Goal: Find specific page/section: Find specific page/section

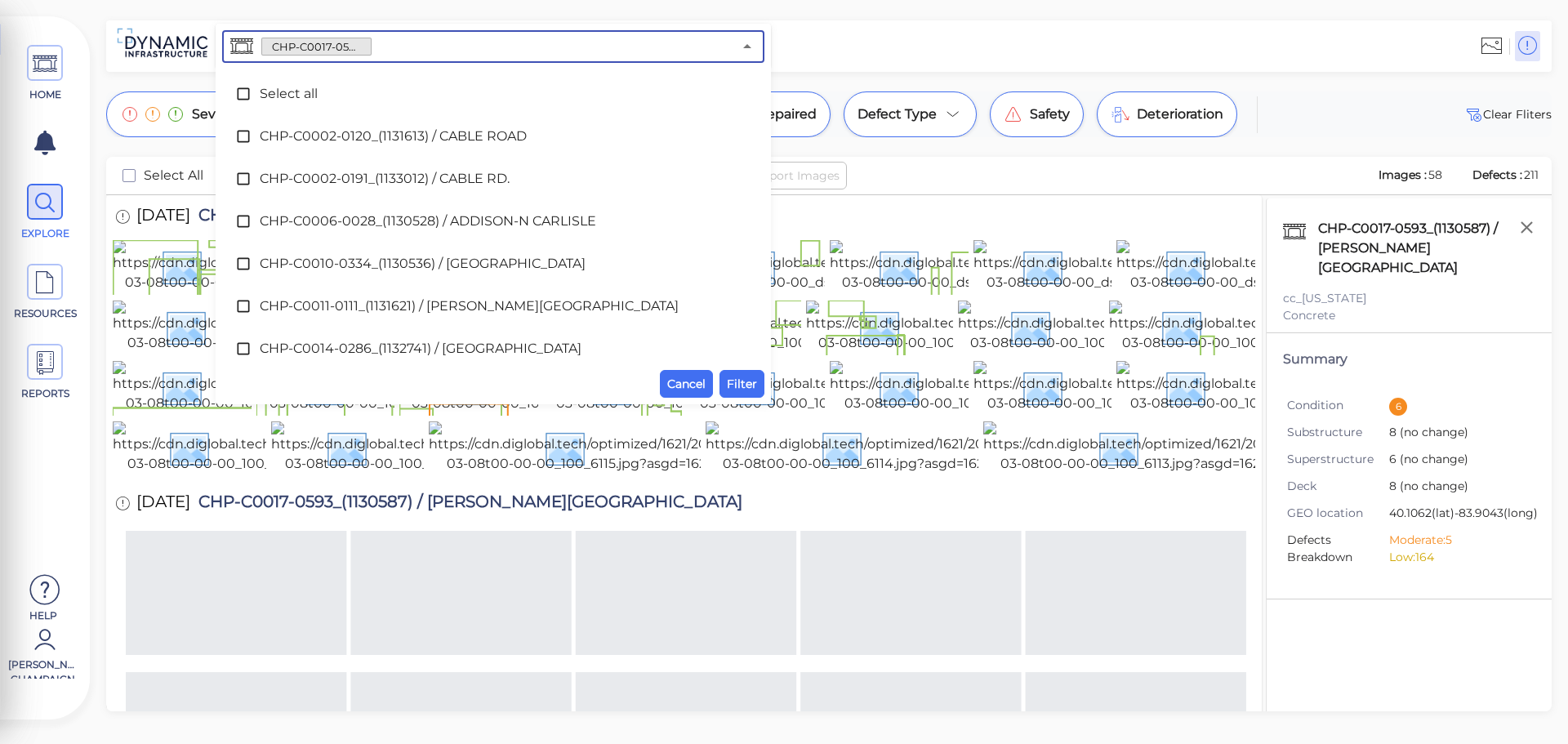
scroll to position [388, 0]
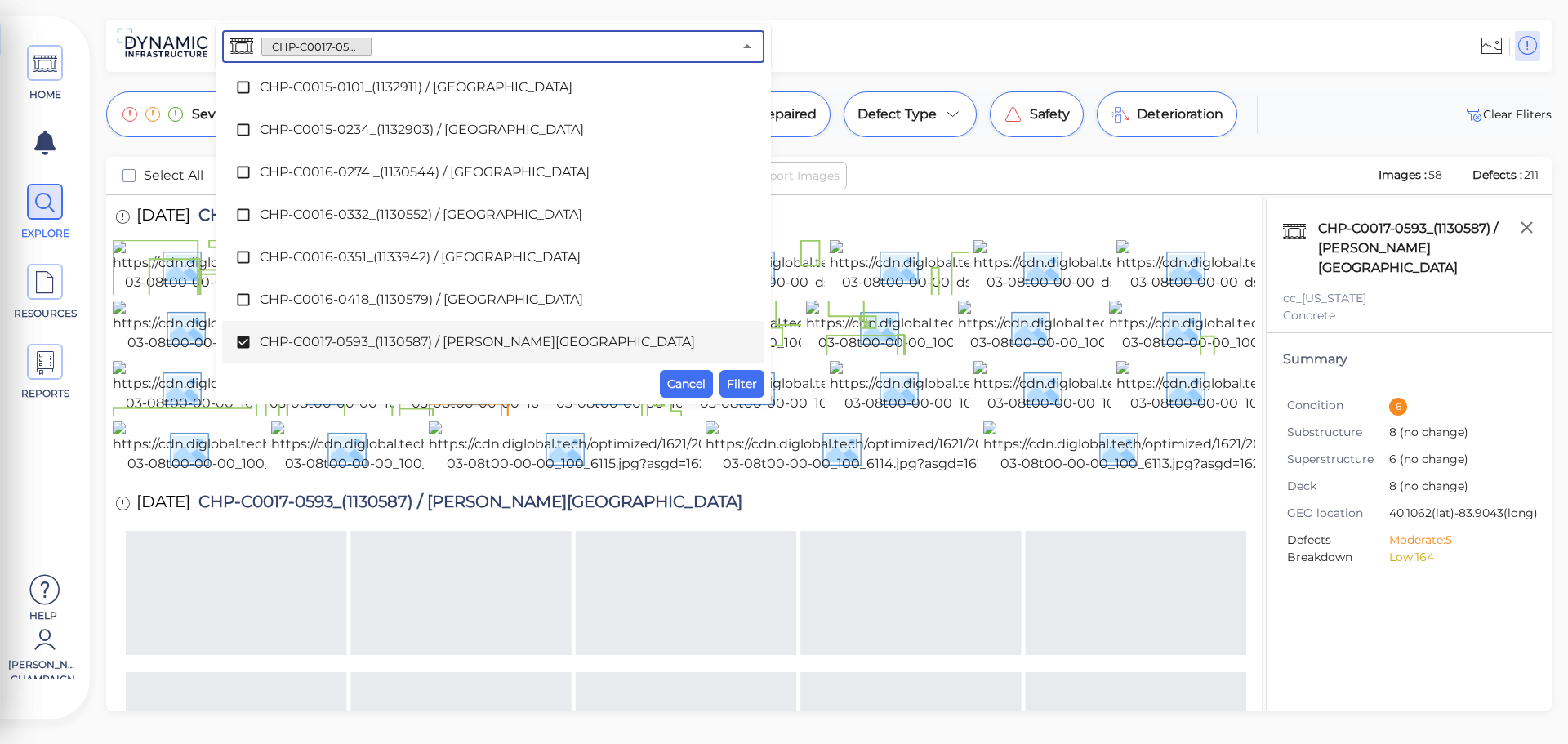
drag, startPoint x: 426, startPoint y: 56, endPoint x: 232, endPoint y: 61, distance: 194.1
click at [232, 61] on div "CHP-C0017-0593_(1130587) / [PERSON_NAME][GEOGRAPHIC_DATA] ​" at bounding box center [493, 46] width 542 height 33
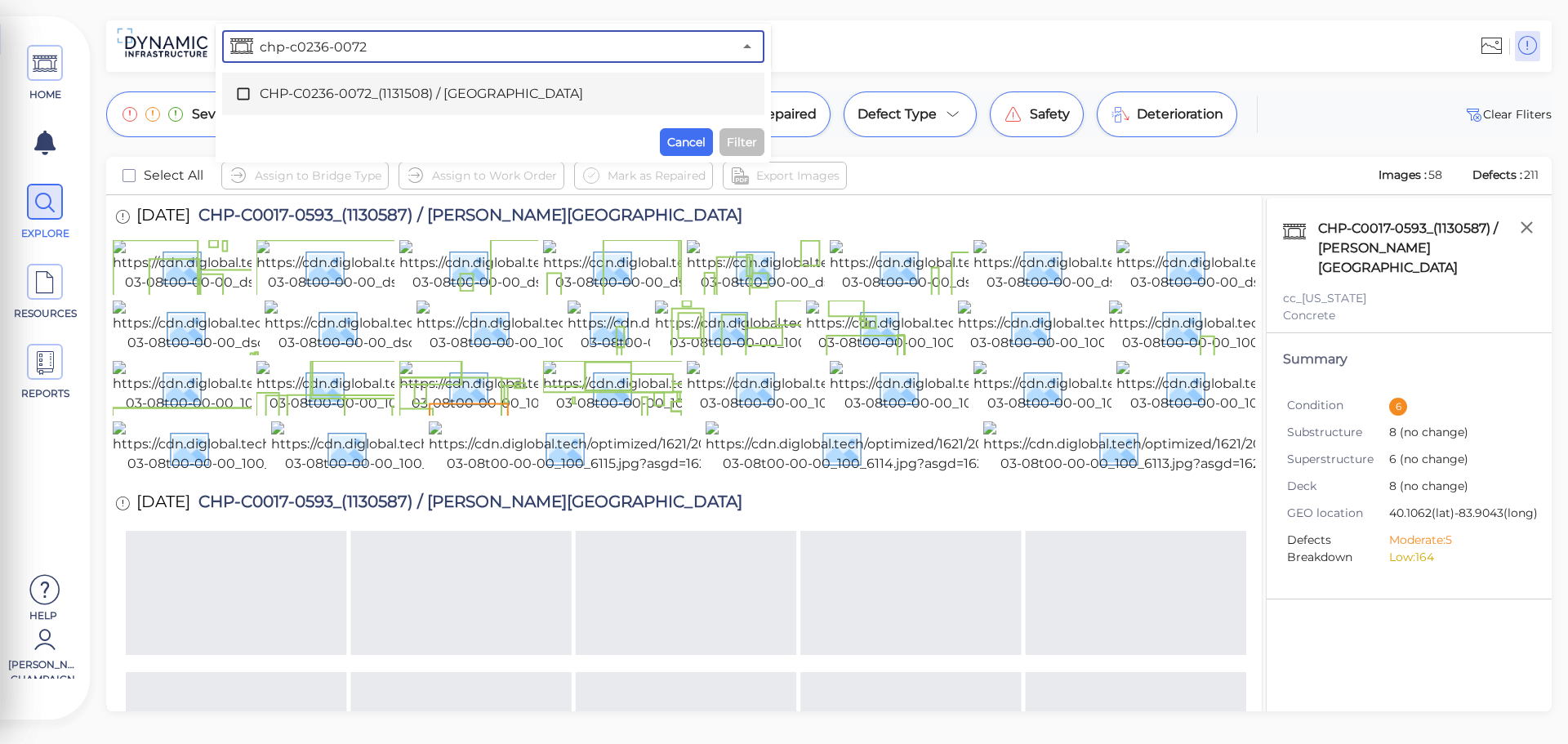
type input "chp-c0236-0072"
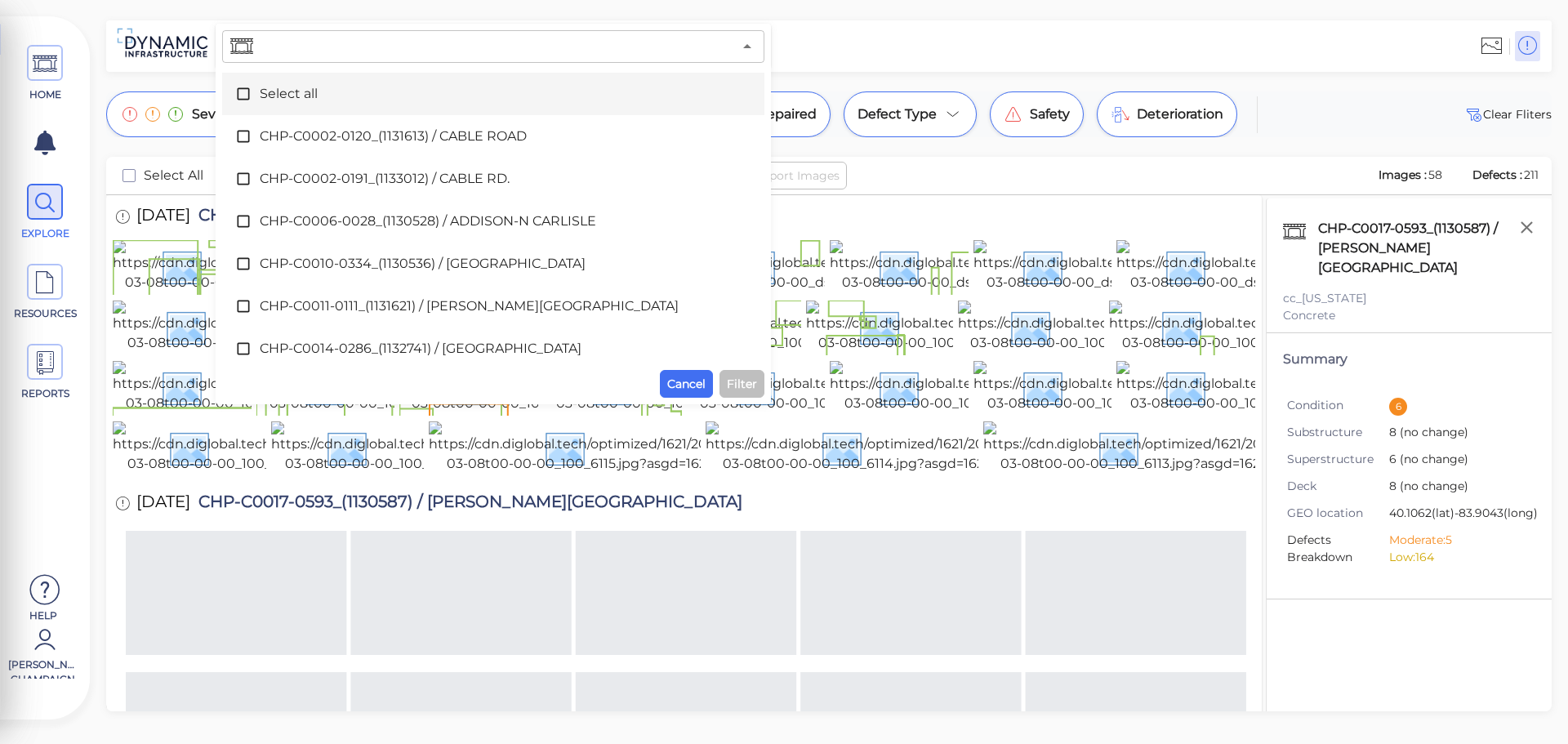
click at [347, 50] on input "text" at bounding box center [494, 46] width 476 height 23
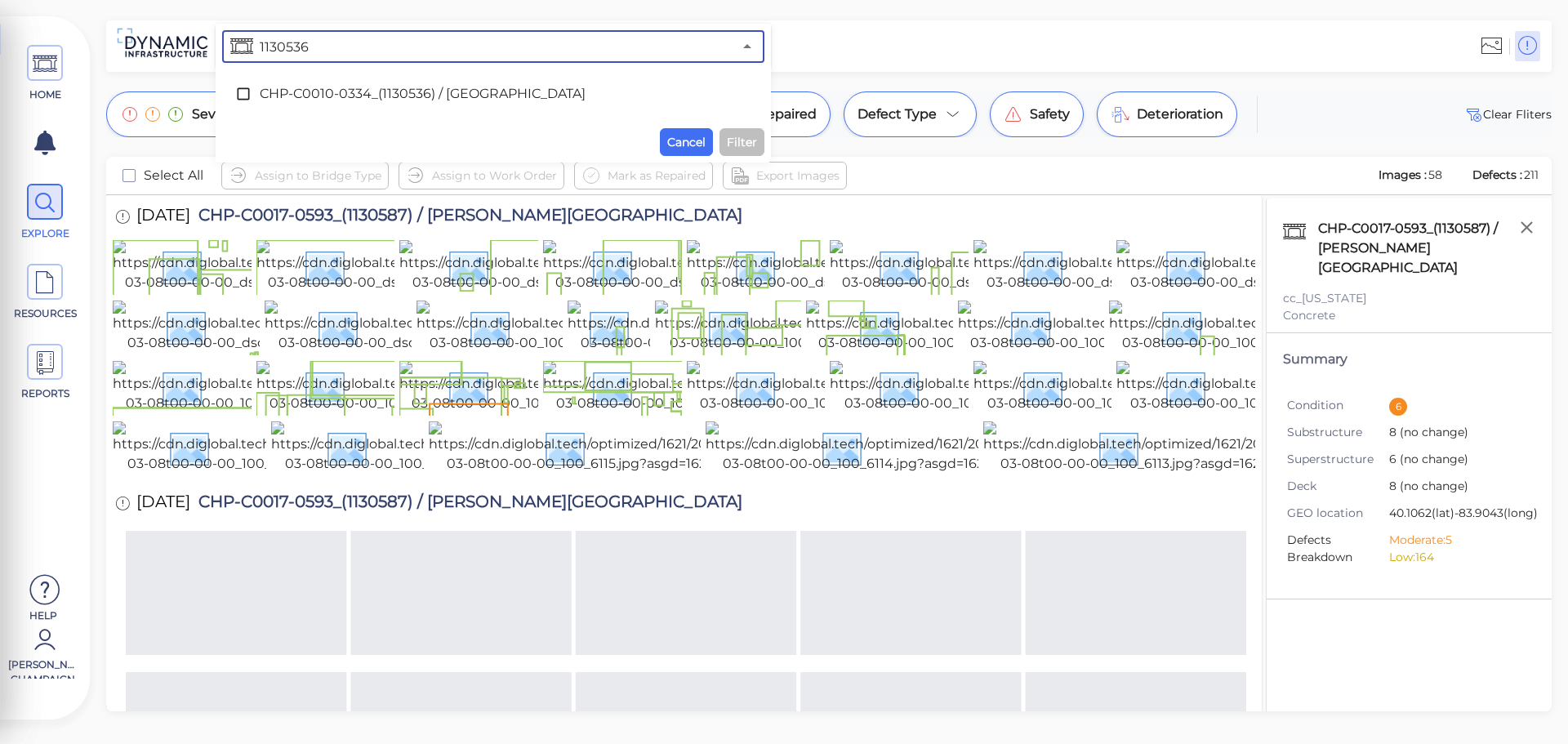
type input "1130536"
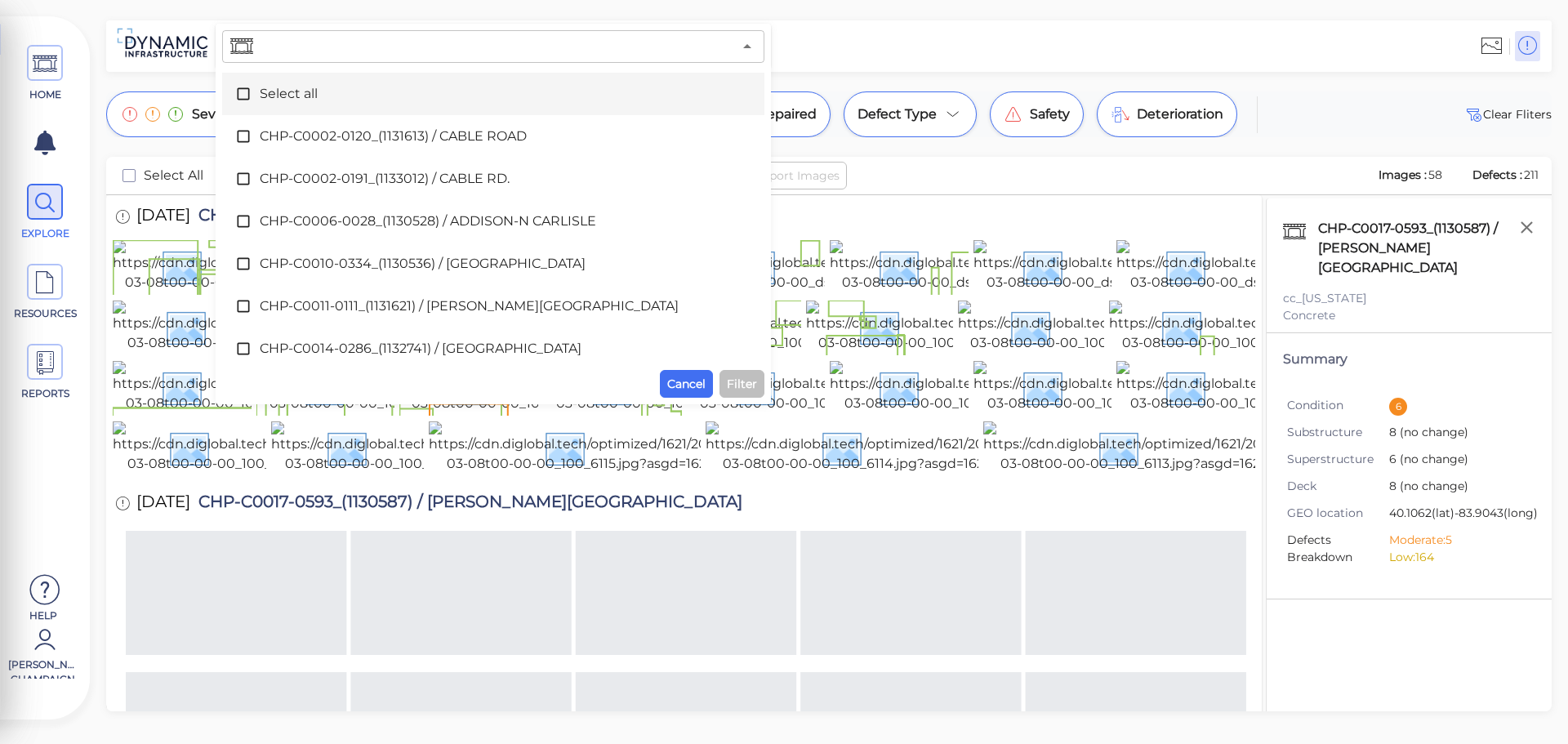
click at [359, 55] on input "text" at bounding box center [494, 46] width 476 height 23
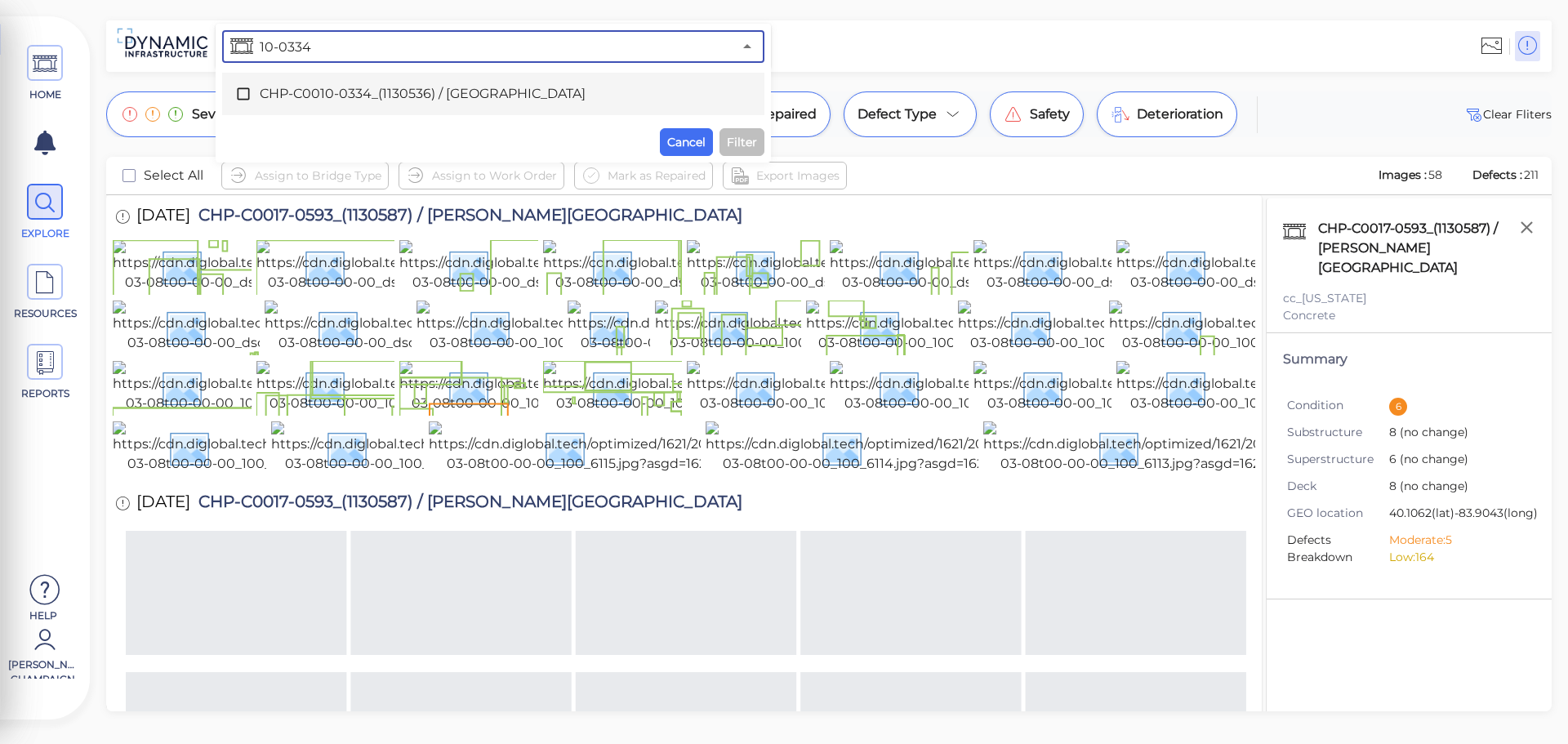
type input "10-0334"
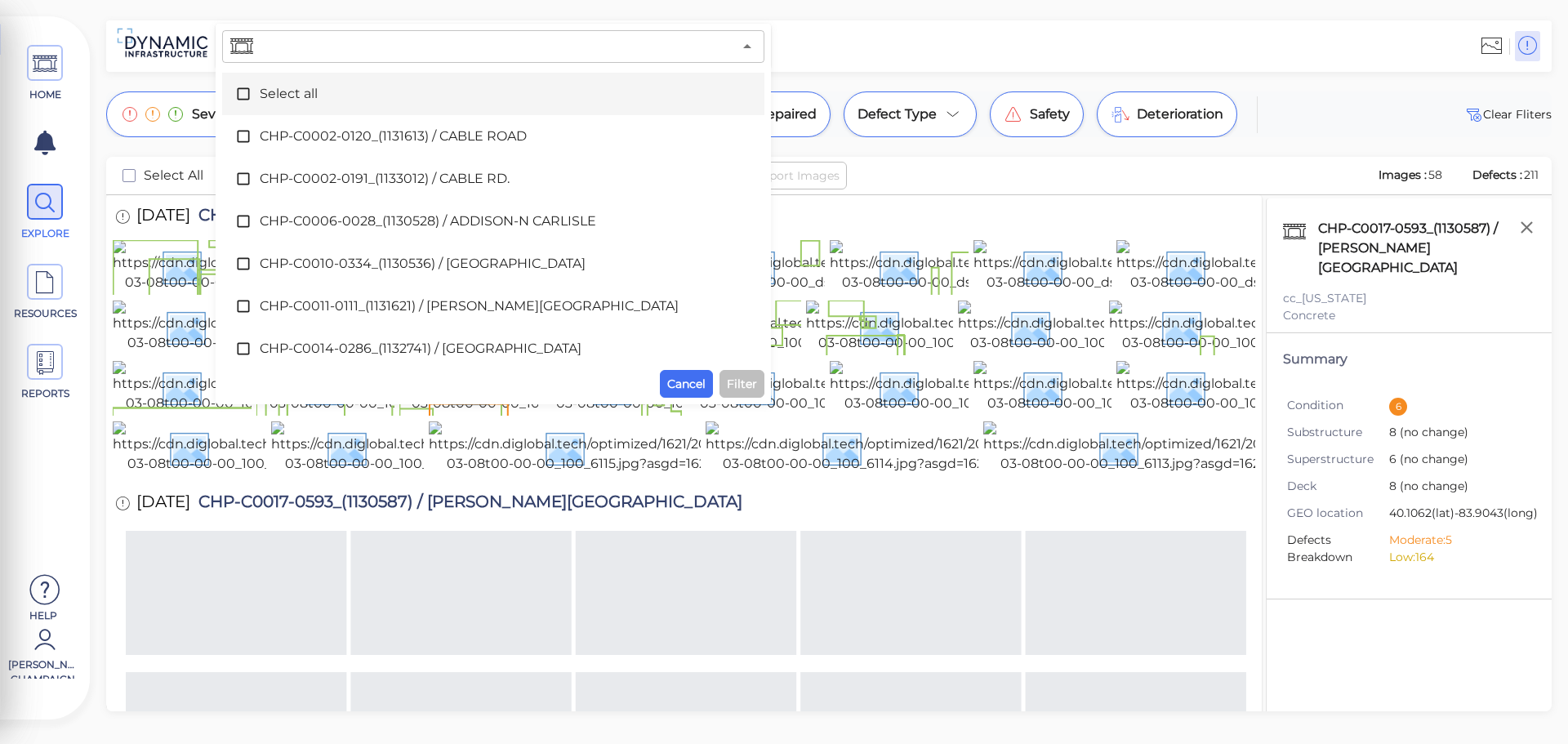
click at [292, 53] on input "text" at bounding box center [494, 46] width 476 height 23
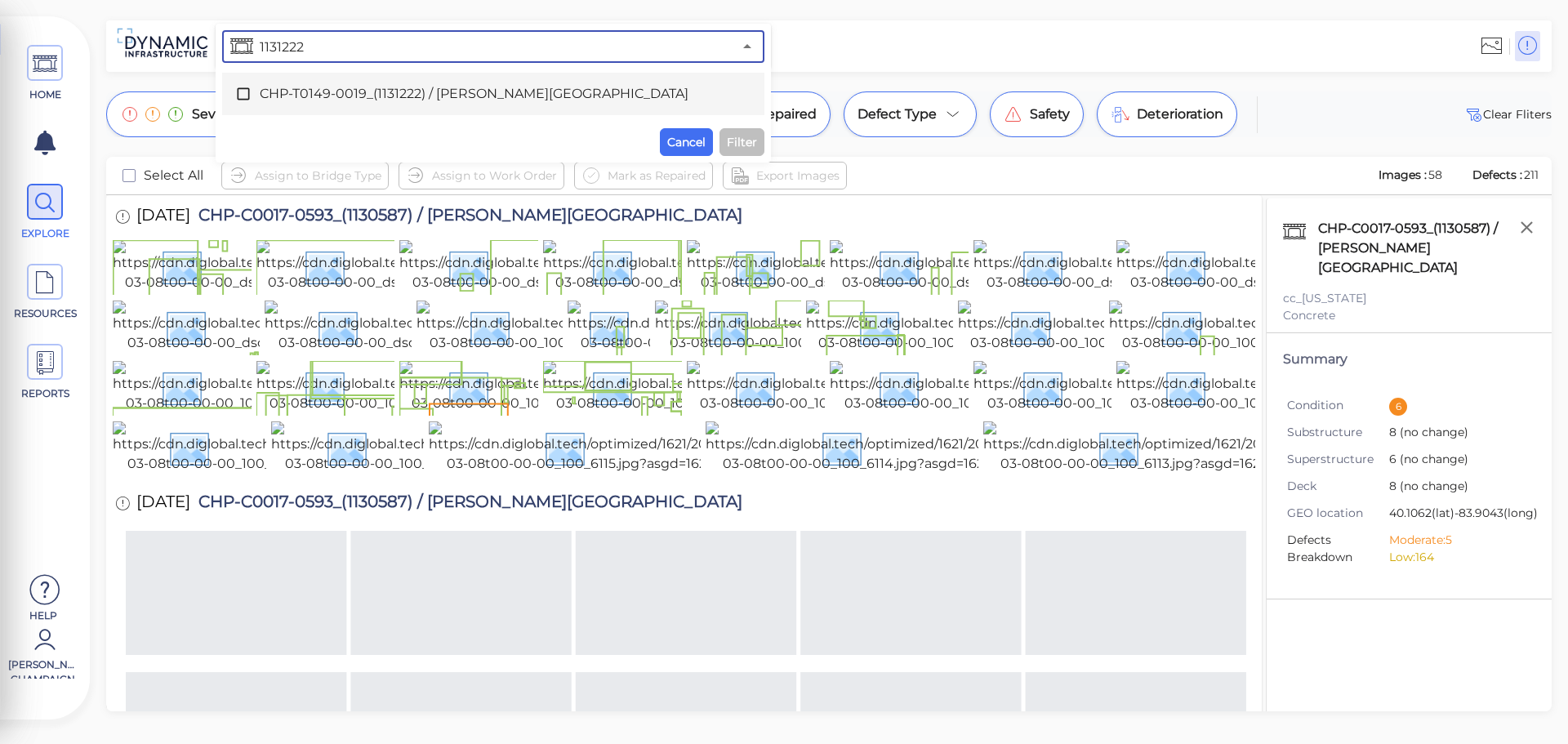
type input "1131222"
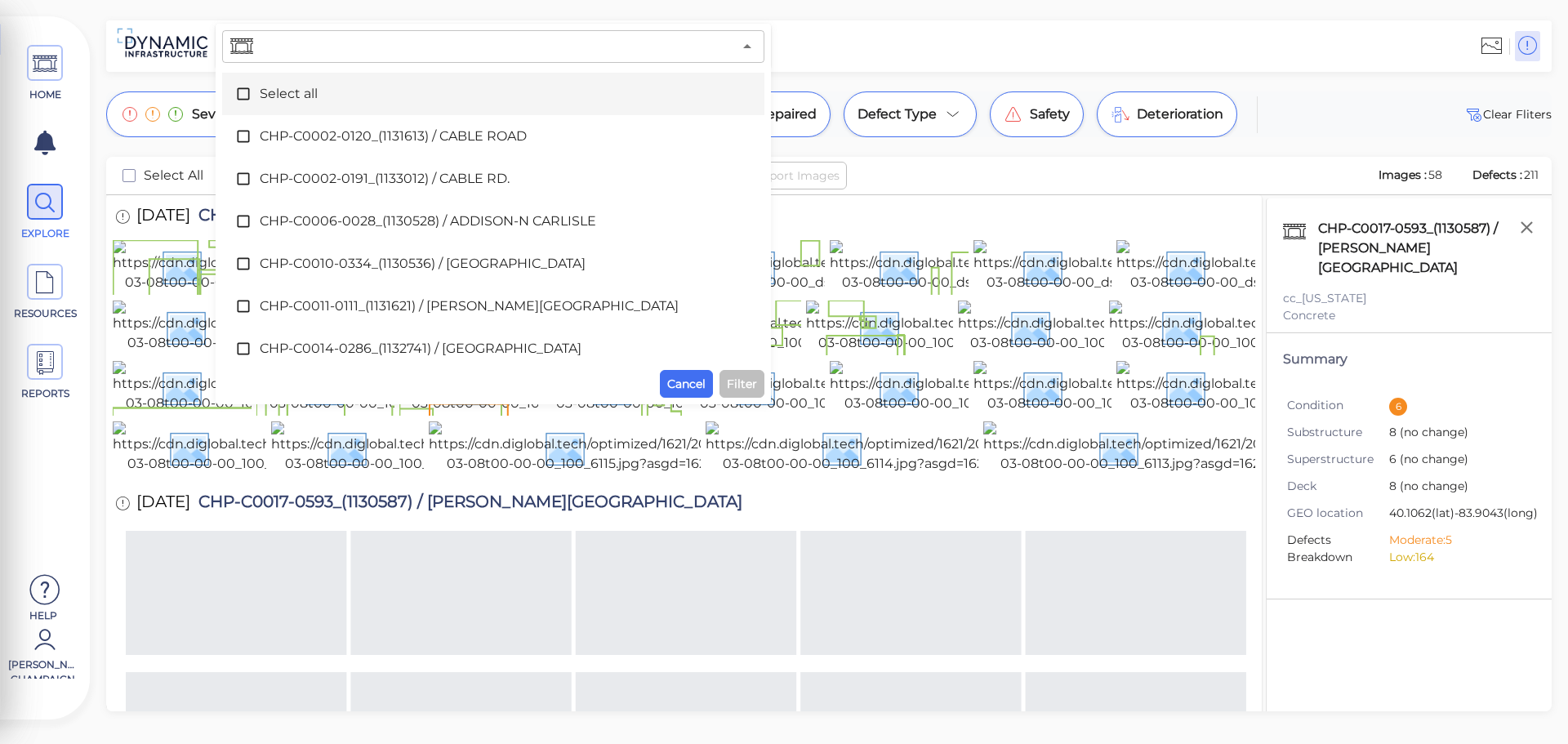
click at [363, 47] on input "text" at bounding box center [494, 46] width 476 height 23
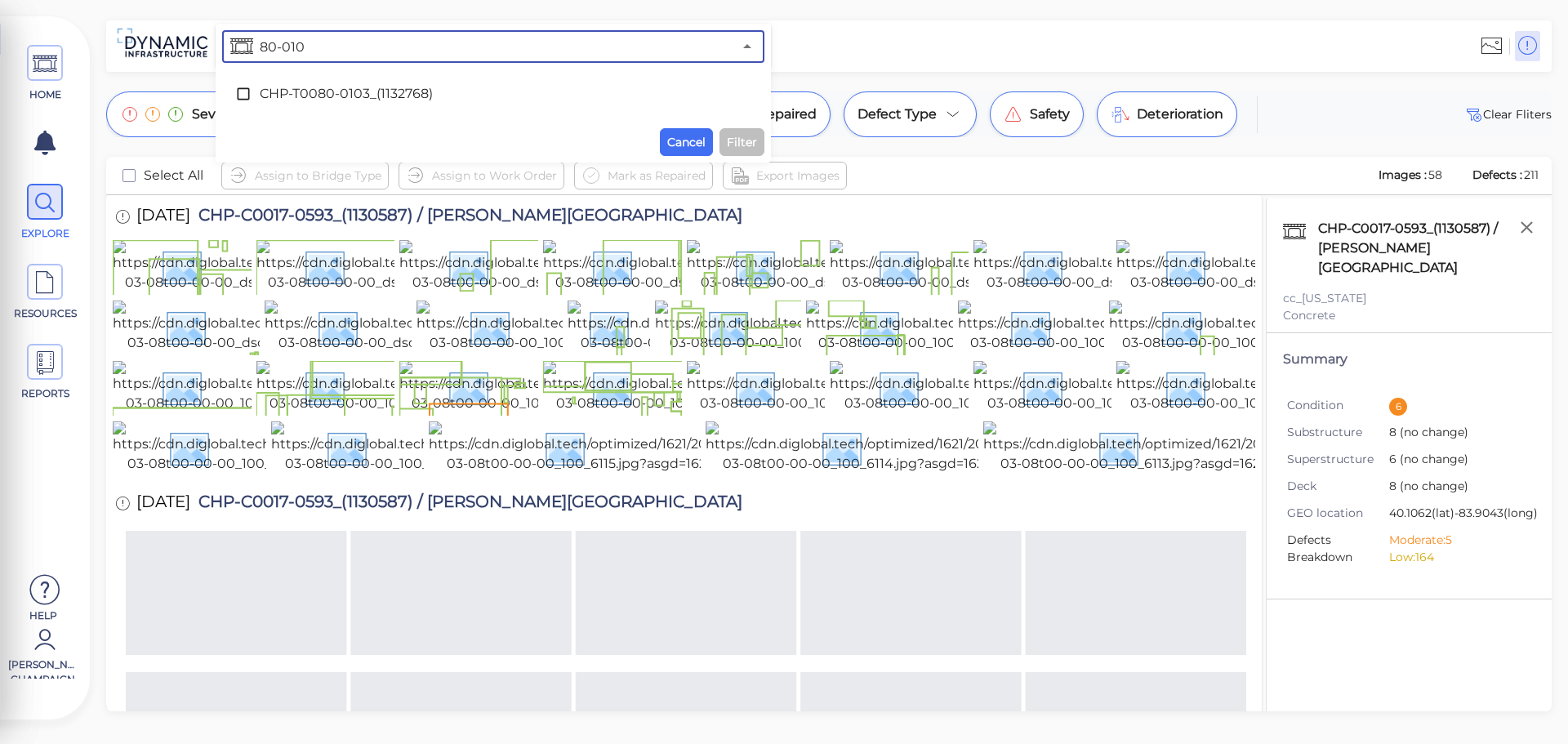
type input "80-0103"
click at [415, 89] on span "CHP-T0080-0103_(1132768)" at bounding box center [493, 93] width 467 height 20
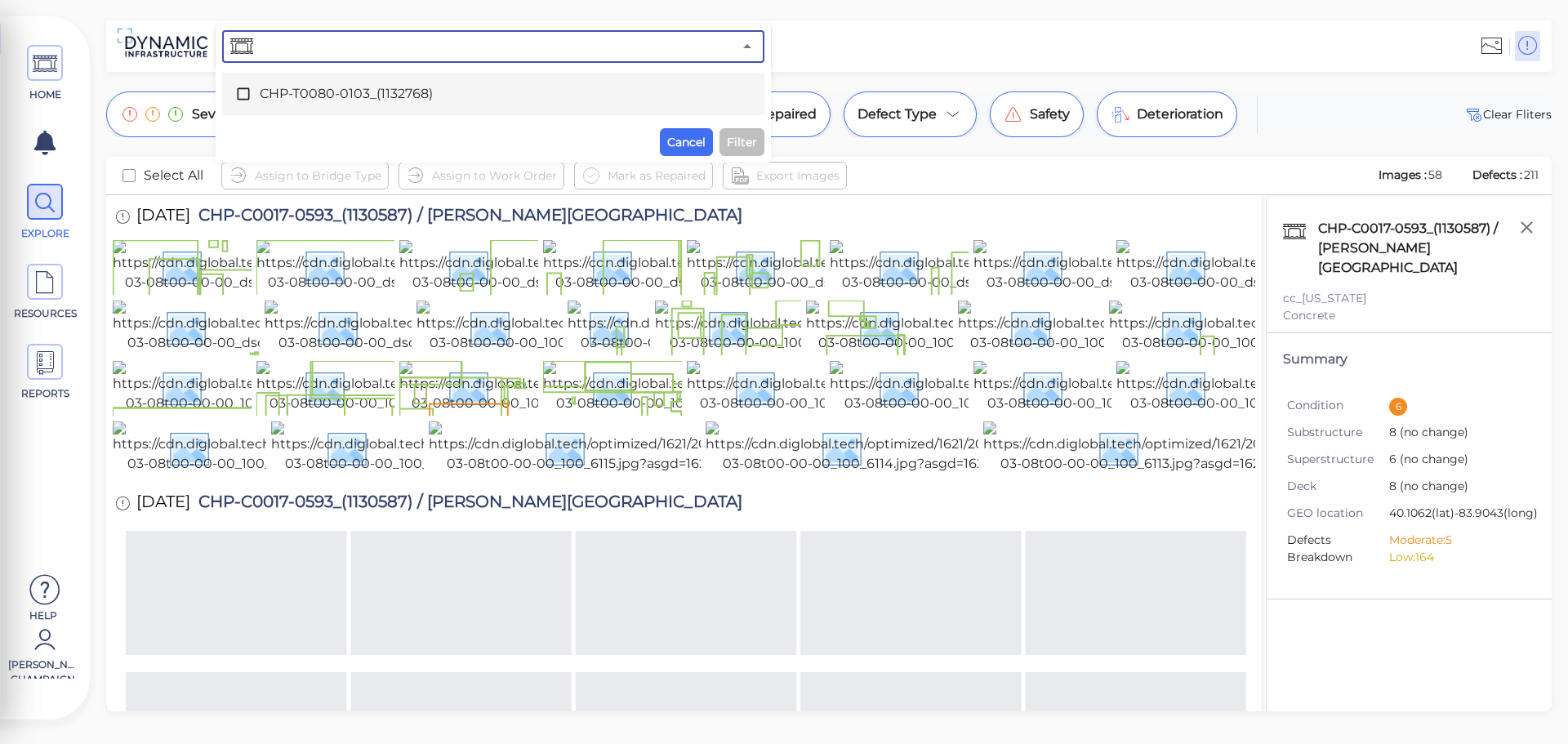
scroll to position [3575, 0]
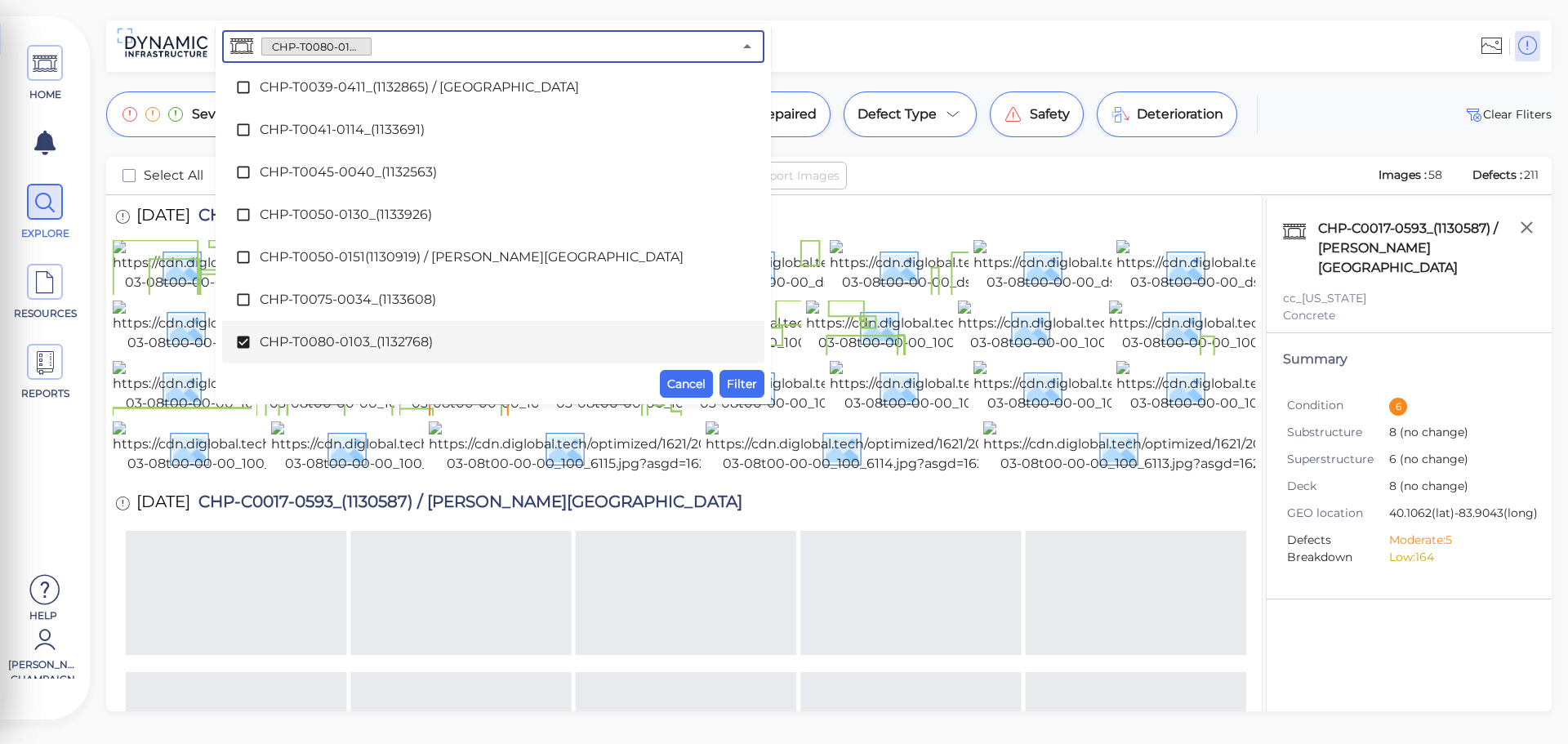
click at [375, 339] on span "CHP-T0080-0103_(1132768)" at bounding box center [493, 341] width 467 height 20
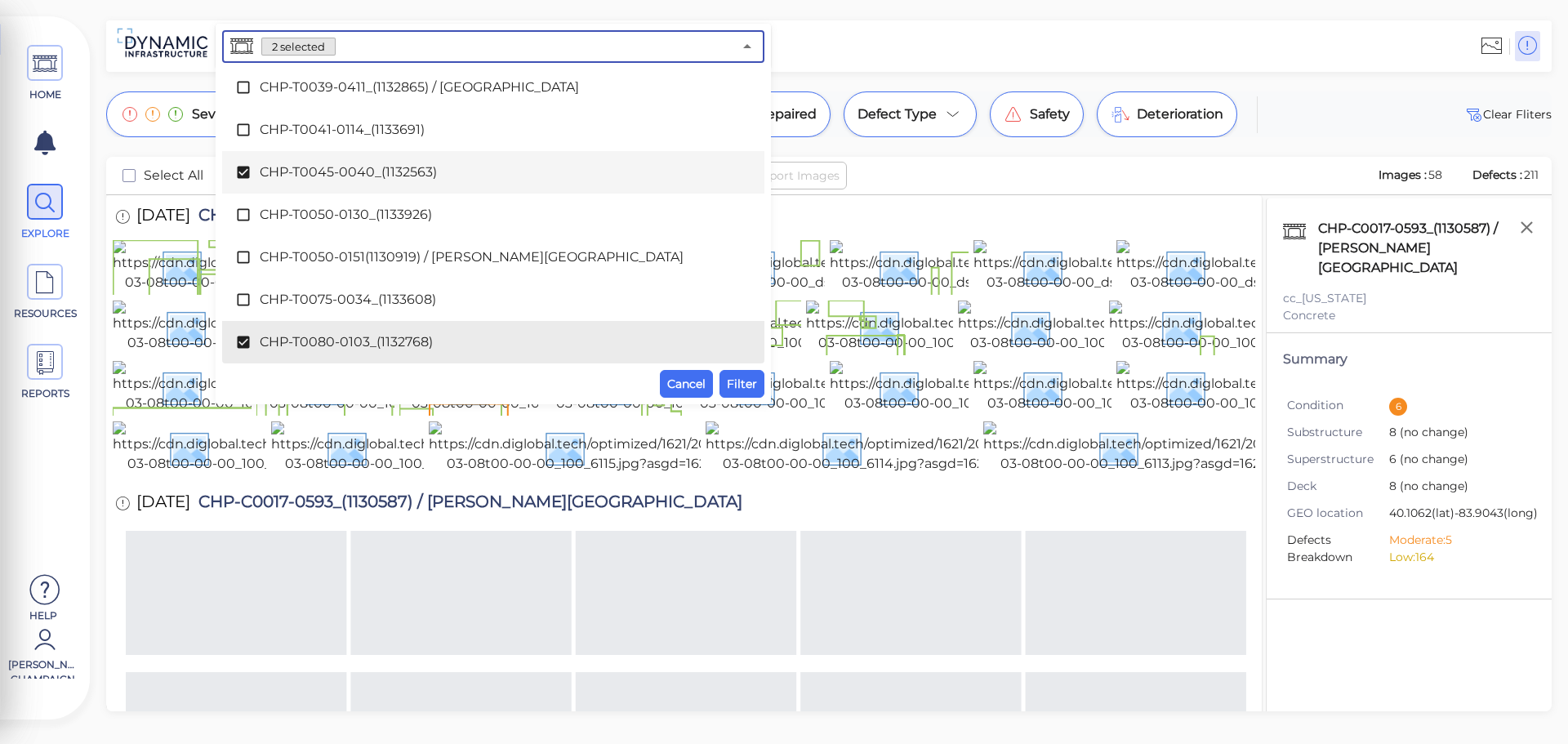
click at [250, 171] on icon at bounding box center [243, 172] width 16 height 16
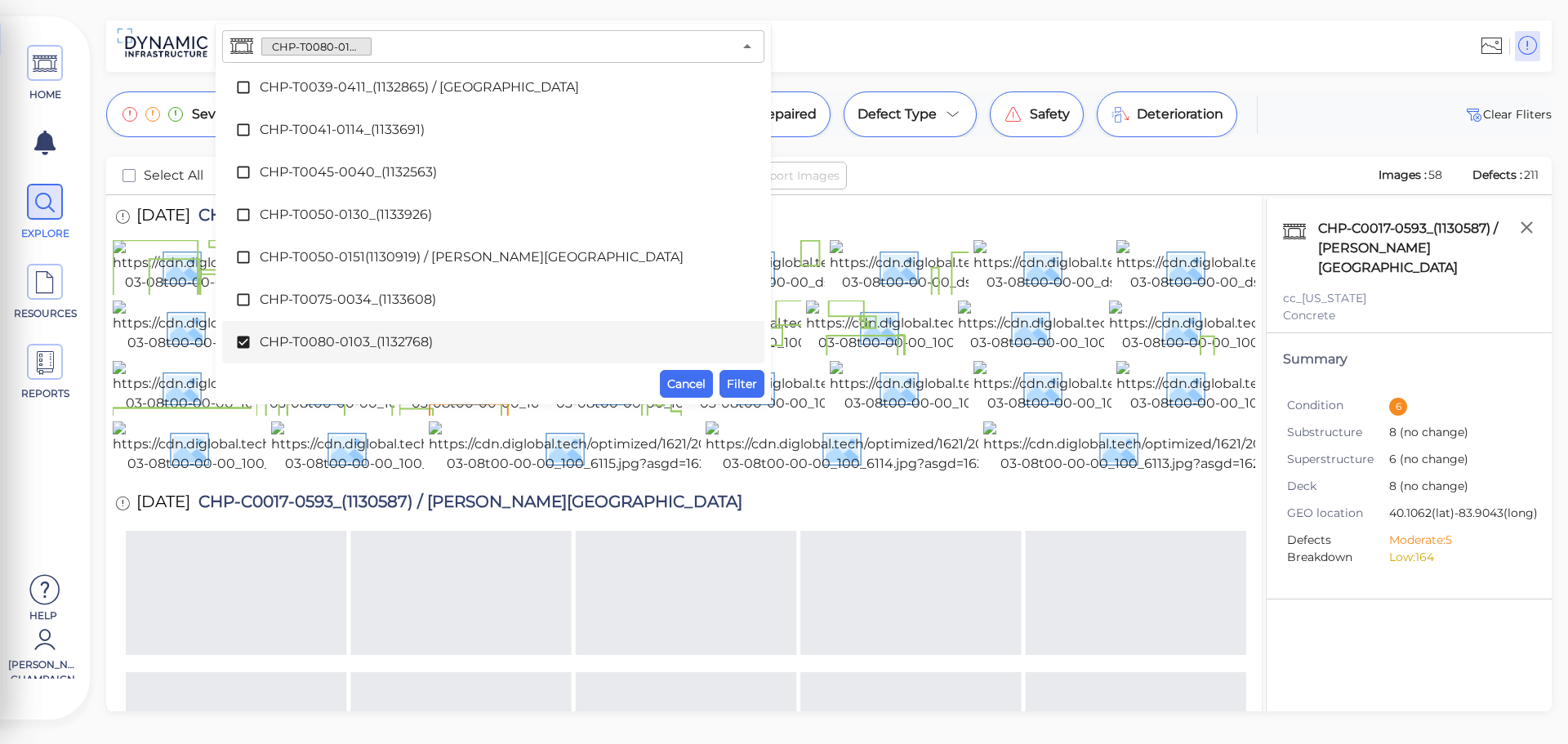
click at [867, 30] on div at bounding box center [1159, 46] width 777 height 45
click at [849, 212] on div "[DATE] CHP-C0017-0593_(1130587) / [PERSON_NAME][GEOGRAPHIC_DATA]" at bounding box center [683, 218] width 1142 height 45
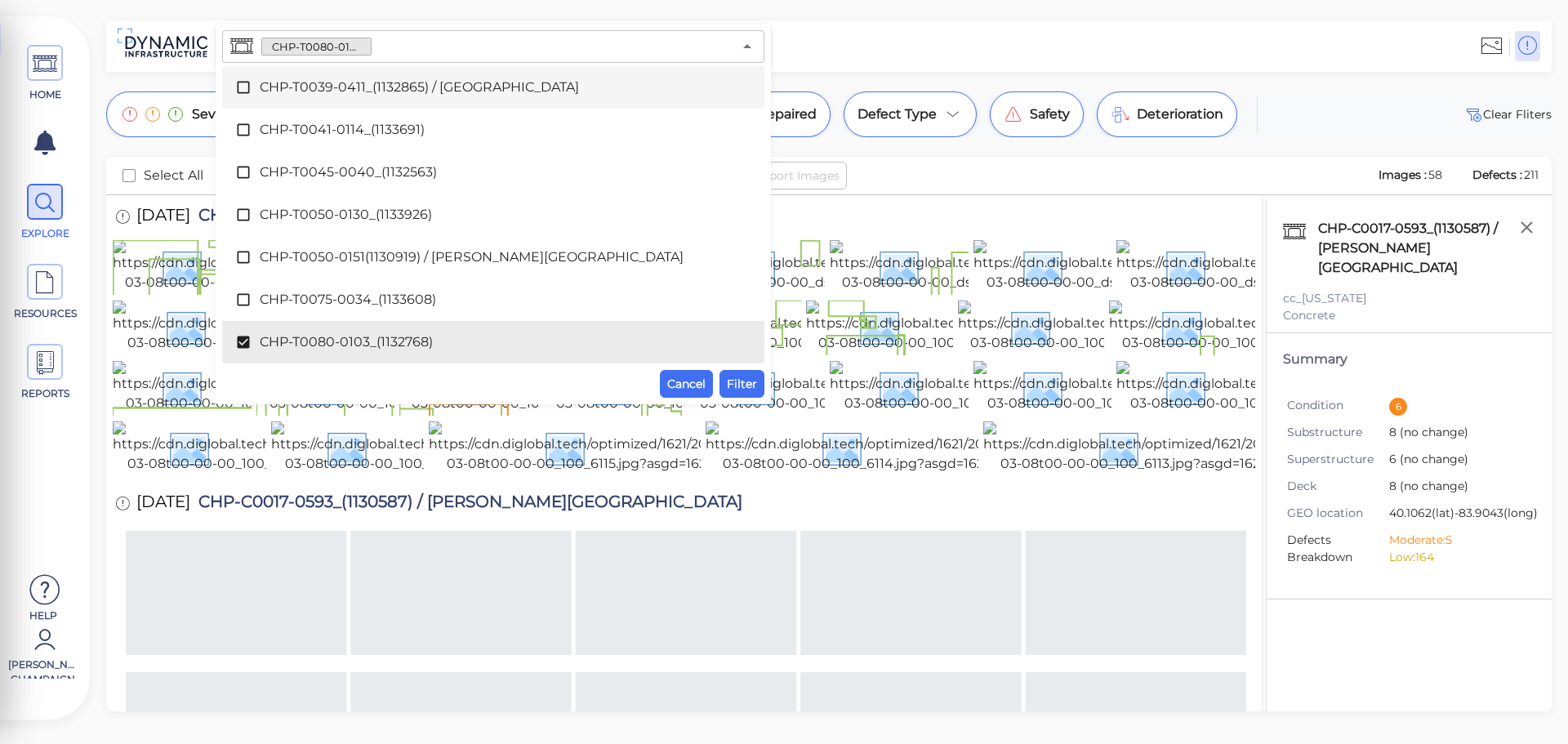
click at [596, 40] on input "text" at bounding box center [552, 46] width 361 height 23
click at [244, 84] on icon at bounding box center [243, 87] width 12 height 12
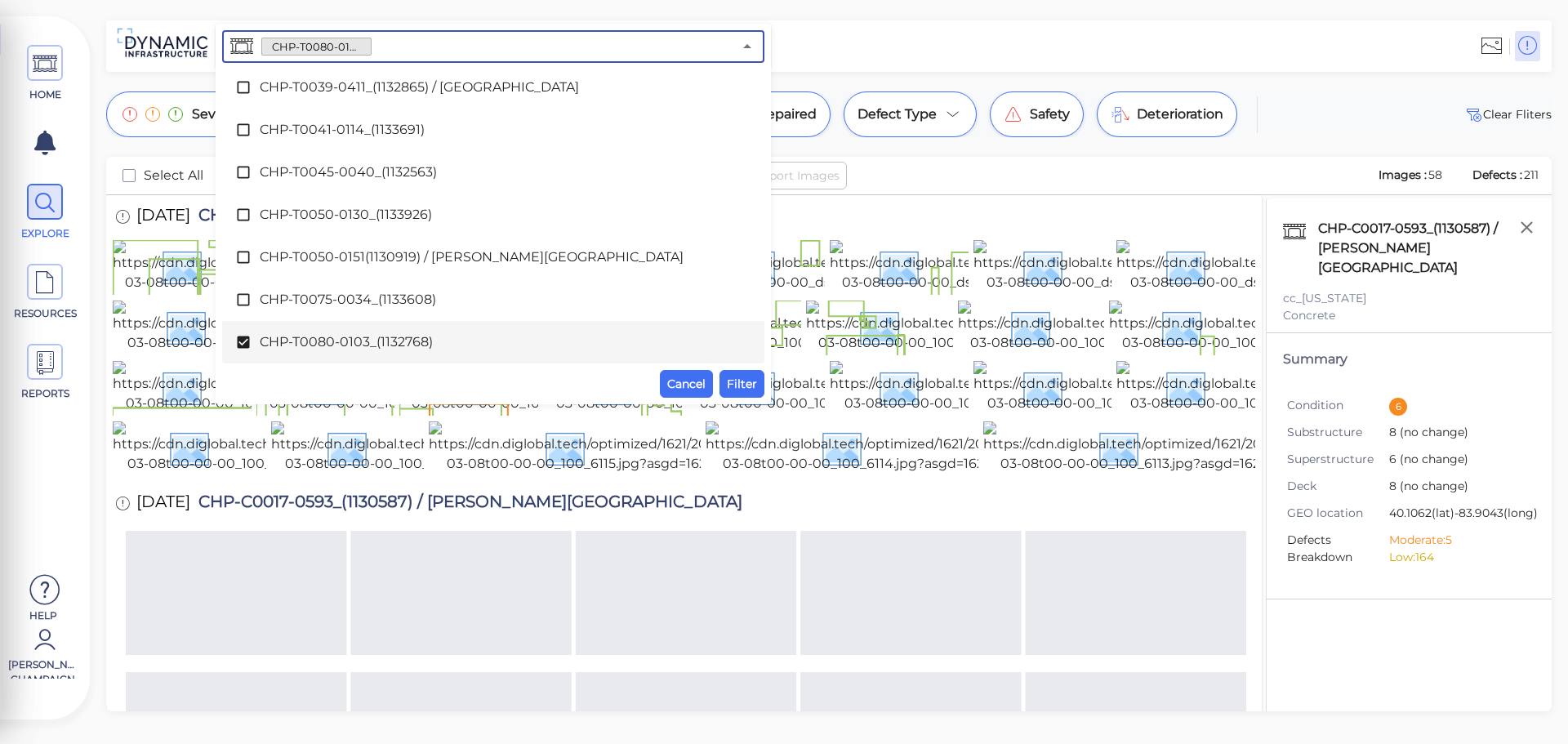
click at [382, 339] on span "CHP-T0080-0103_(1132768)" at bounding box center [493, 341] width 467 height 20
click at [705, 379] on span "Cancel" at bounding box center [686, 384] width 39 height 20
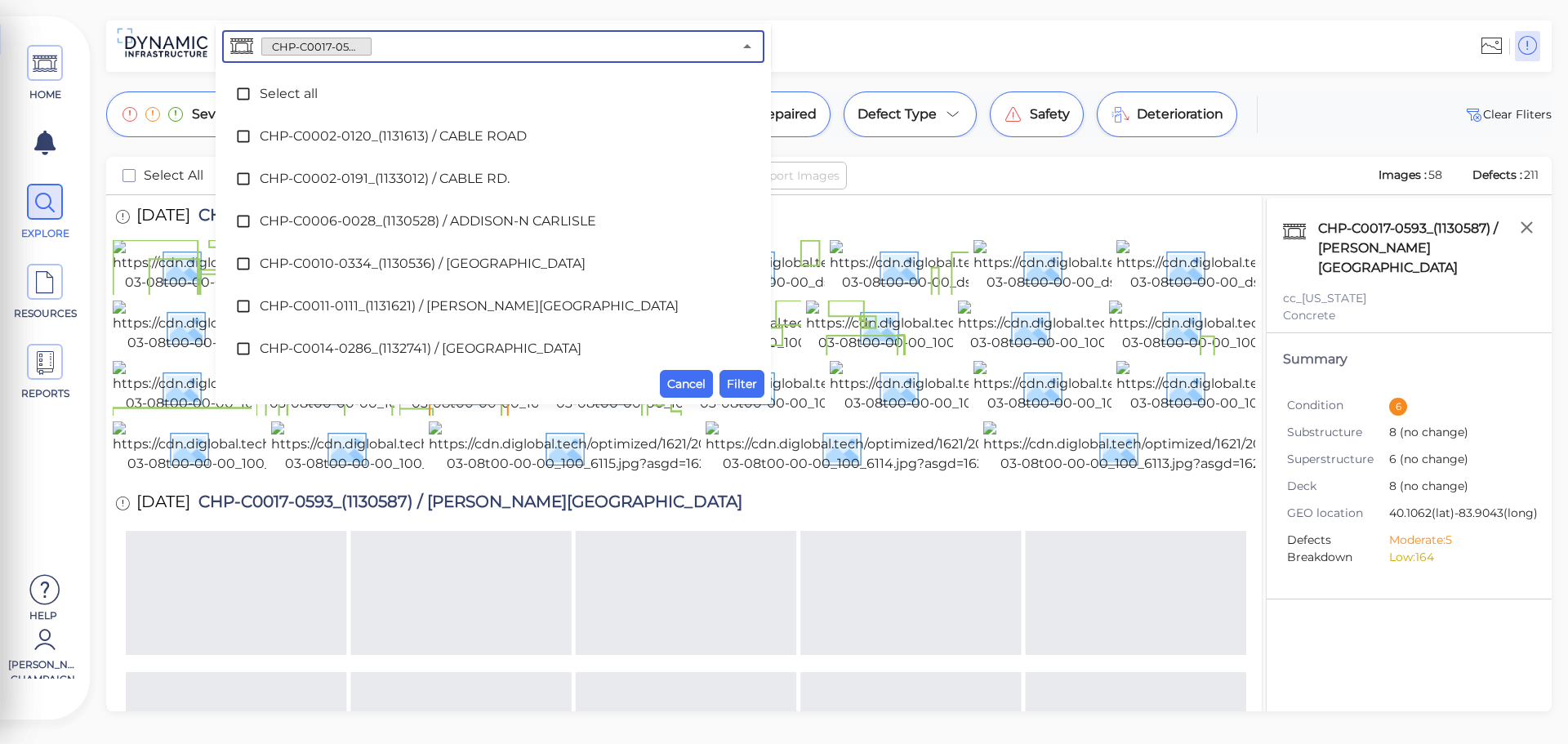
click at [409, 50] on input "text" at bounding box center [552, 46] width 361 height 23
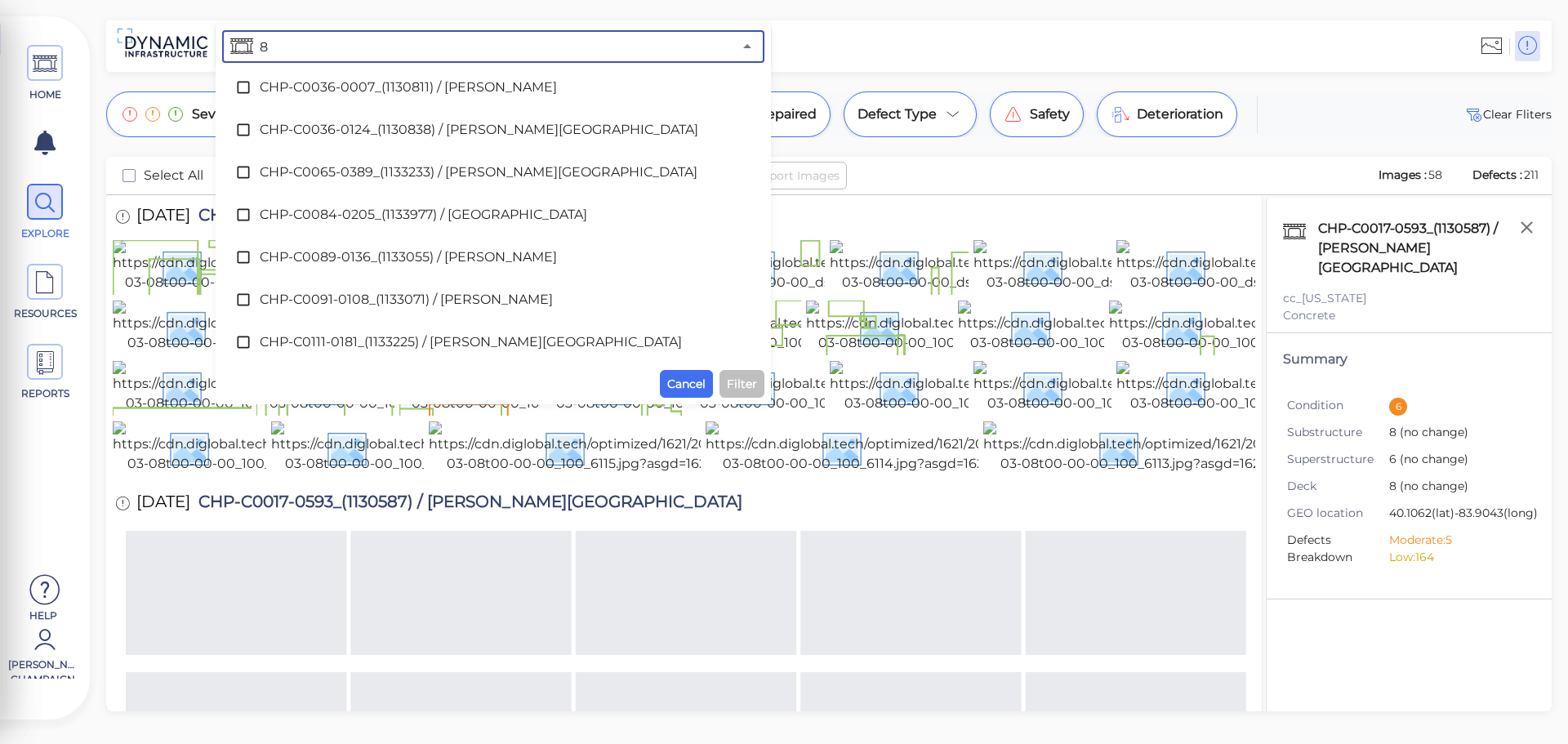
scroll to position [0, 0]
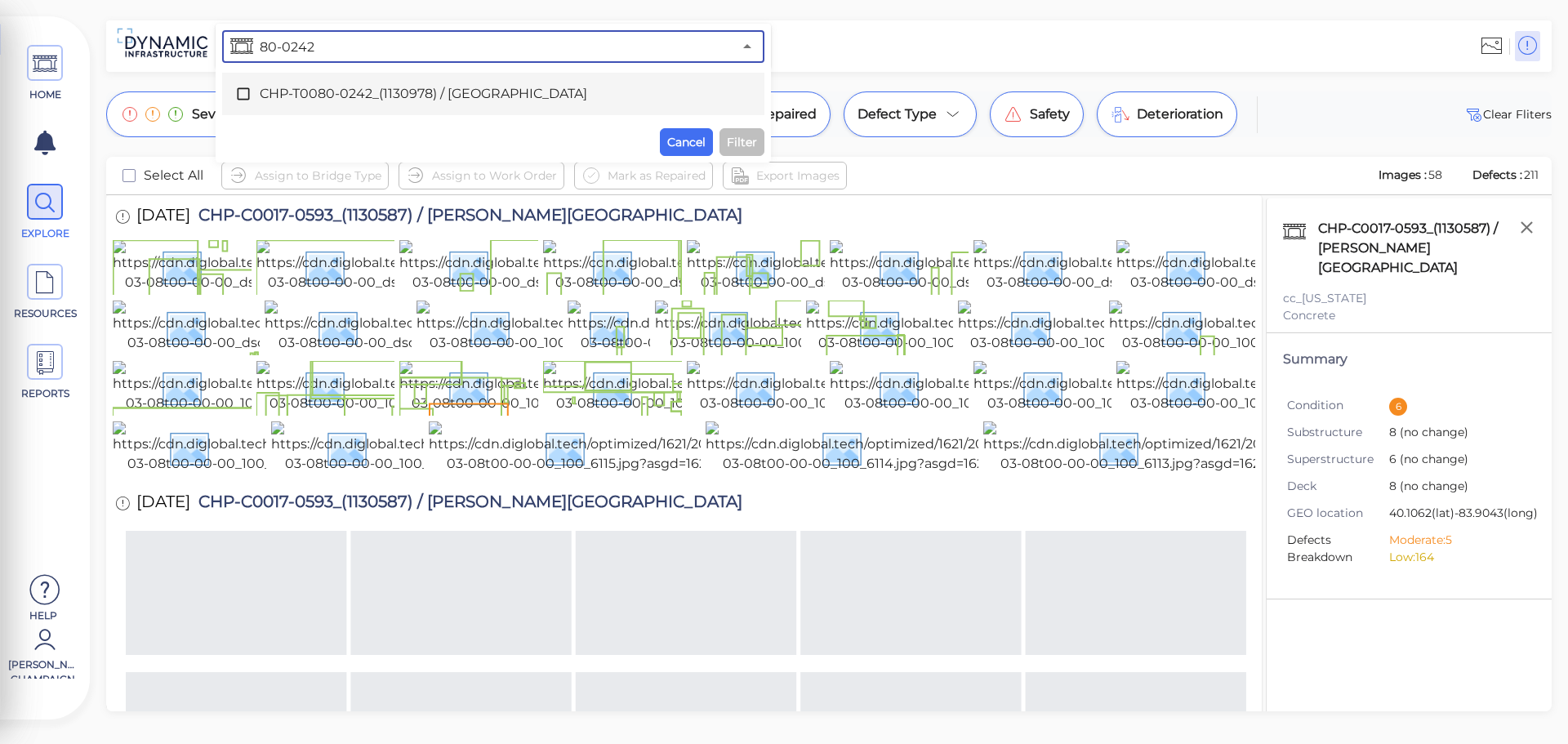
drag, startPoint x: 341, startPoint y: 40, endPoint x: 279, endPoint y: 42, distance: 62.0
click at [279, 42] on input "80-0242" at bounding box center [494, 46] width 476 height 23
type input "80-0103"
click at [349, 83] on div "CHP-T0080-0103_(1132768)" at bounding box center [493, 94] width 516 height 33
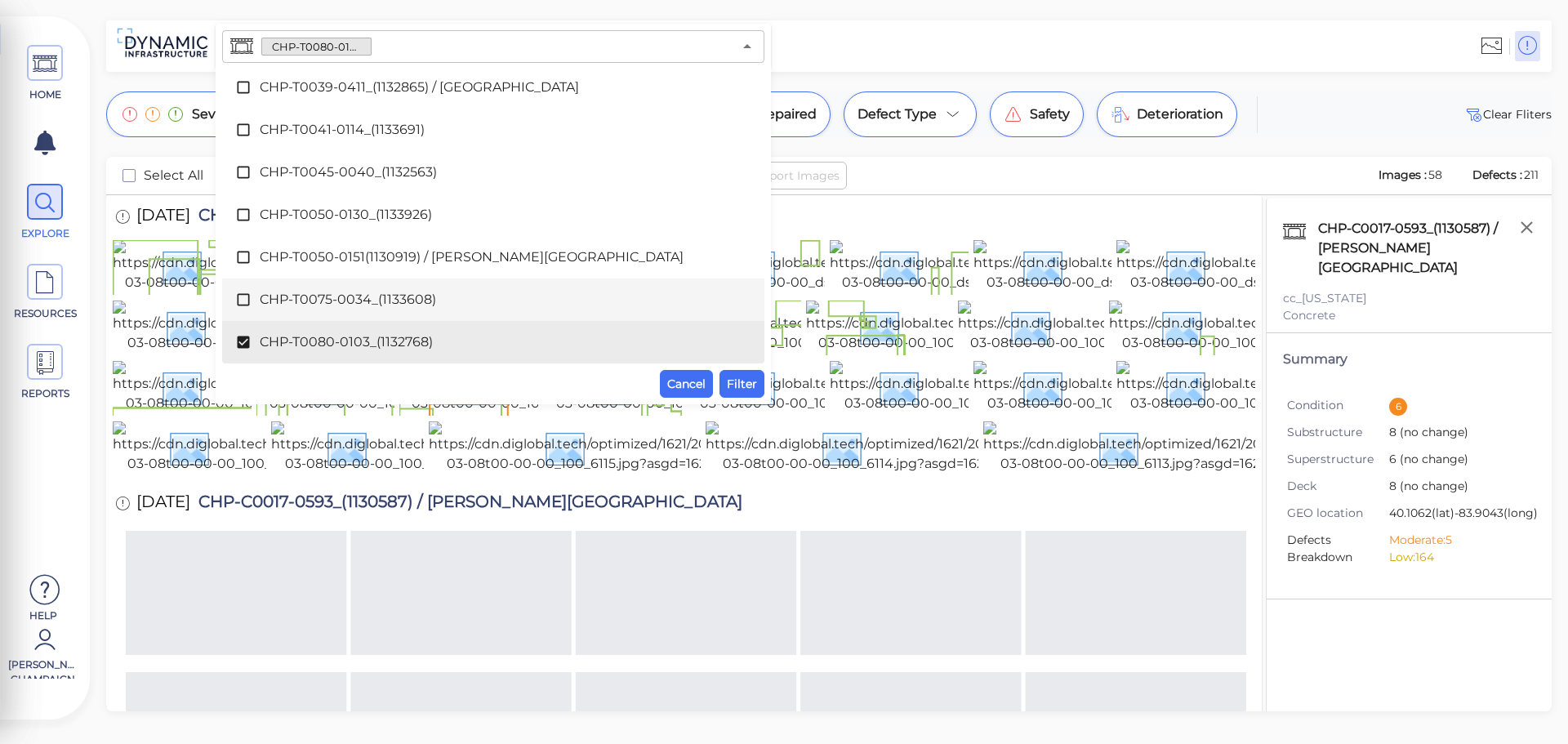
click at [966, 167] on div "Assign to Bridge Type Assign to Work Order Mark as Repaired Export Images" at bounding box center [792, 176] width 1142 height 28
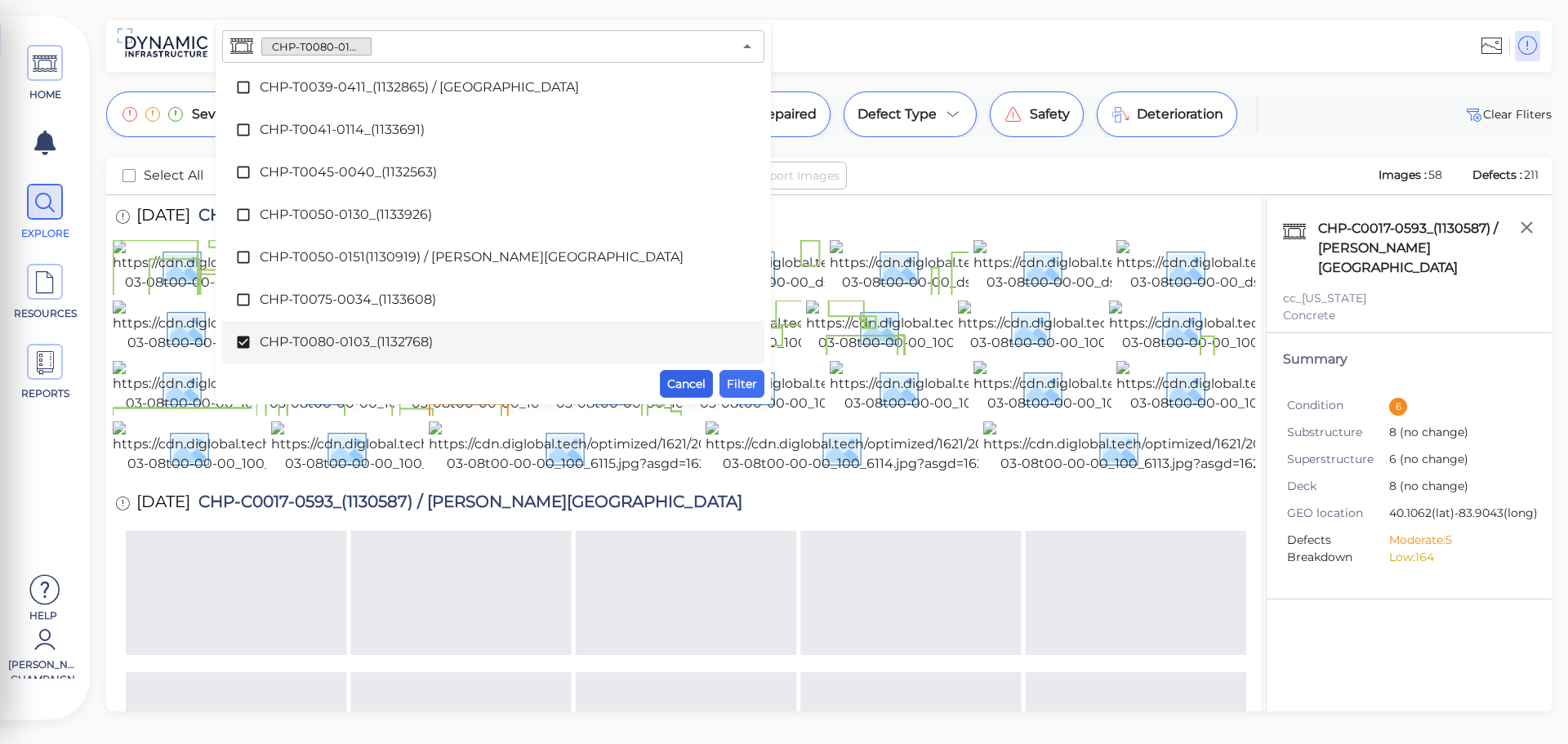
click at [688, 382] on span "Cancel" at bounding box center [686, 384] width 39 height 20
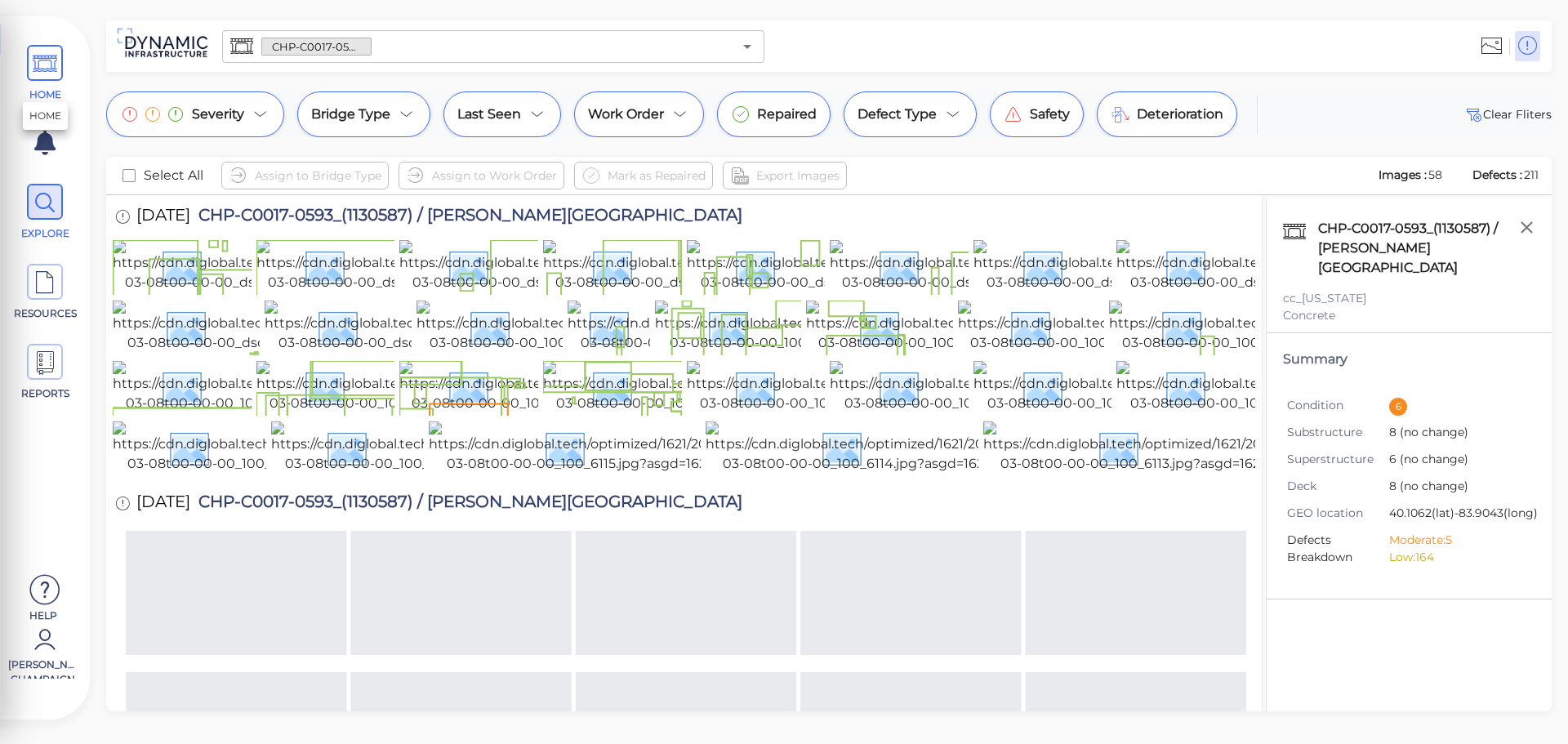
click at [29, 74] on span at bounding box center [45, 63] width 36 height 36
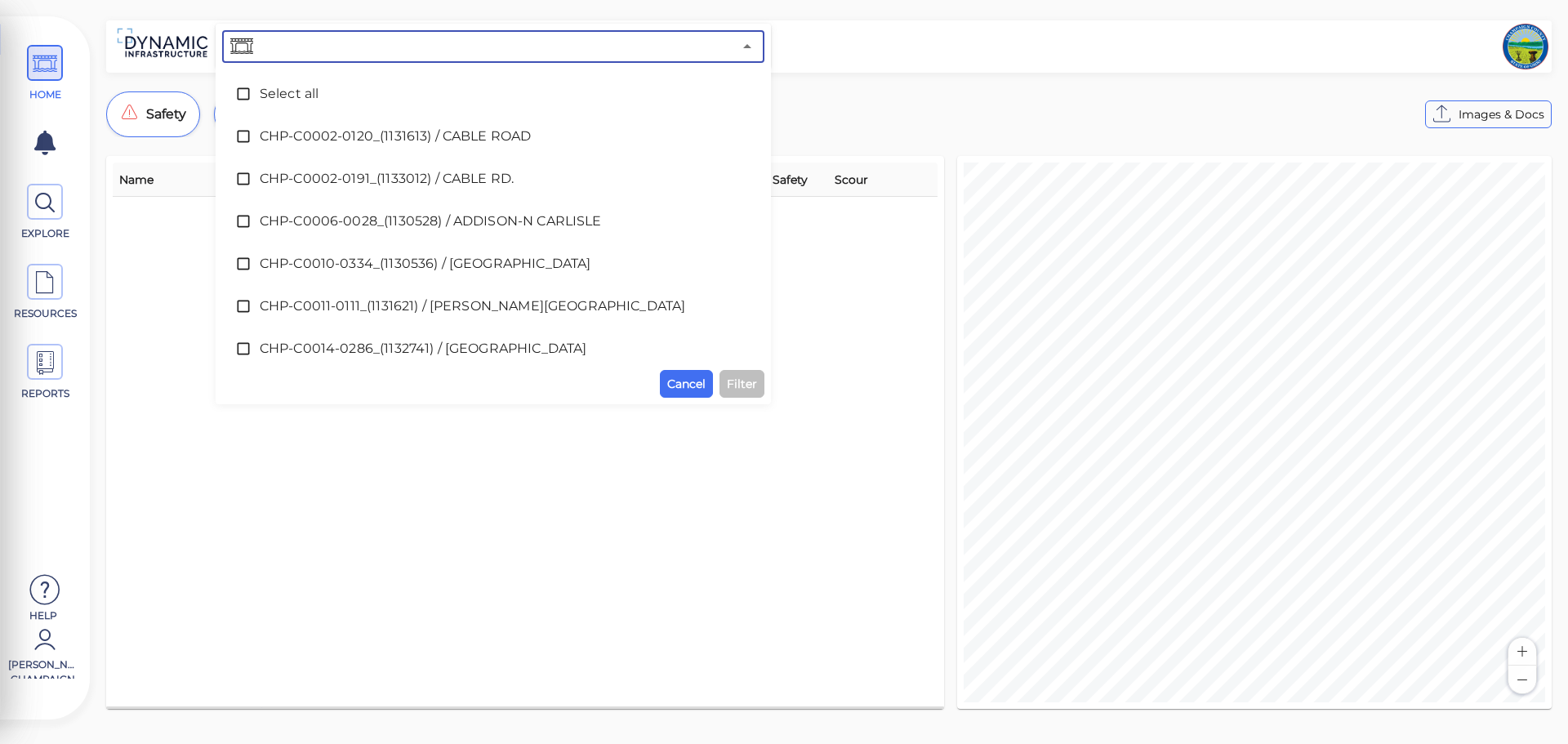
click at [363, 48] on input "text" at bounding box center [494, 46] width 476 height 23
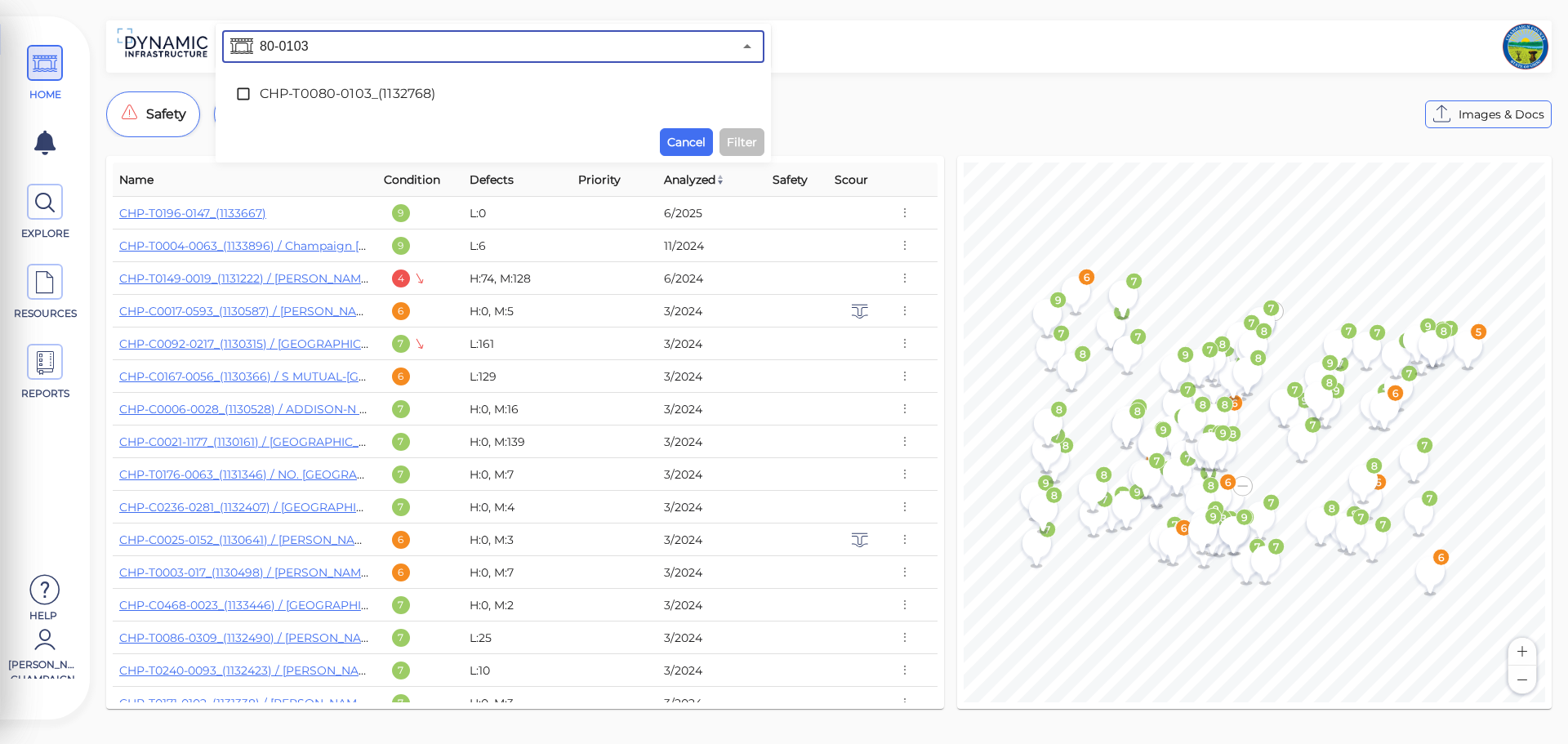
type input "80-0103"
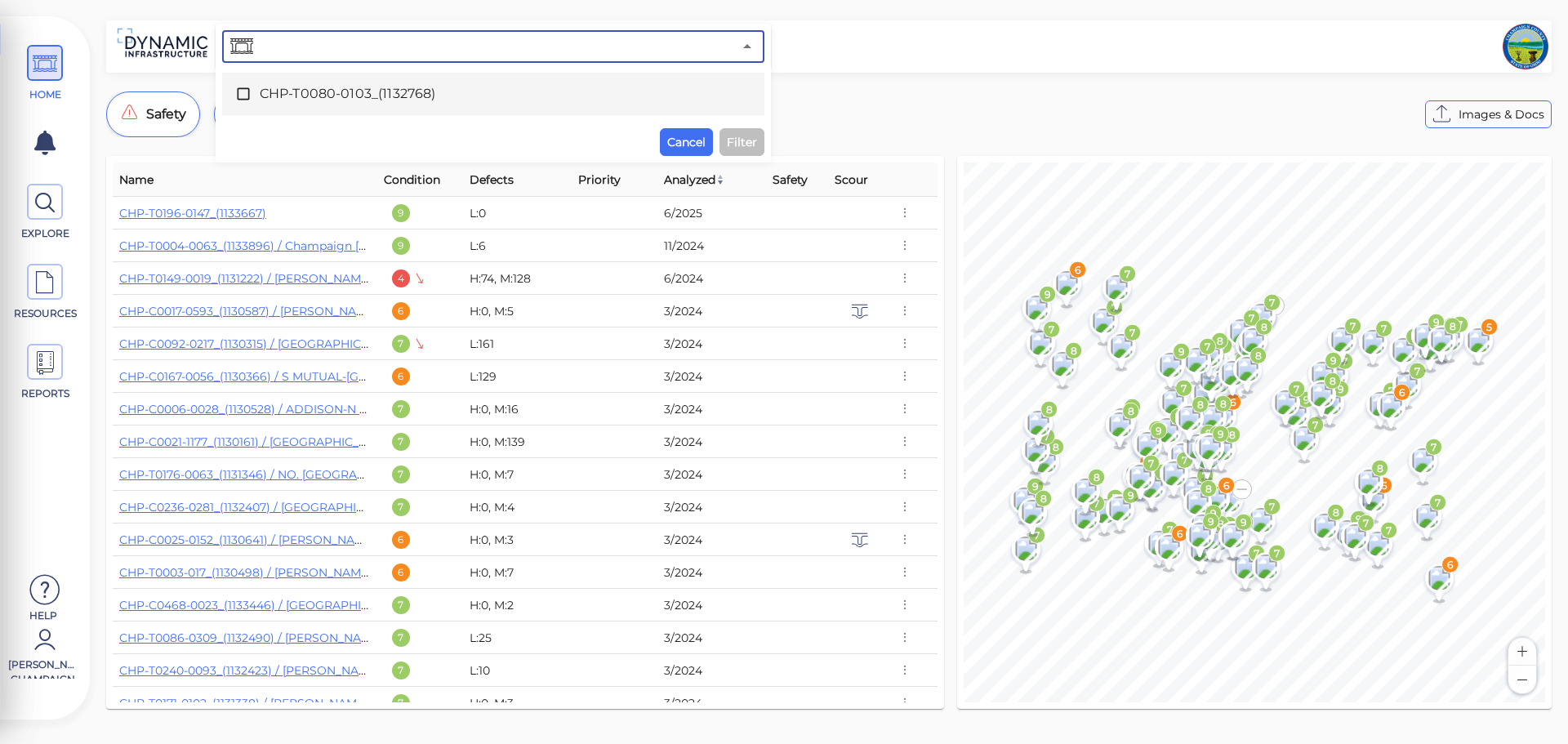
click at [841, 37] on div at bounding box center [1159, 46] width 777 height 46
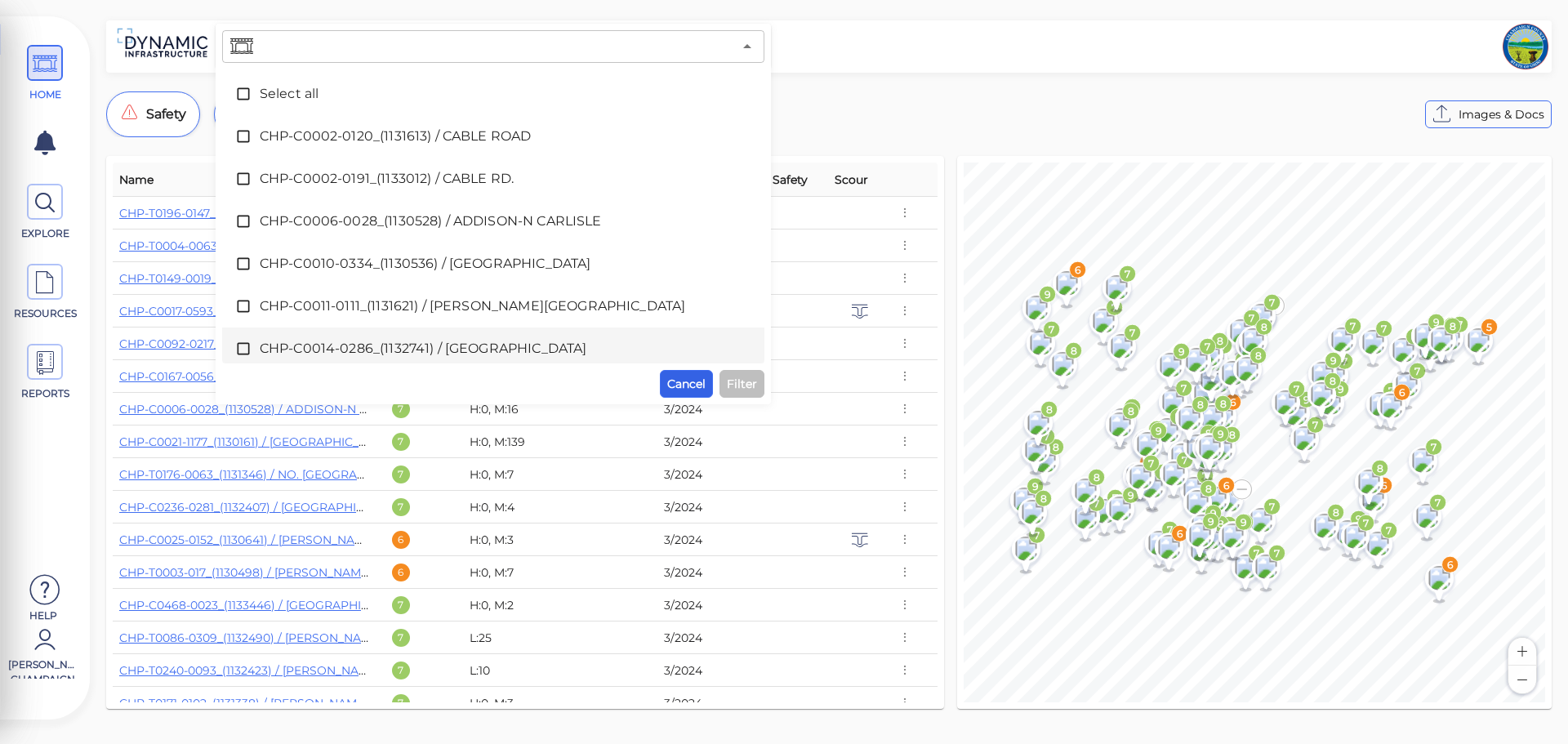
click at [698, 372] on button "Cancel" at bounding box center [686, 384] width 53 height 28
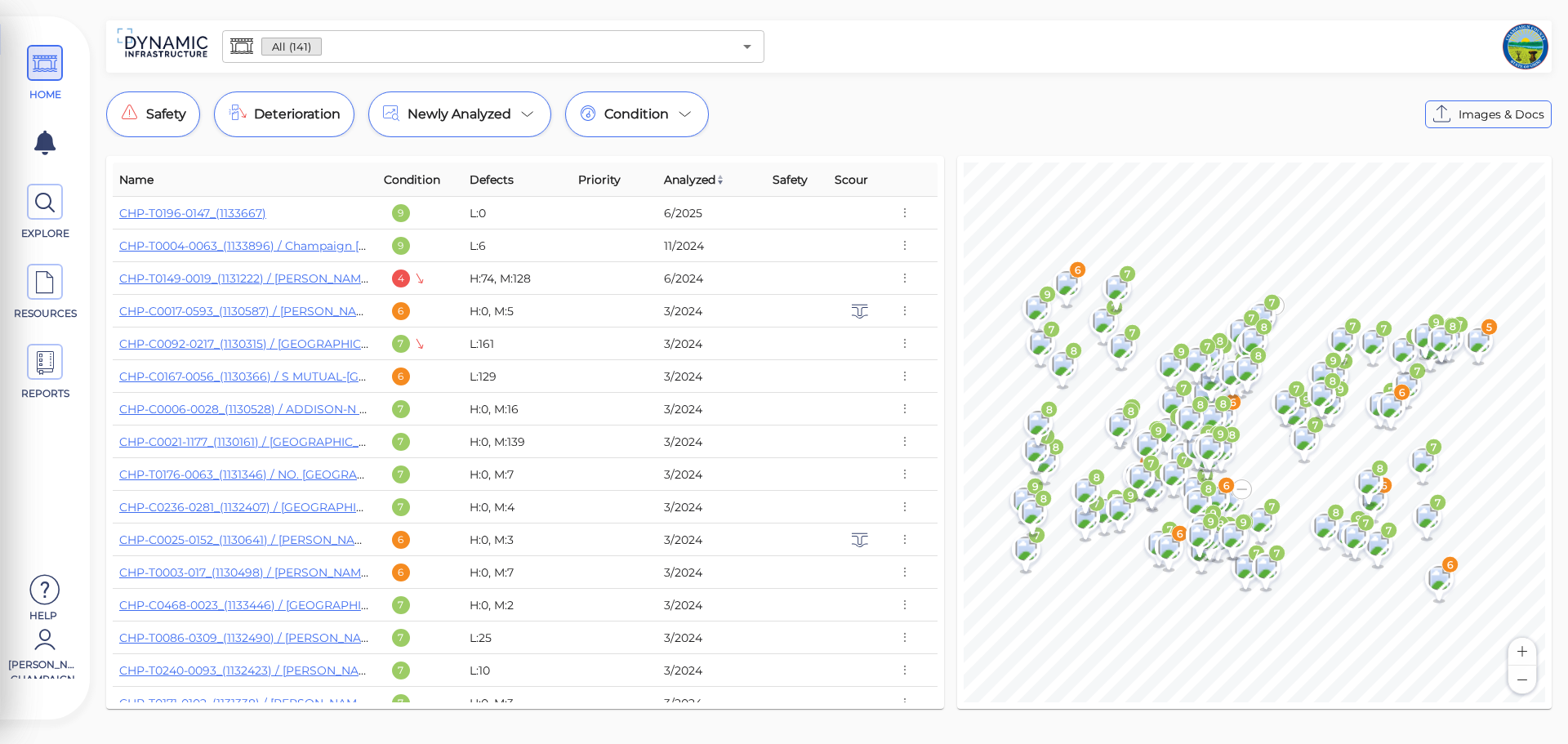
click at [230, 174] on th "Name" at bounding box center [244, 180] width 264 height 34
click at [149, 182] on span "Name" at bounding box center [136, 180] width 34 height 20
click at [818, 65] on div at bounding box center [1159, 46] width 777 height 46
click at [406, 40] on input "text" at bounding box center [526, 46] width 411 height 23
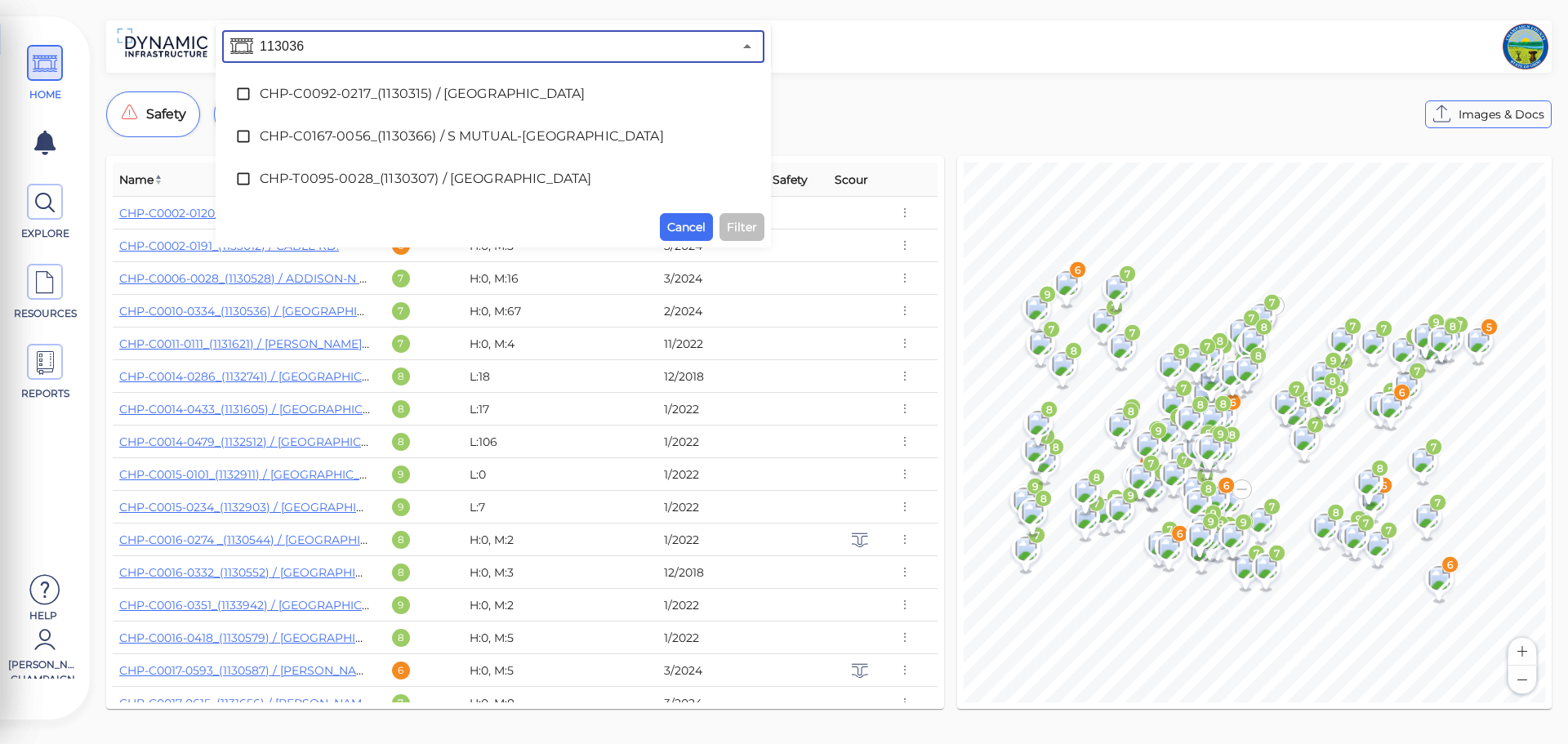
type input "1130366"
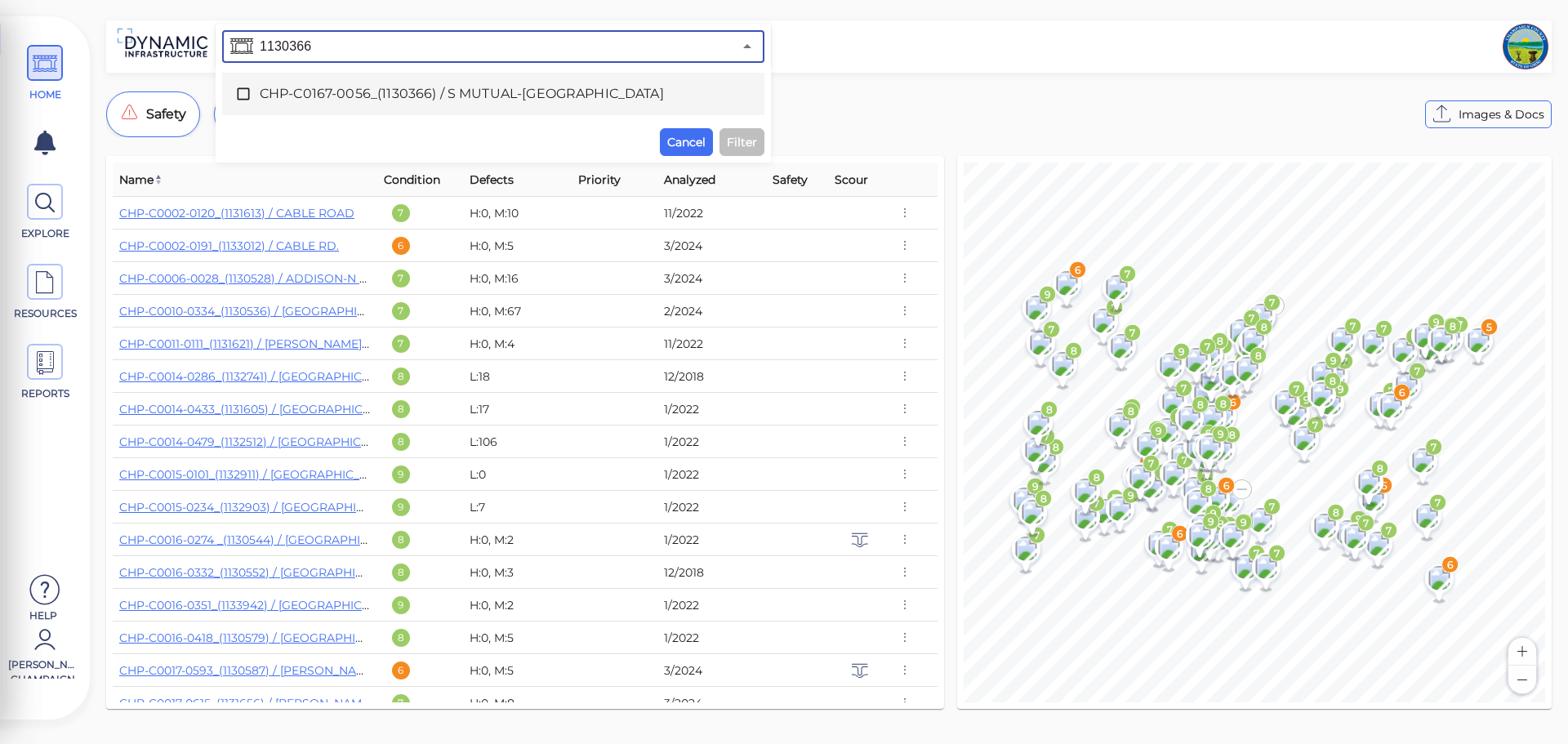
click at [438, 94] on span "CHP-C0167-0056_(1130366) / S MUTUAL-[GEOGRAPHIC_DATA]" at bounding box center [493, 93] width 467 height 20
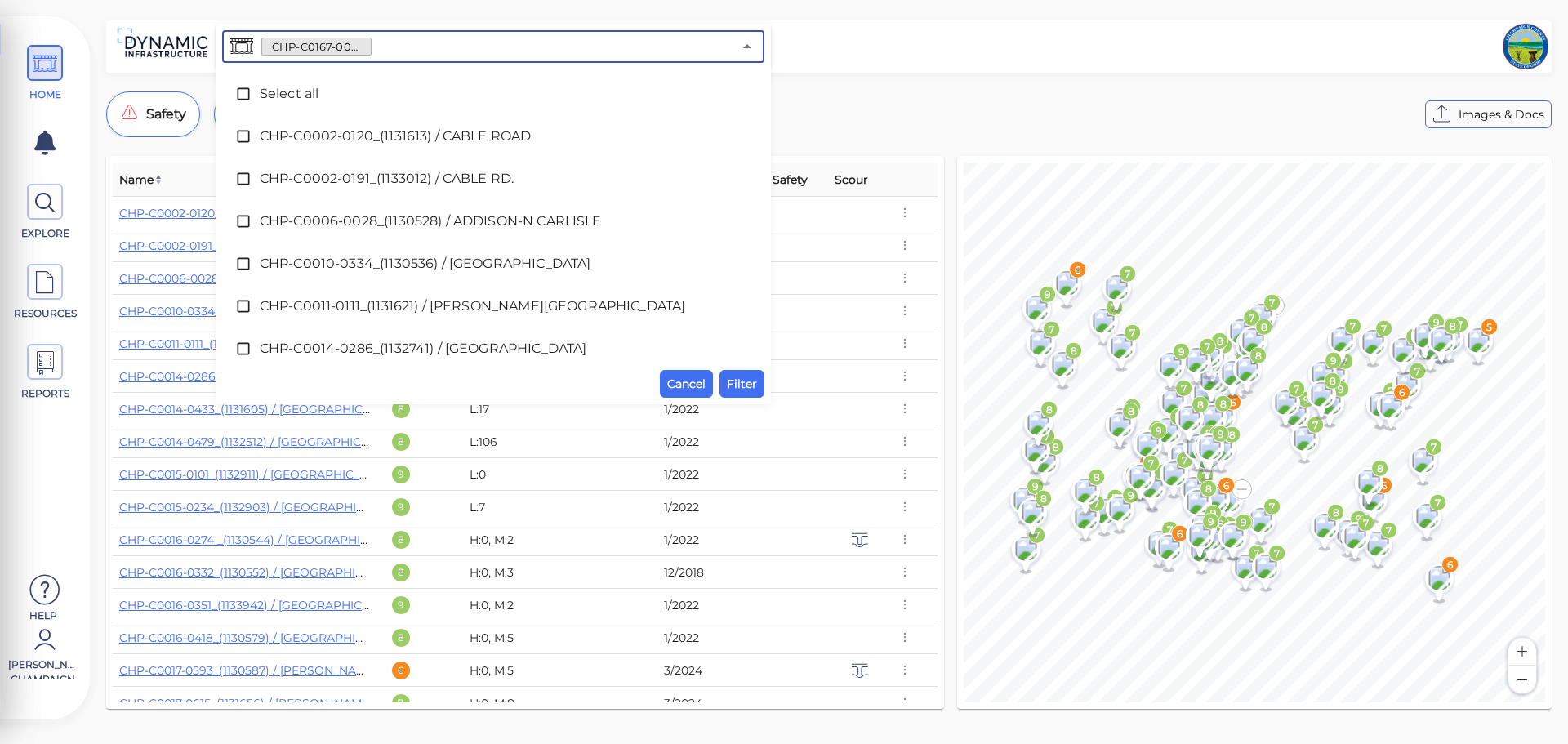
scroll to position [1960, 0]
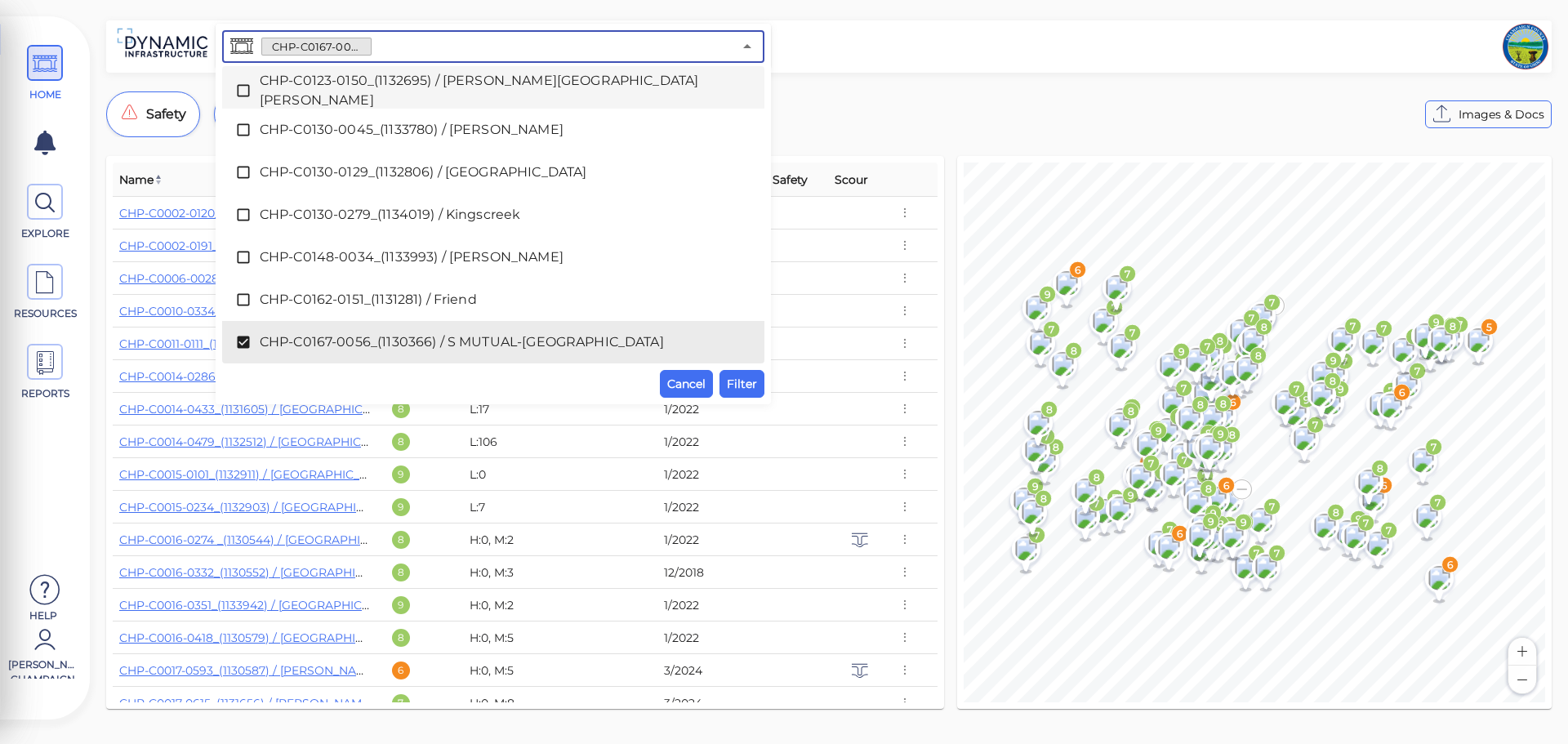
click at [457, 54] on input "text" at bounding box center [552, 46] width 361 height 23
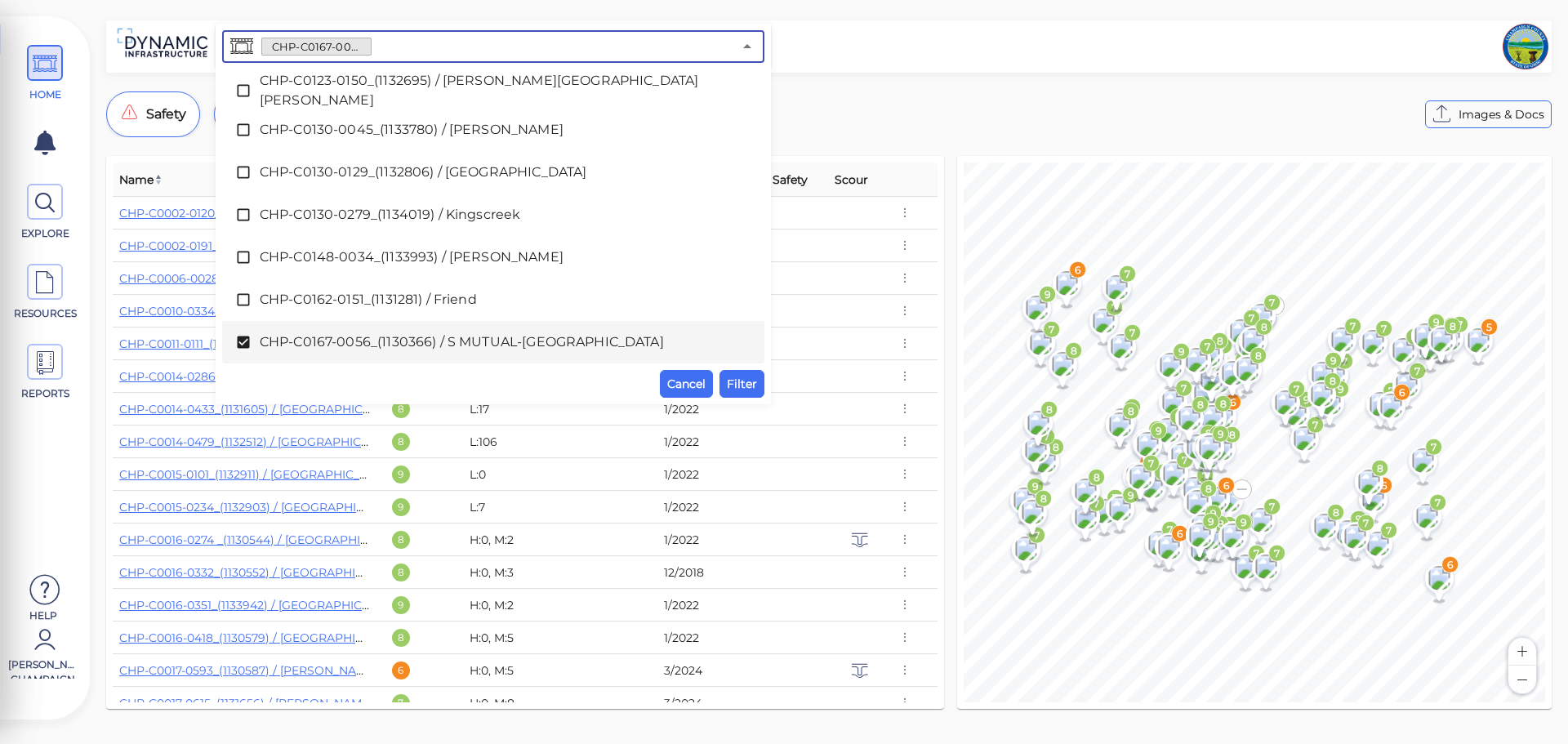
click at [243, 339] on icon at bounding box center [243, 342] width 12 height 12
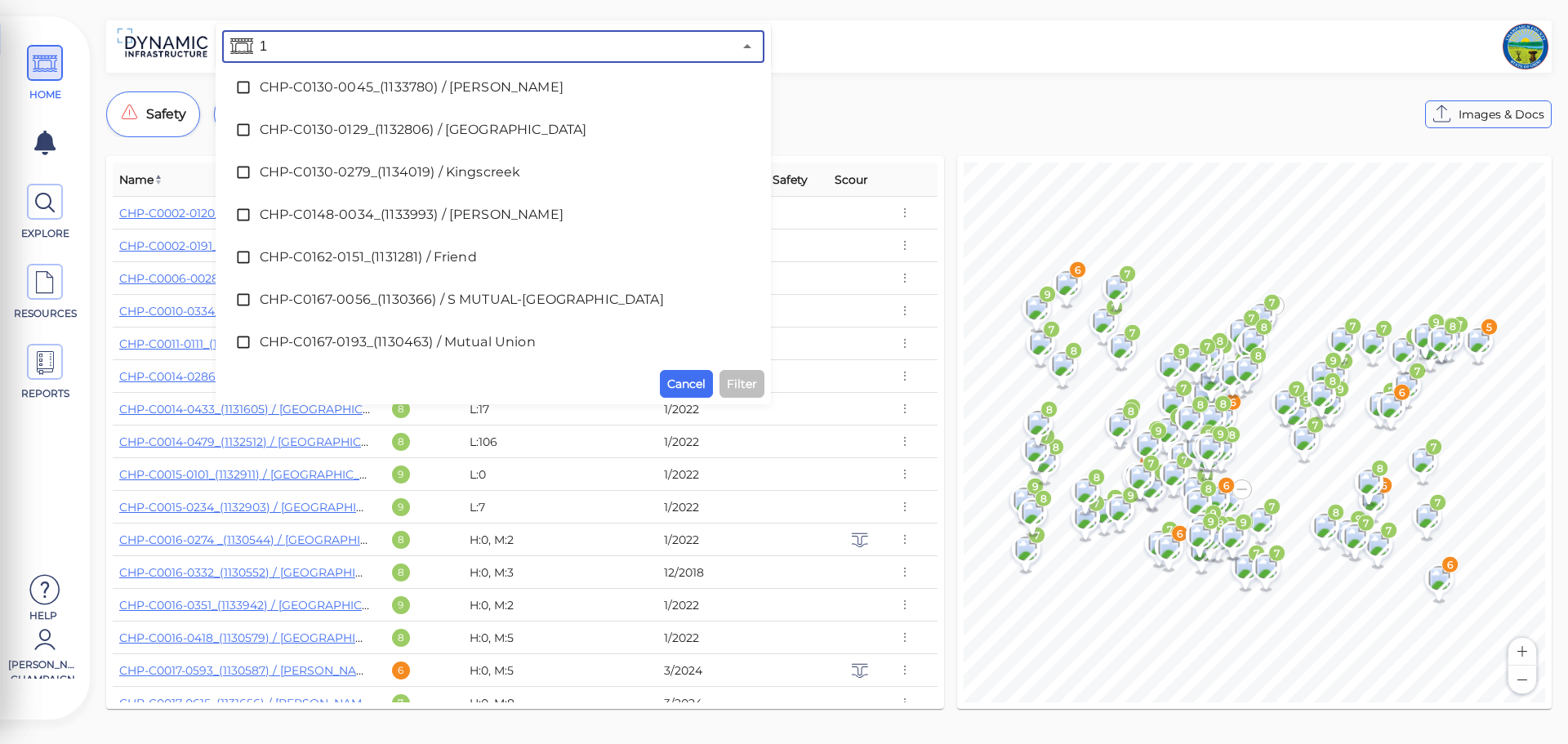
scroll to position [0, 0]
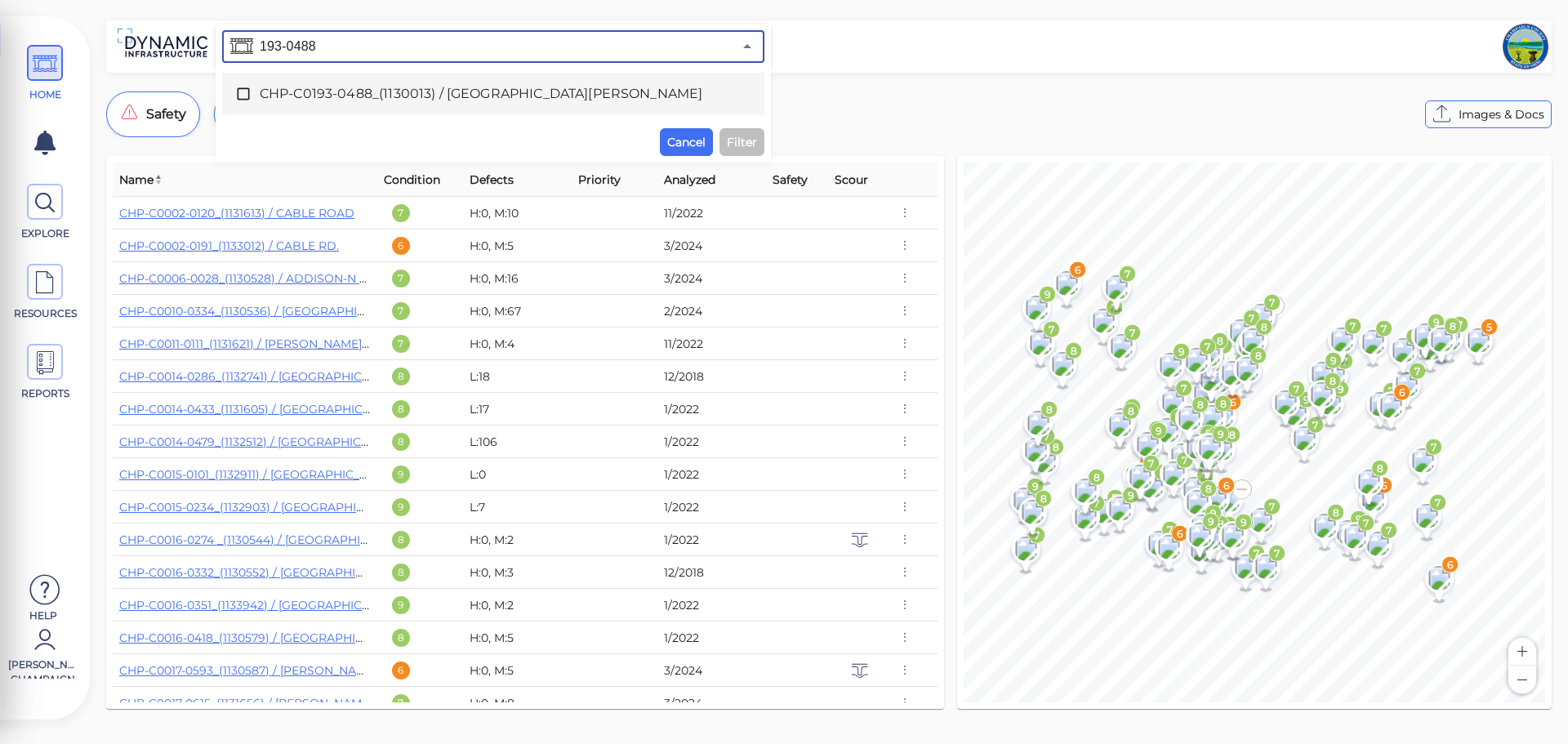
type input "193-0488"
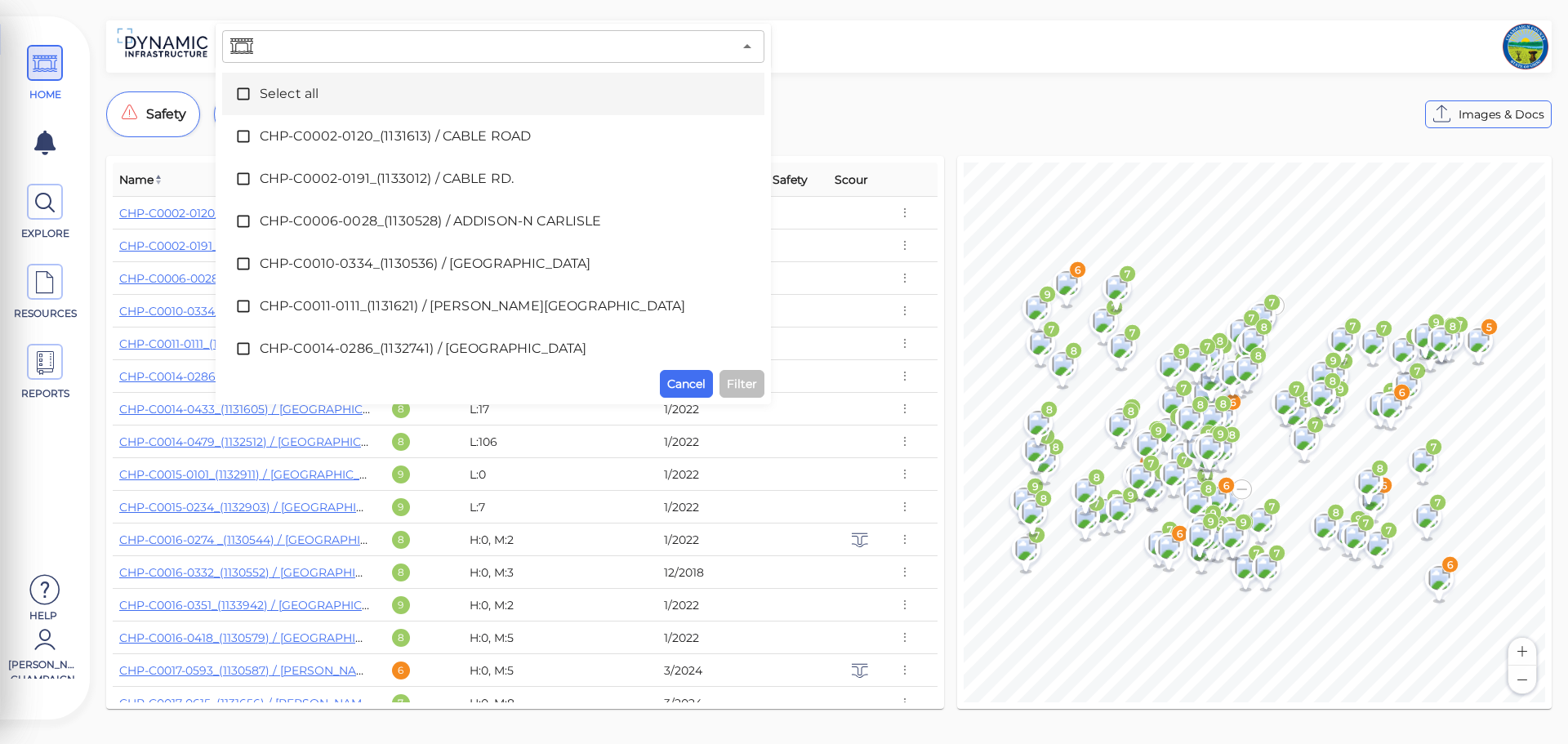
click at [405, 48] on input "text" at bounding box center [494, 46] width 476 height 23
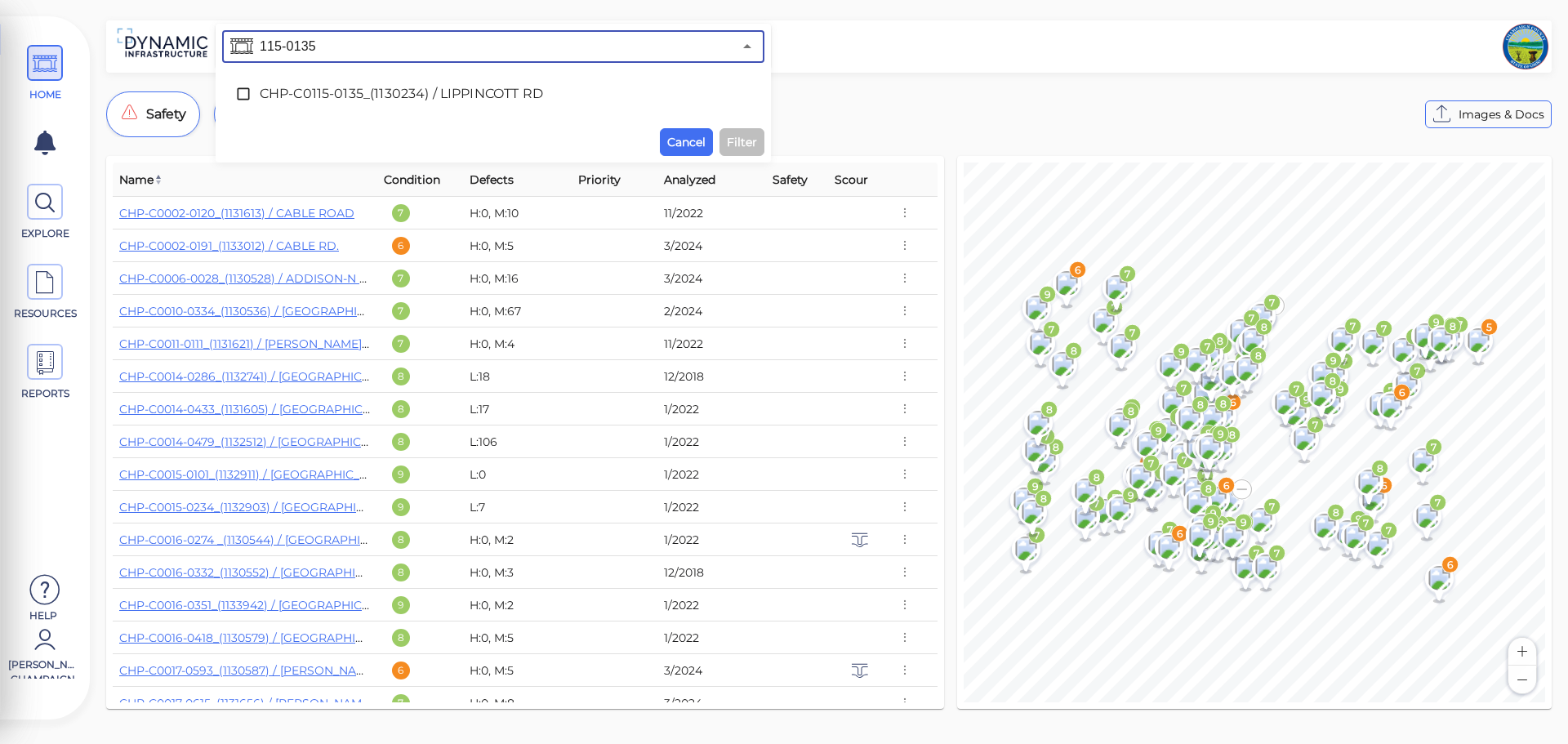
type input "115-0135"
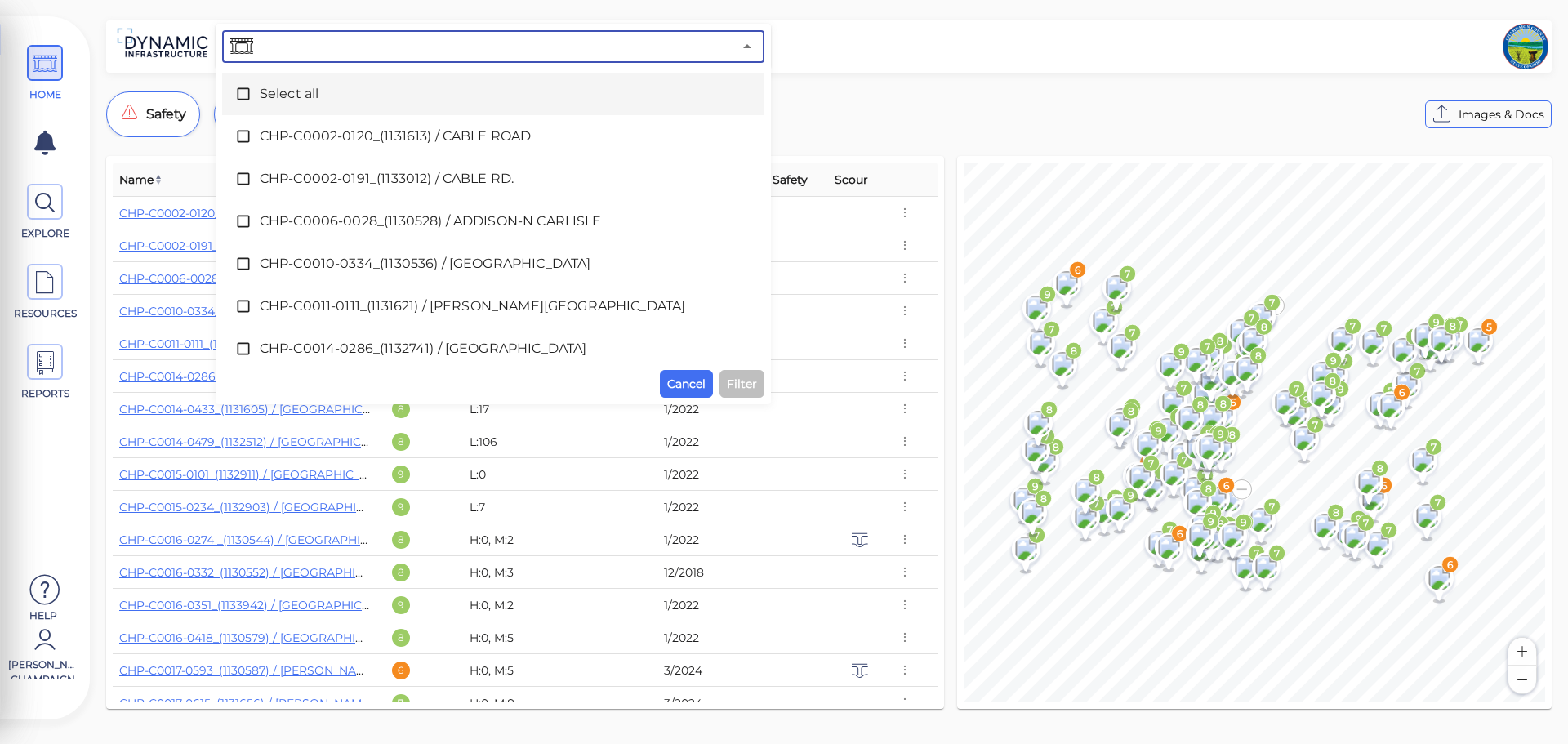
click at [369, 40] on input "text" at bounding box center [494, 46] width 476 height 23
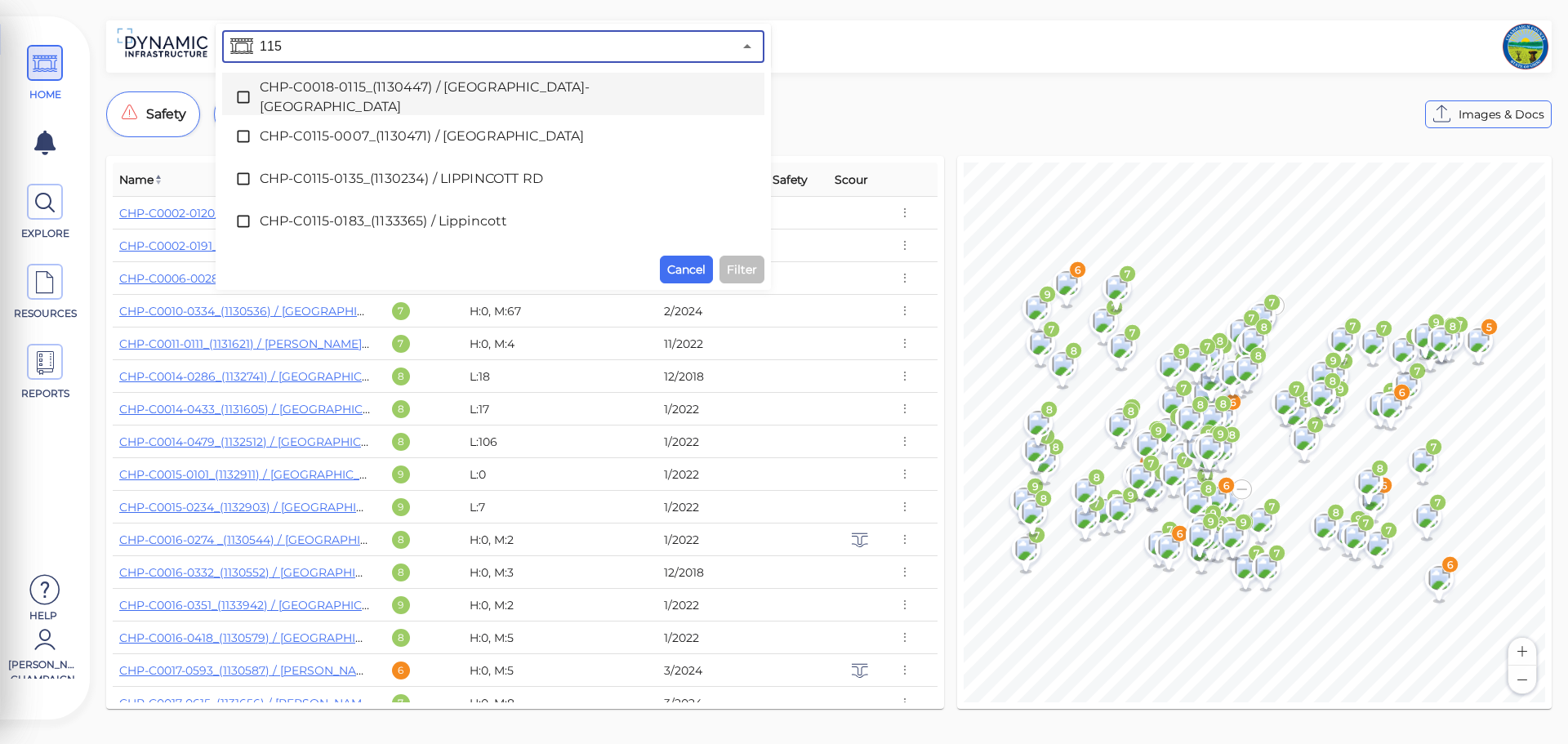
type input "115"
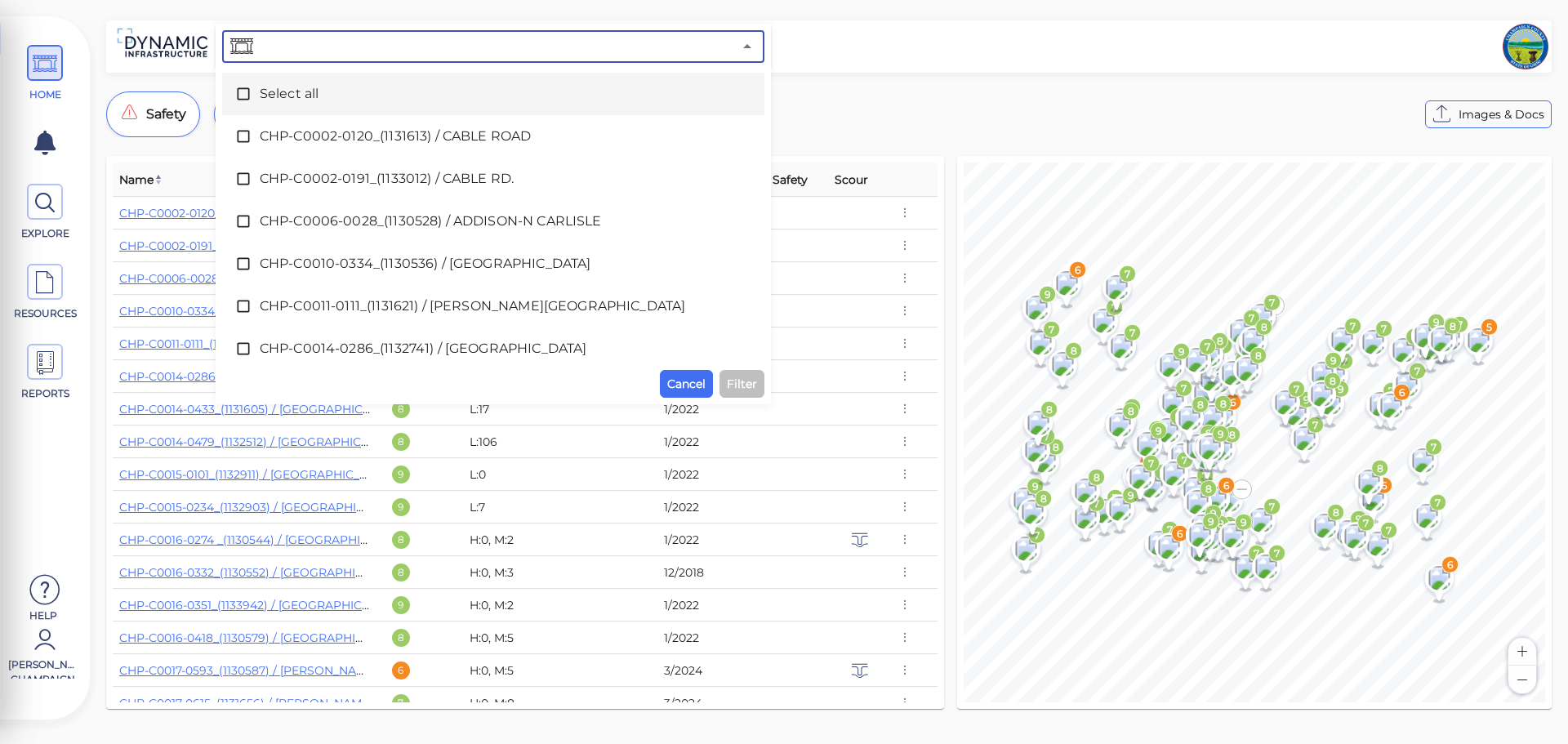
click at [383, 47] on input "text" at bounding box center [494, 46] width 476 height 23
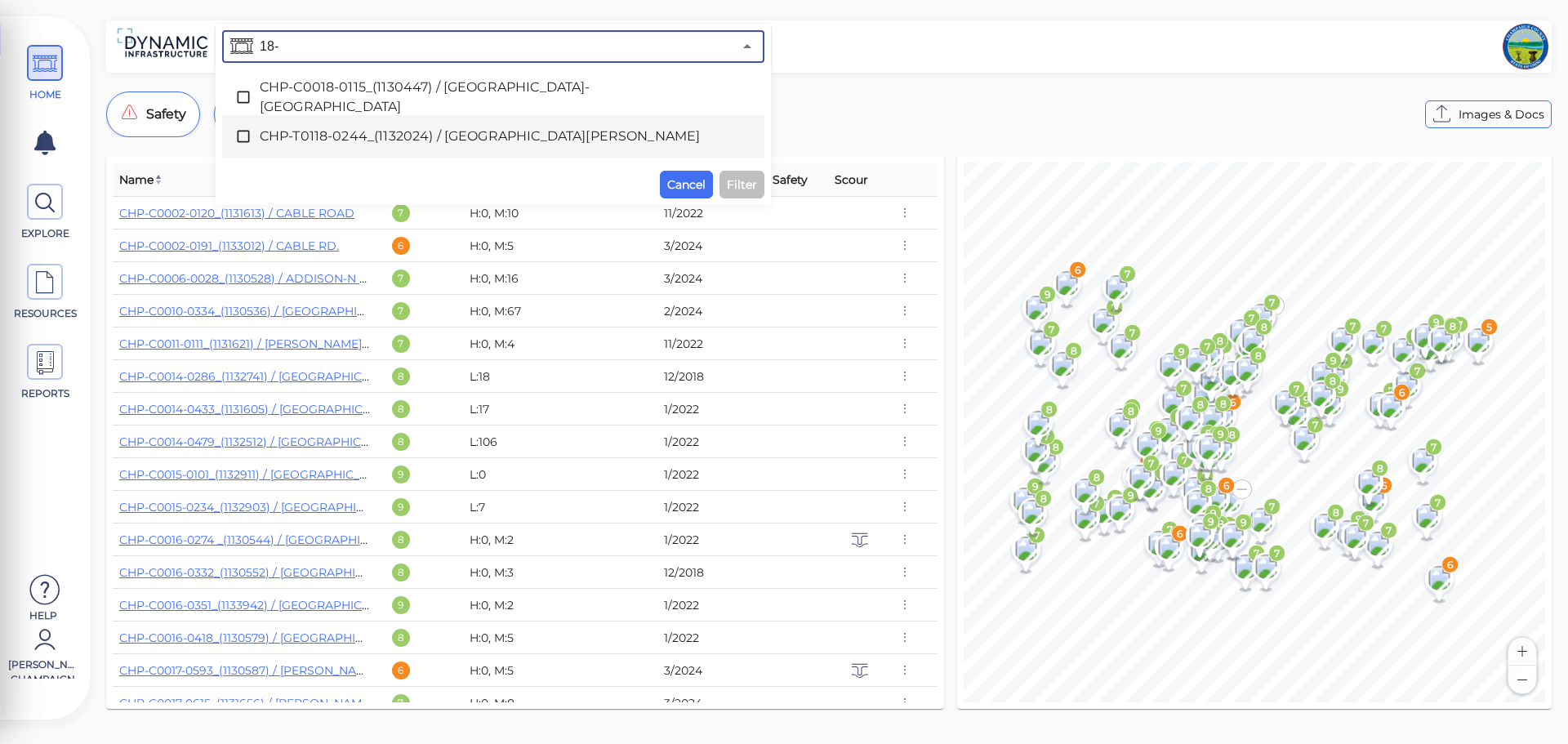
type input "18-"
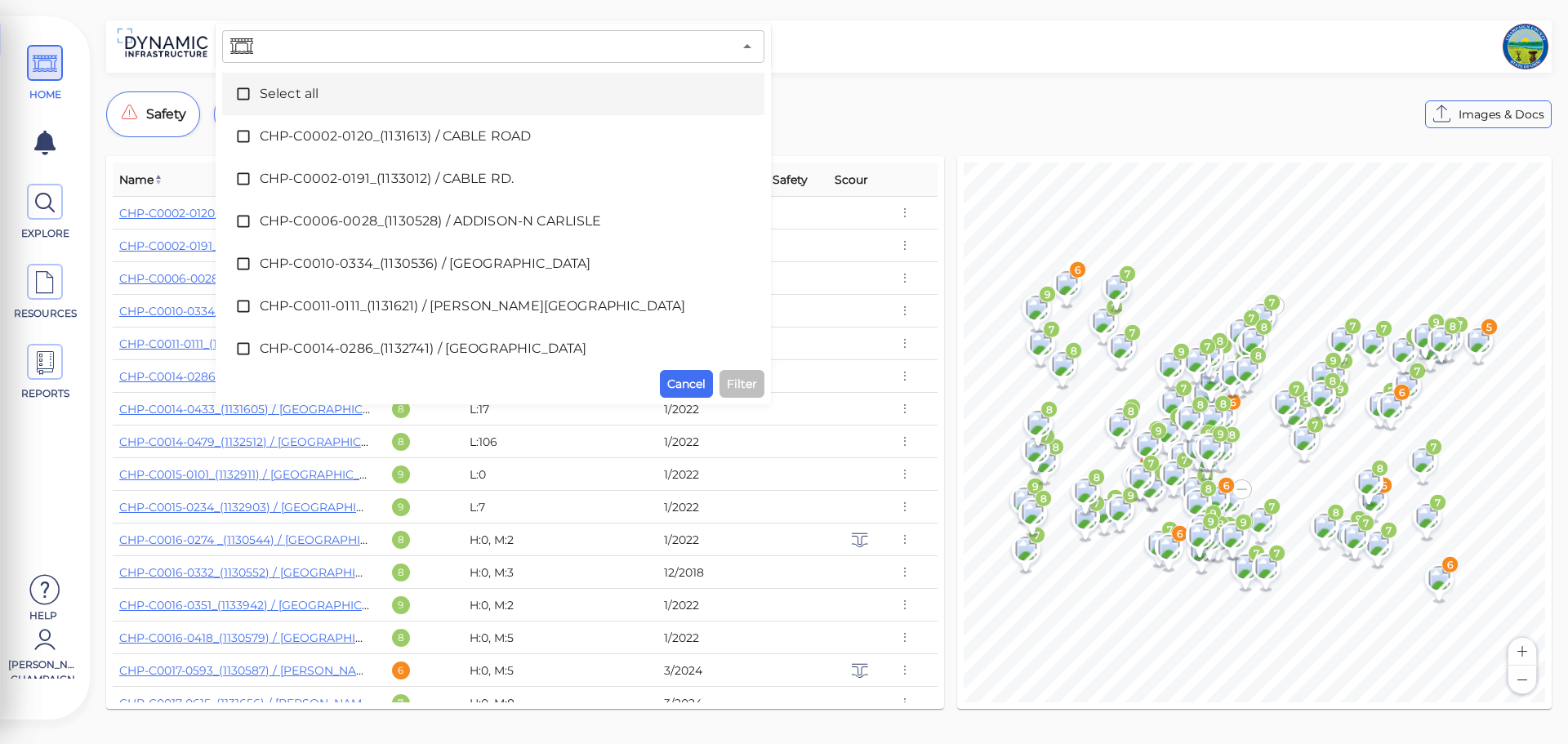
click at [386, 35] on input "text" at bounding box center [494, 46] width 476 height 23
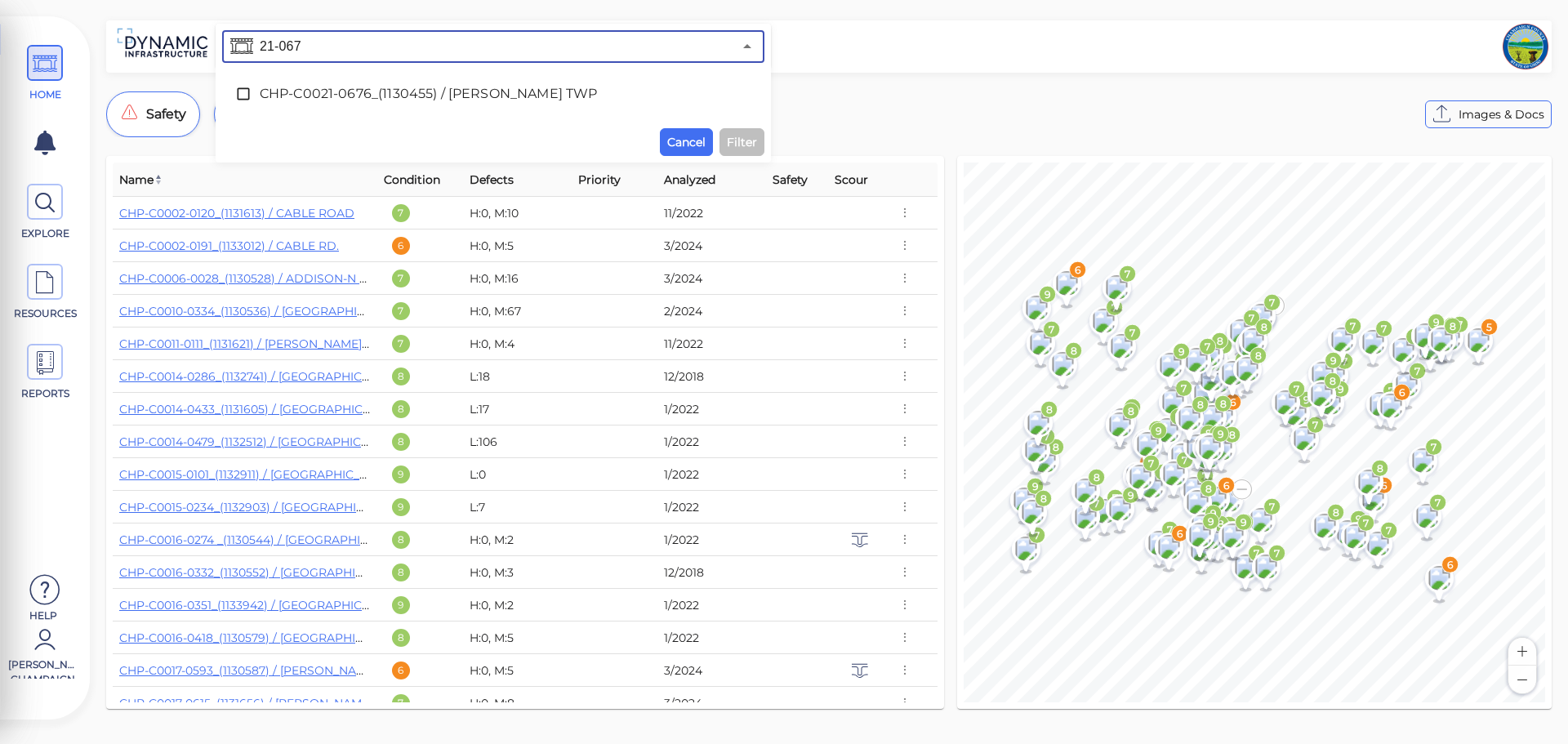
type input "21-0676"
click at [432, 88] on span "CHP-C0021-0676_(1130455) / [PERSON_NAME] TWP" at bounding box center [493, 93] width 467 height 20
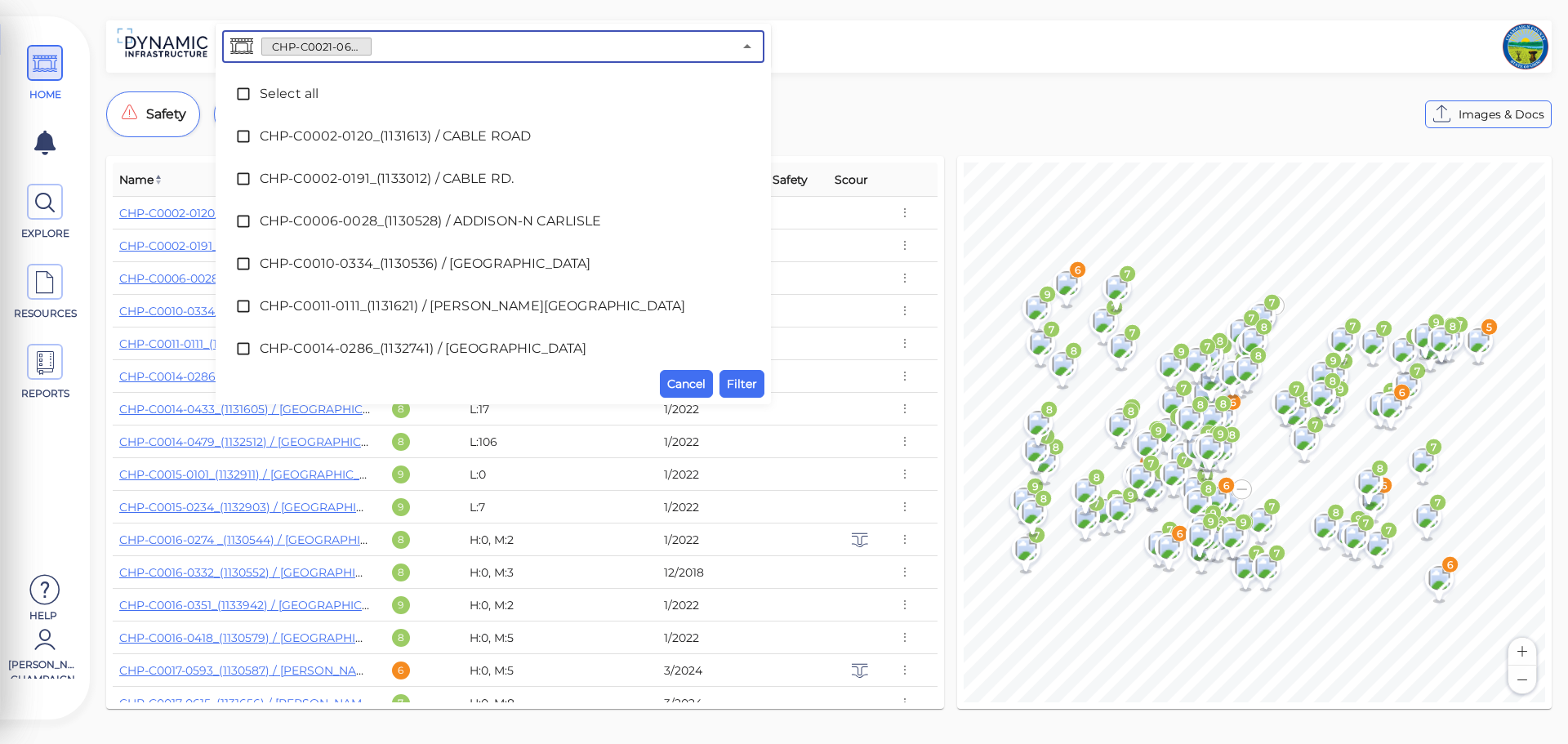
scroll to position [643, 0]
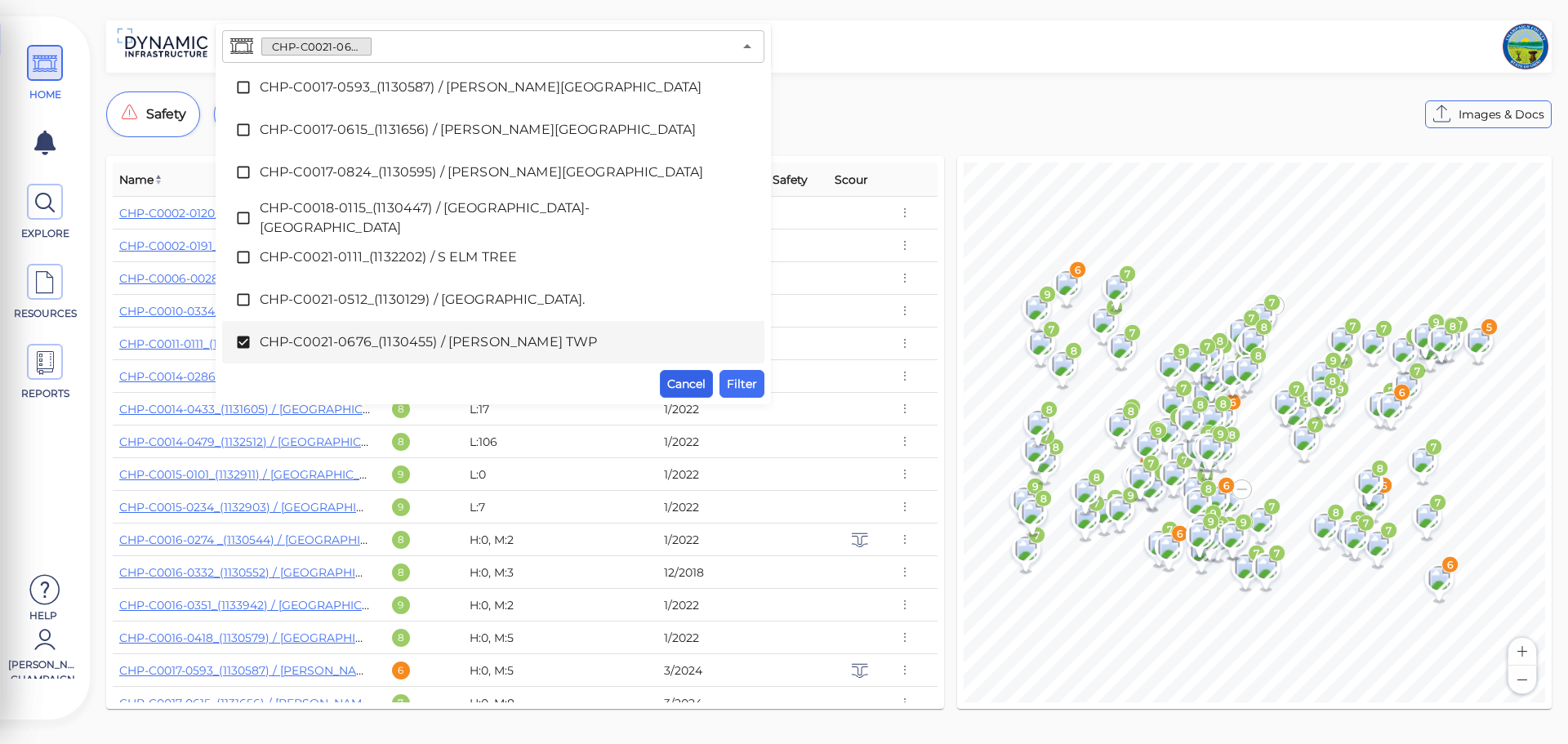
click at [694, 376] on span "Cancel" at bounding box center [686, 384] width 39 height 20
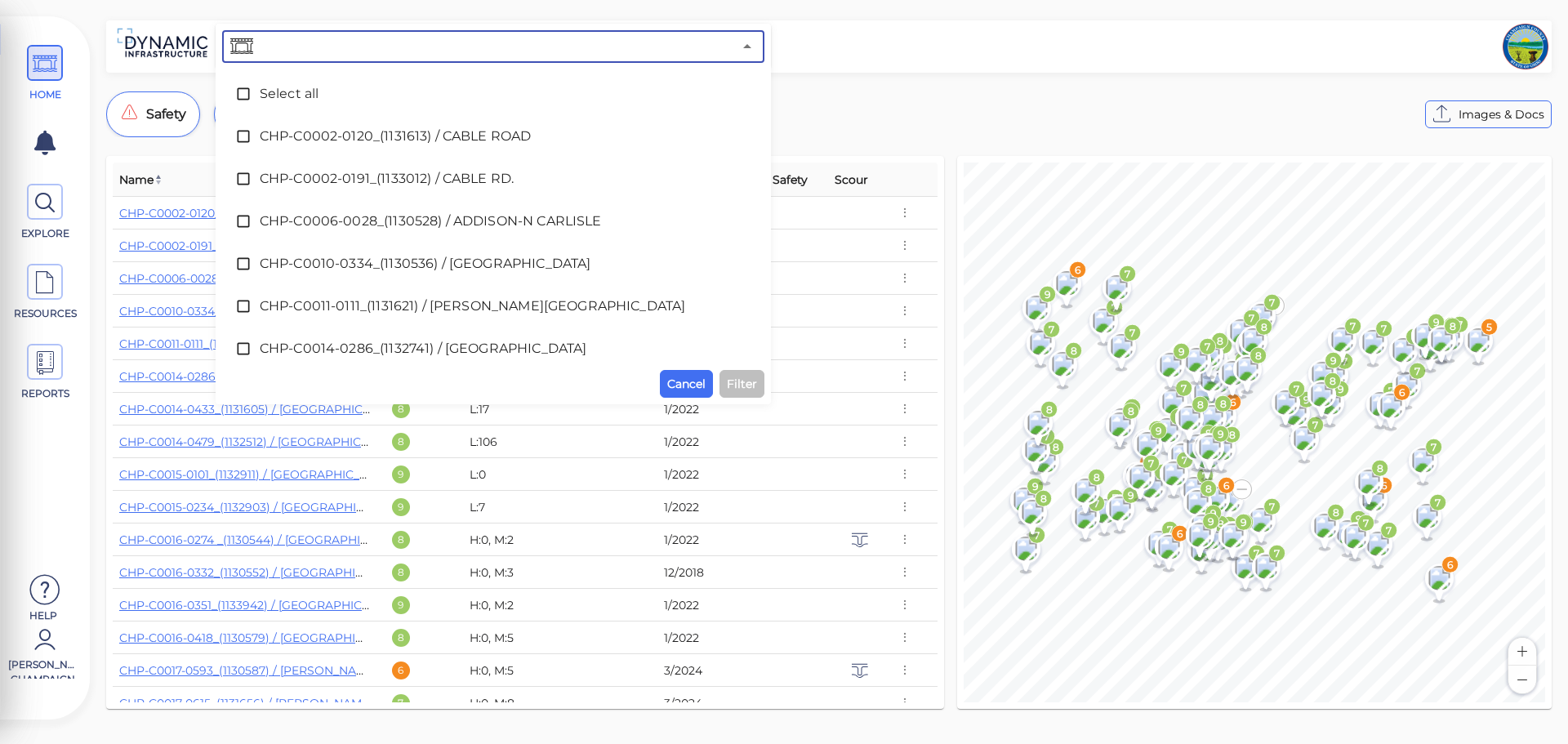
click at [403, 42] on input "text" at bounding box center [494, 46] width 476 height 23
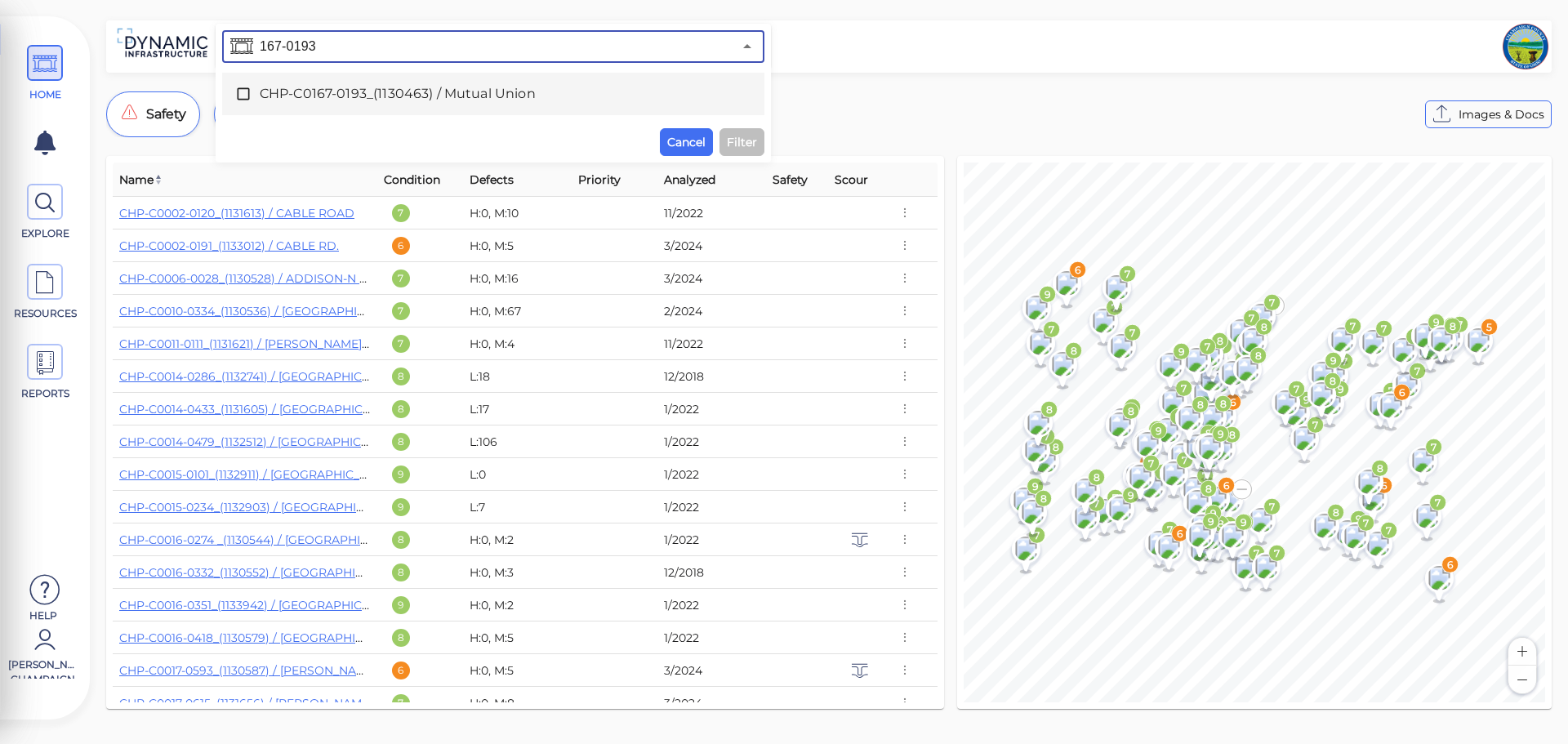
type input "167-0193"
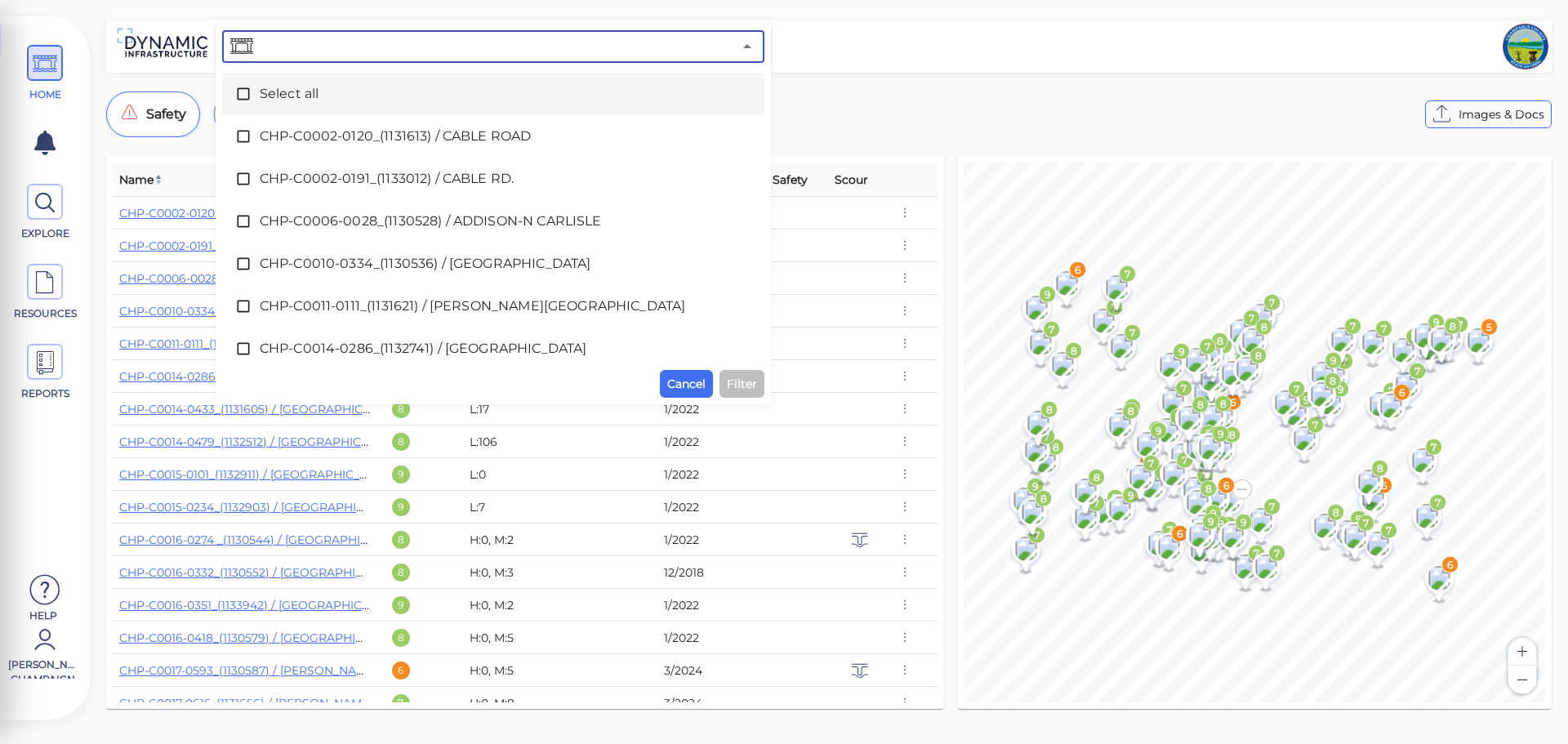
click at [321, 47] on input "text" at bounding box center [494, 46] width 476 height 23
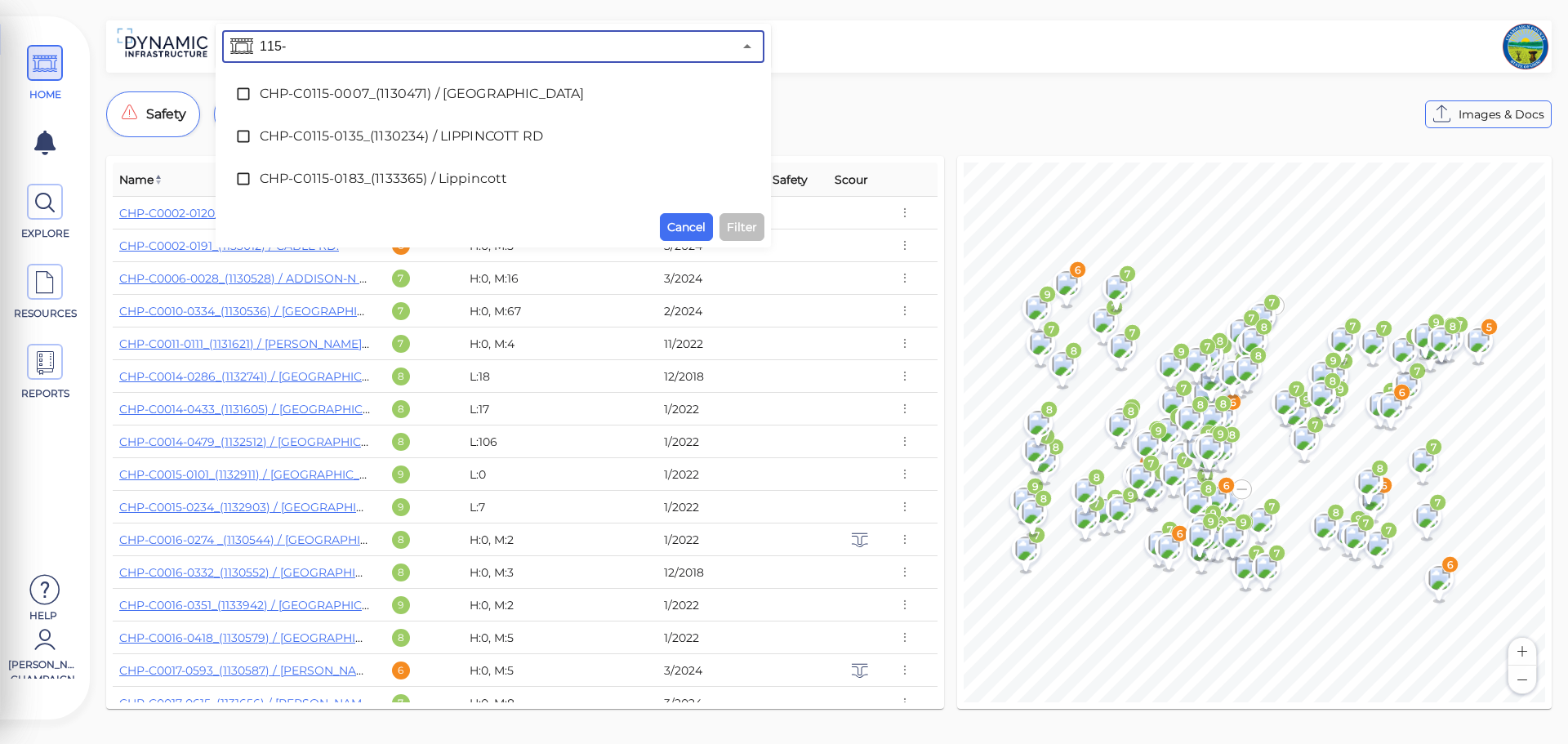
type input "115-"
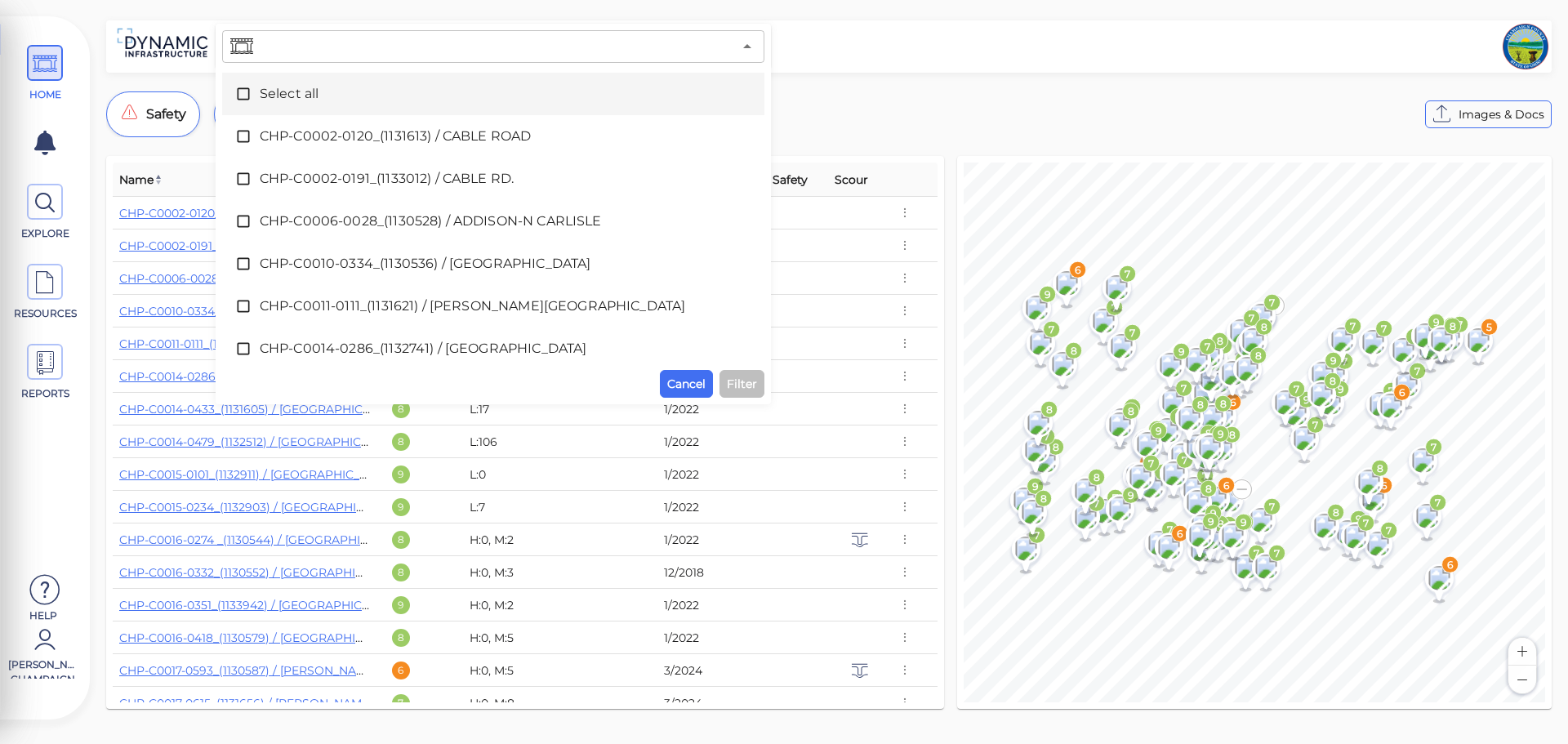
click at [294, 51] on input "text" at bounding box center [494, 46] width 476 height 23
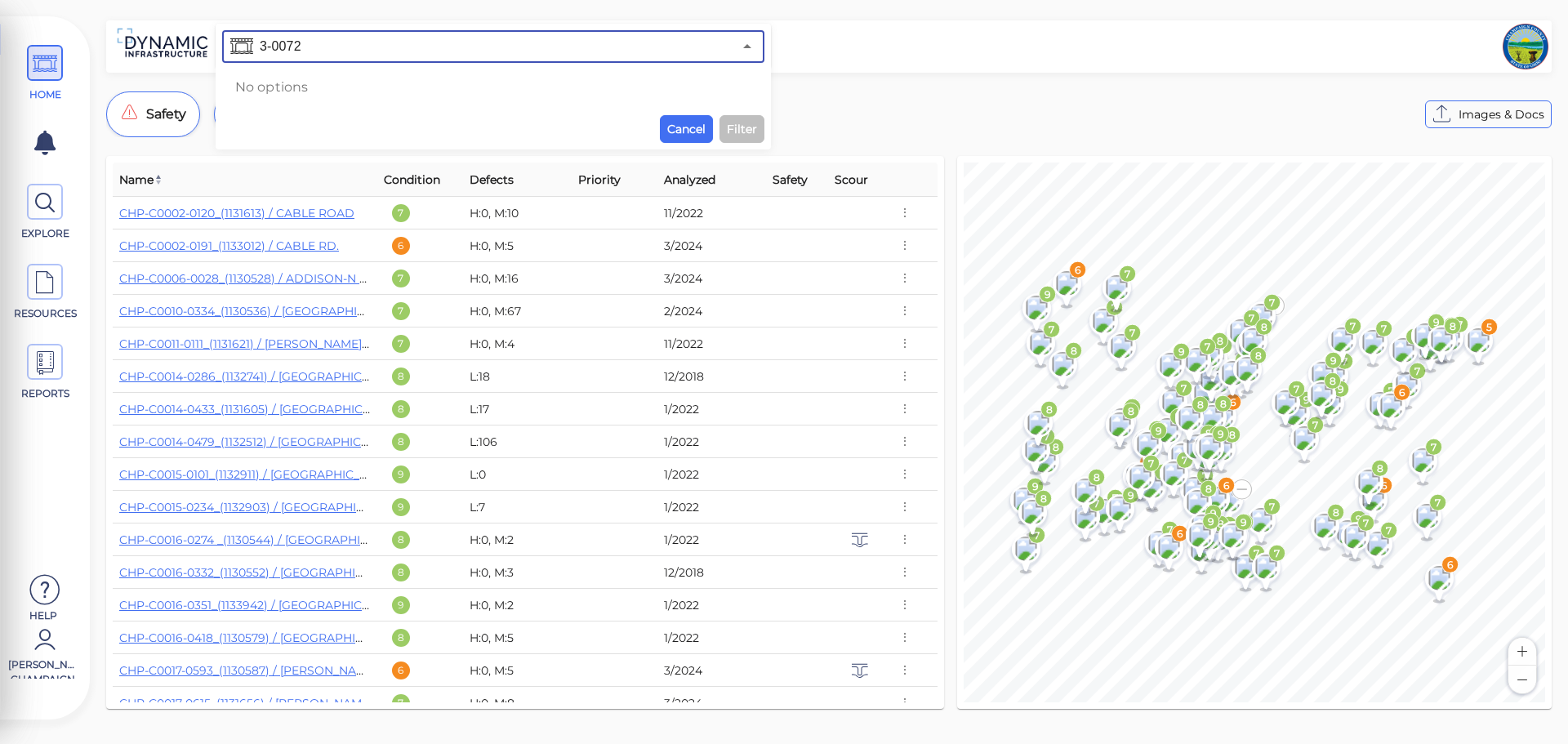
click at [258, 44] on input "3-0072" at bounding box center [494, 46] width 476 height 23
type input "2"
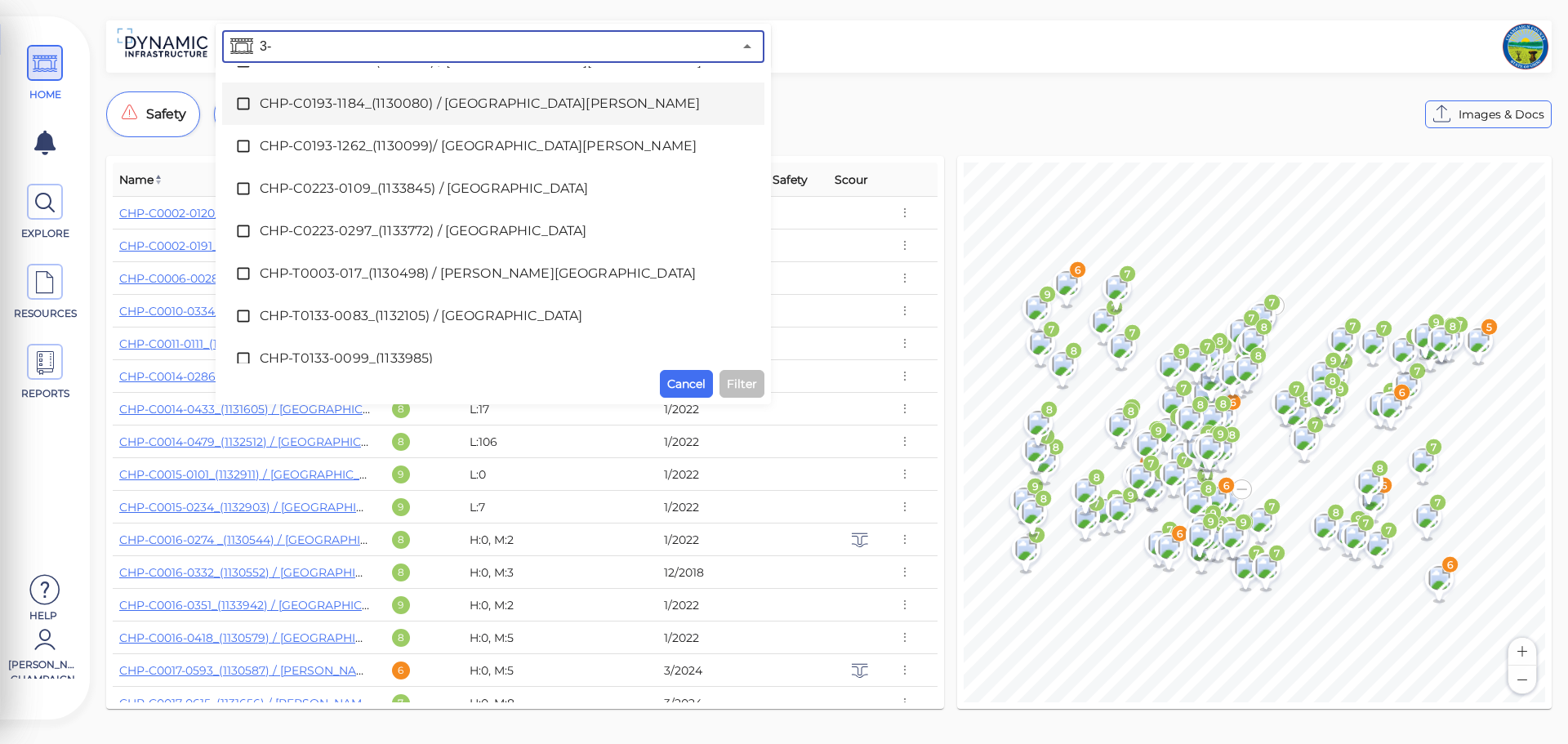
scroll to position [326, 0]
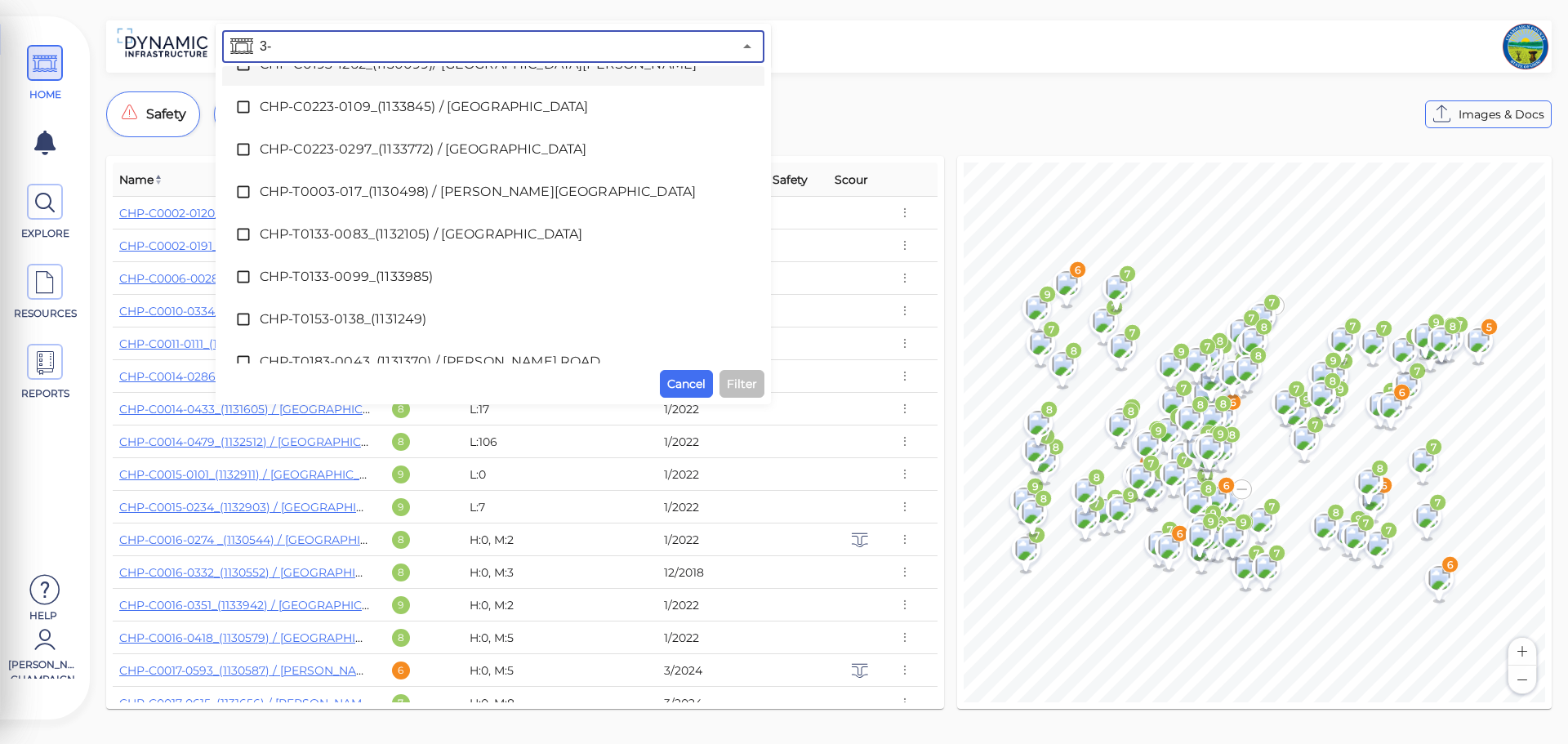
click at [261, 47] on input "3-" at bounding box center [494, 46] width 476 height 23
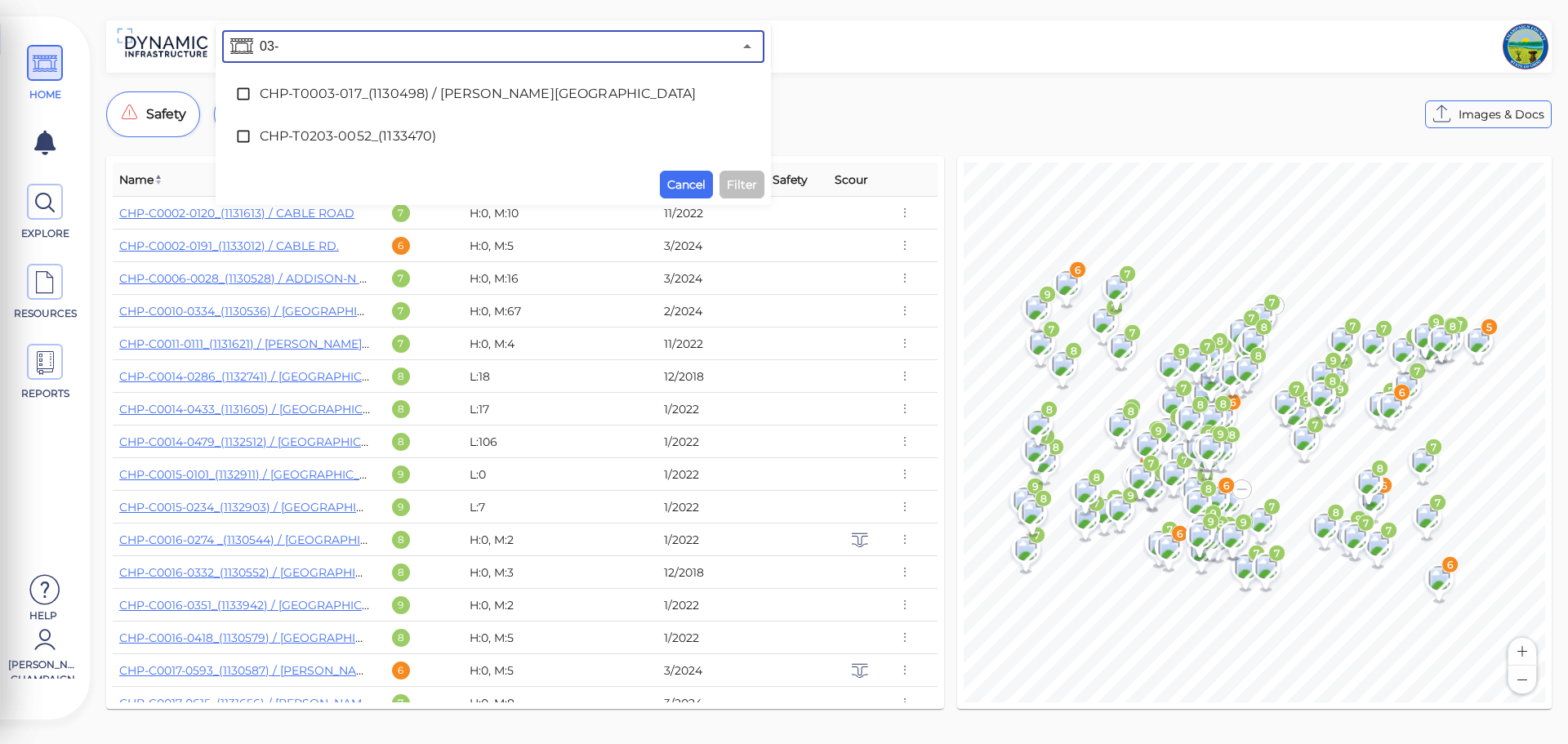
scroll to position [0, 0]
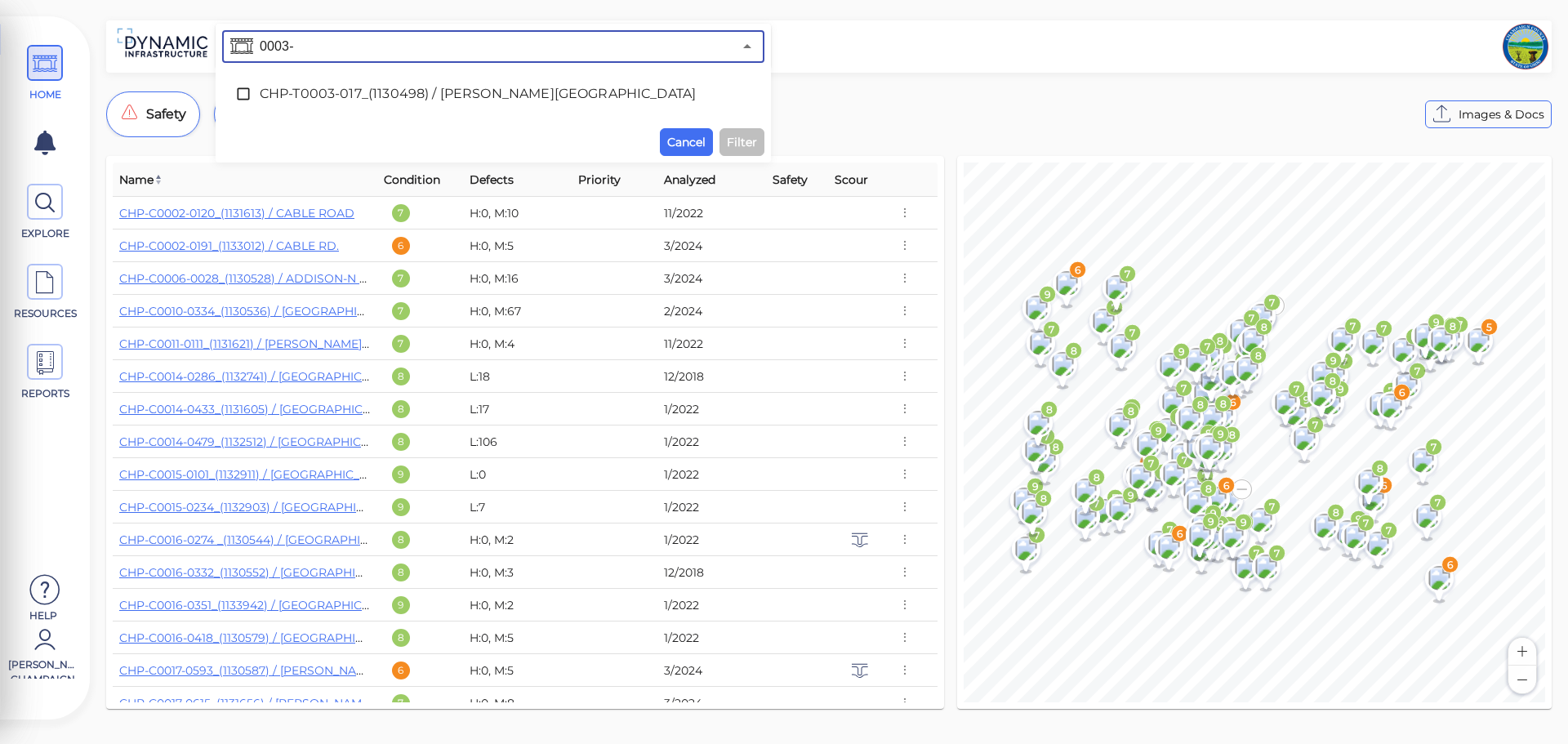
type input "0003-"
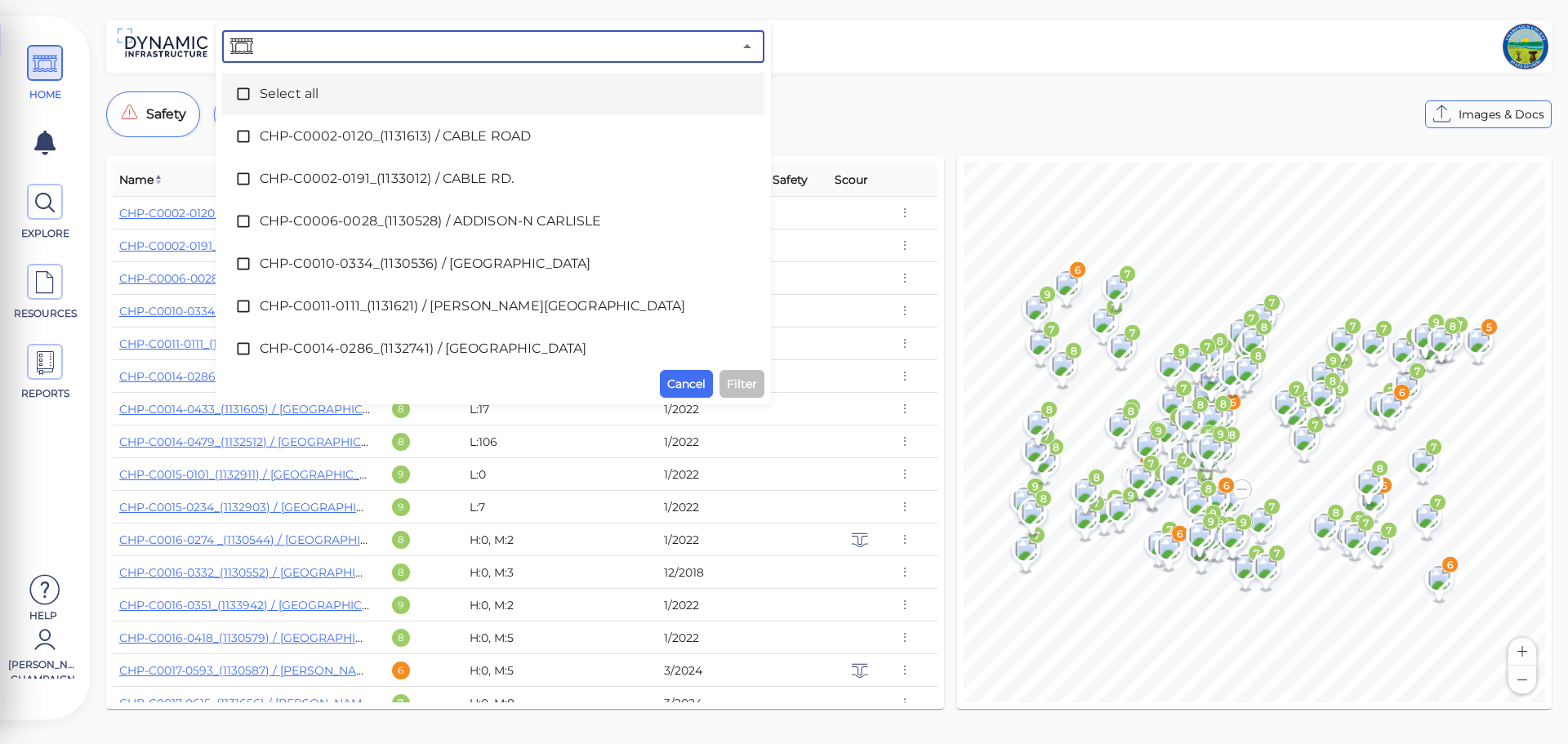
click at [368, 47] on input "text" at bounding box center [494, 46] width 476 height 23
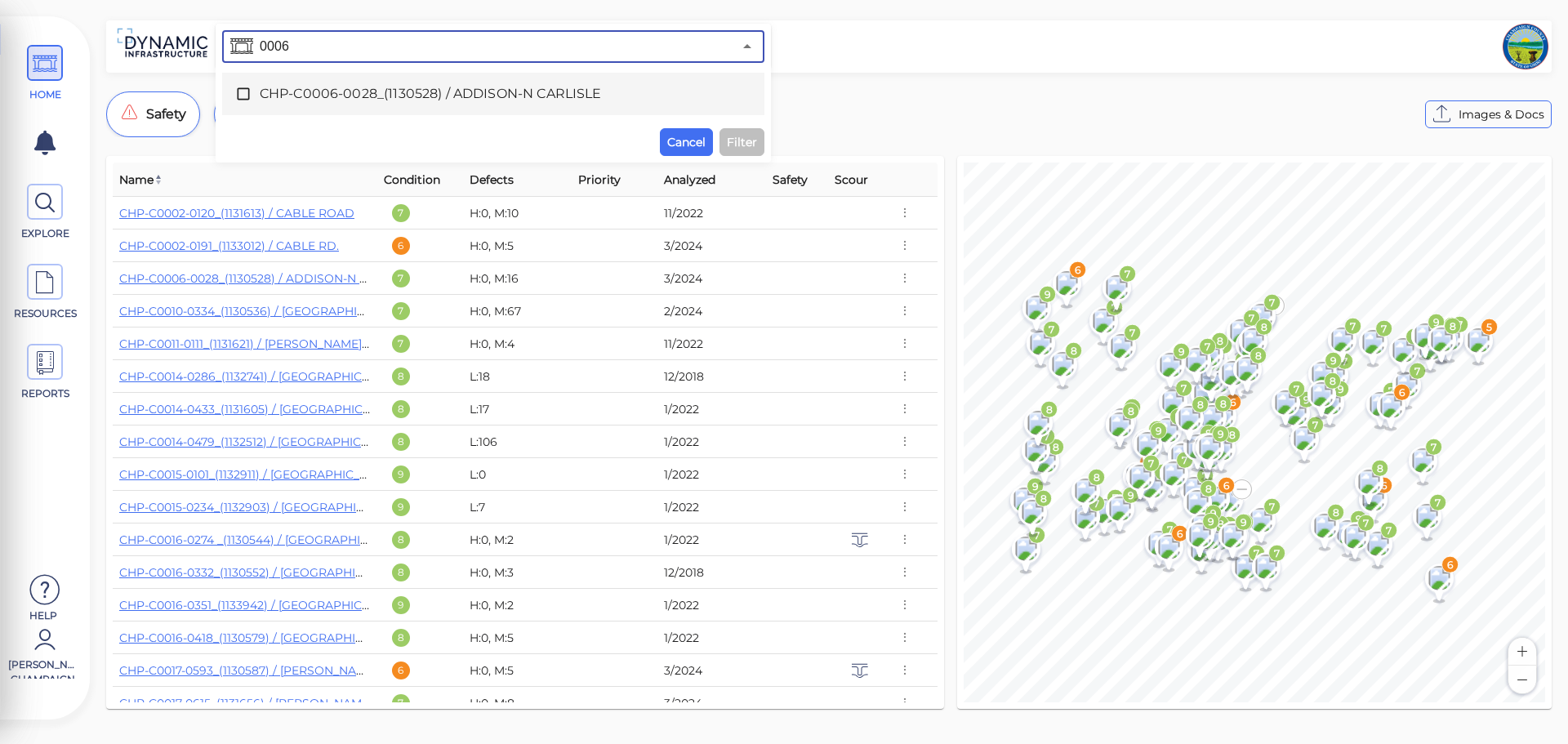
type input "0006"
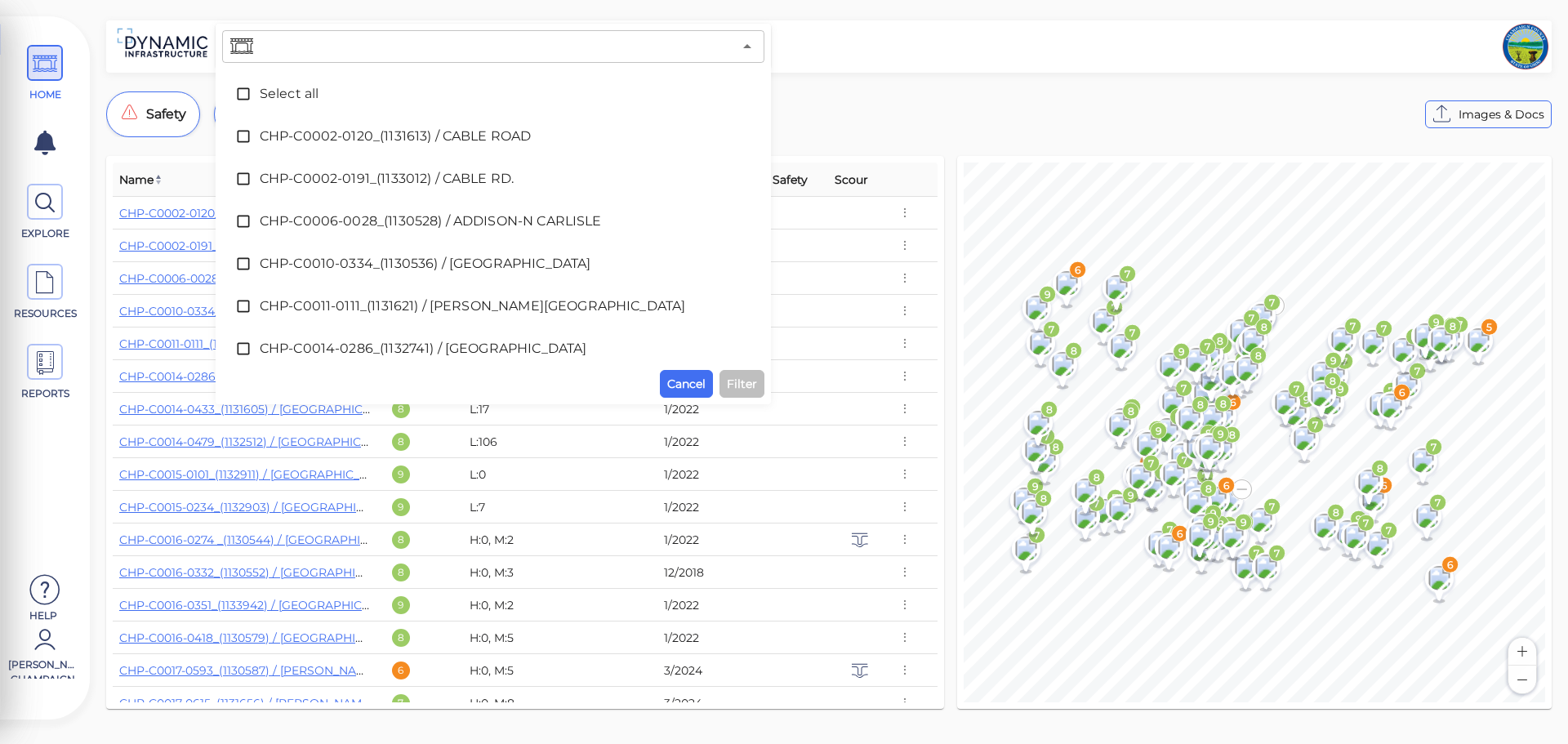
click at [307, 40] on input "text" at bounding box center [494, 46] width 476 height 23
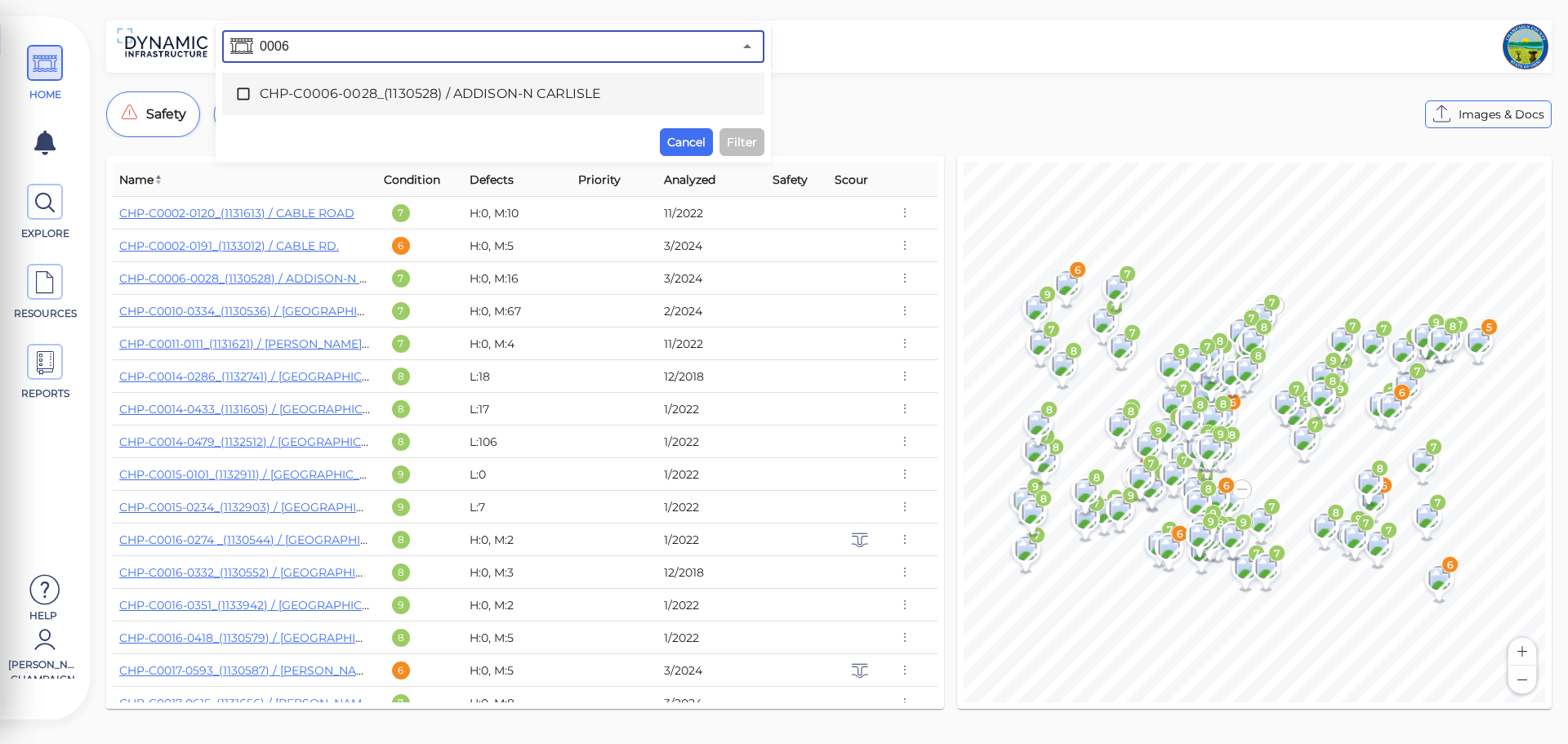
type input "0006"
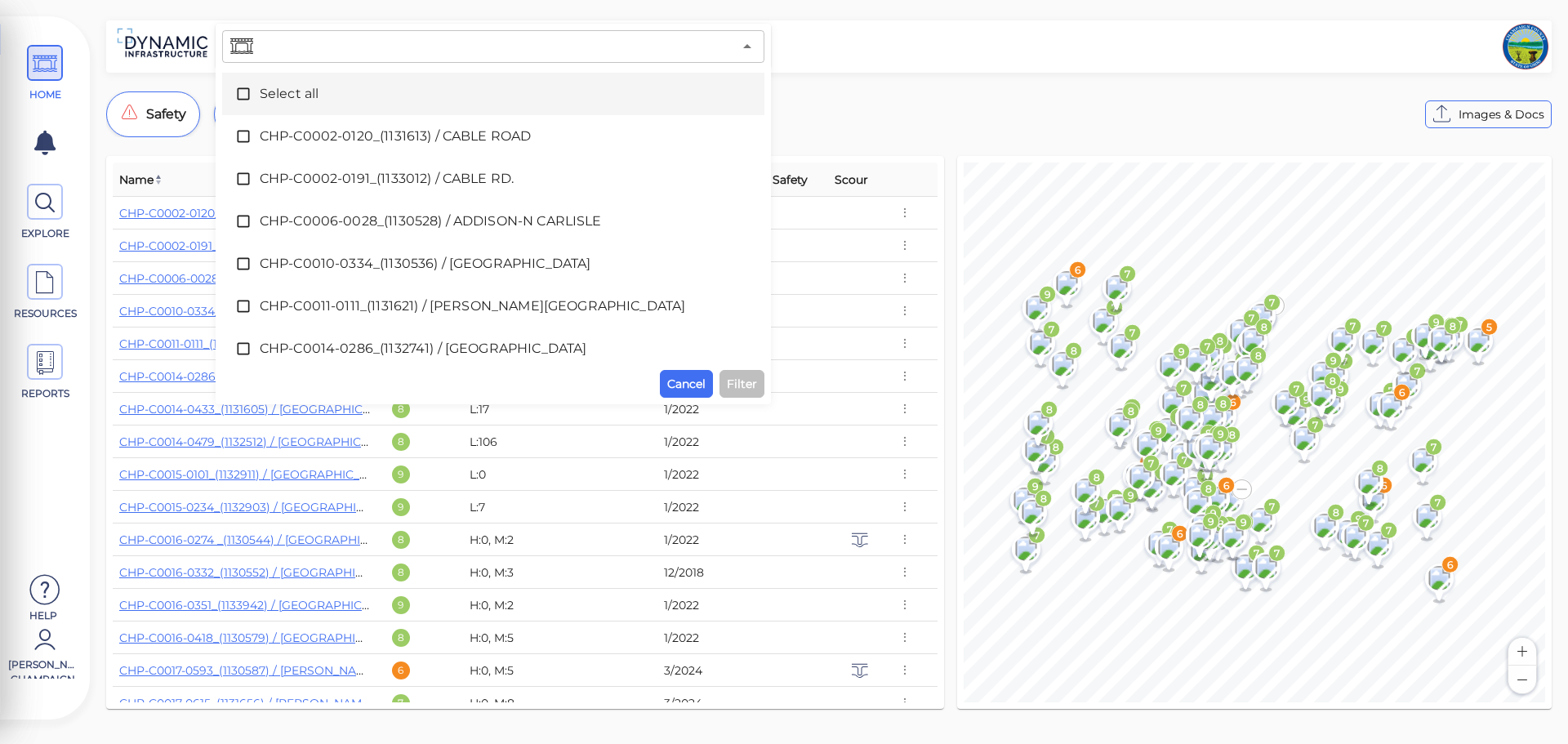
click at [337, 42] on input "text" at bounding box center [494, 46] width 476 height 23
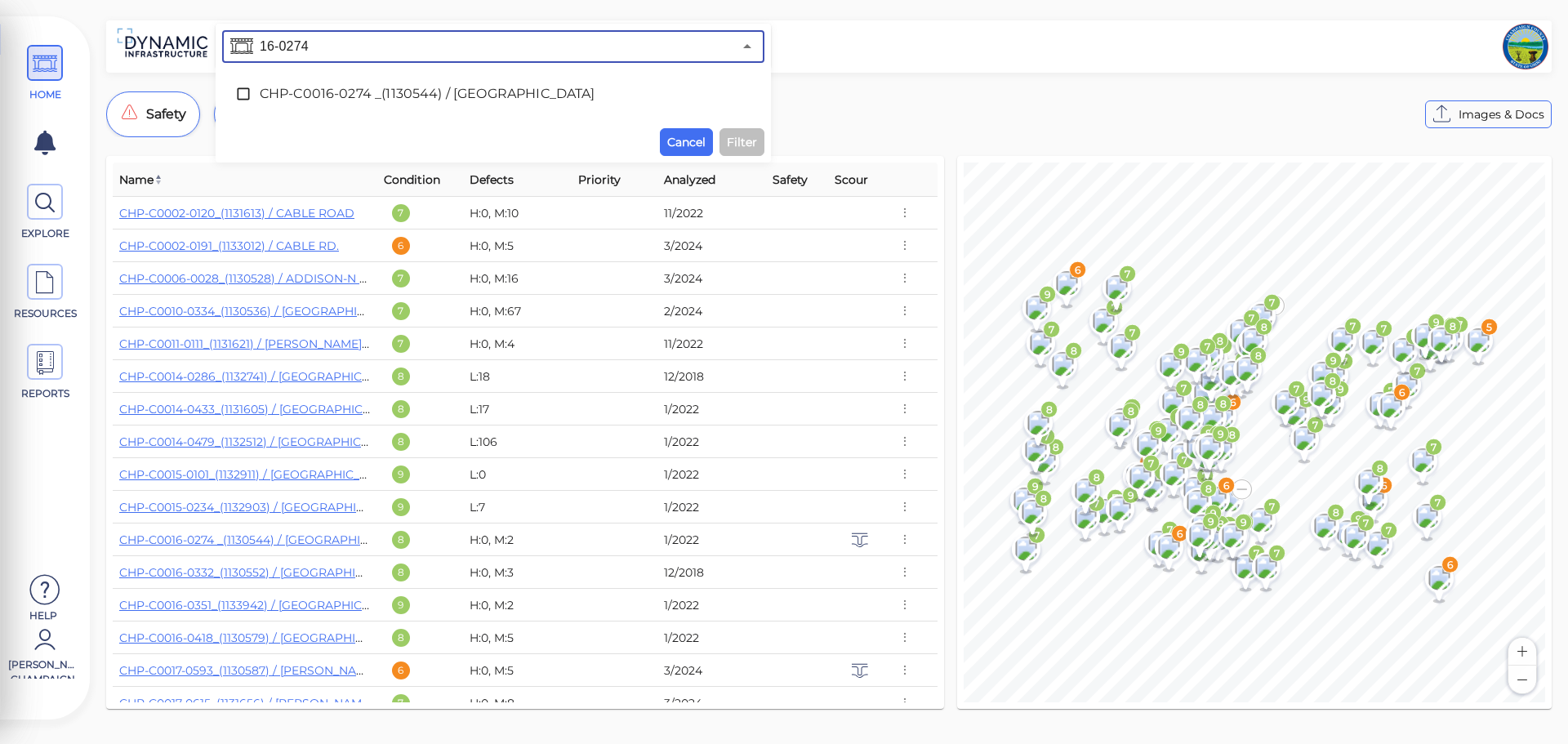
type input "16-0274"
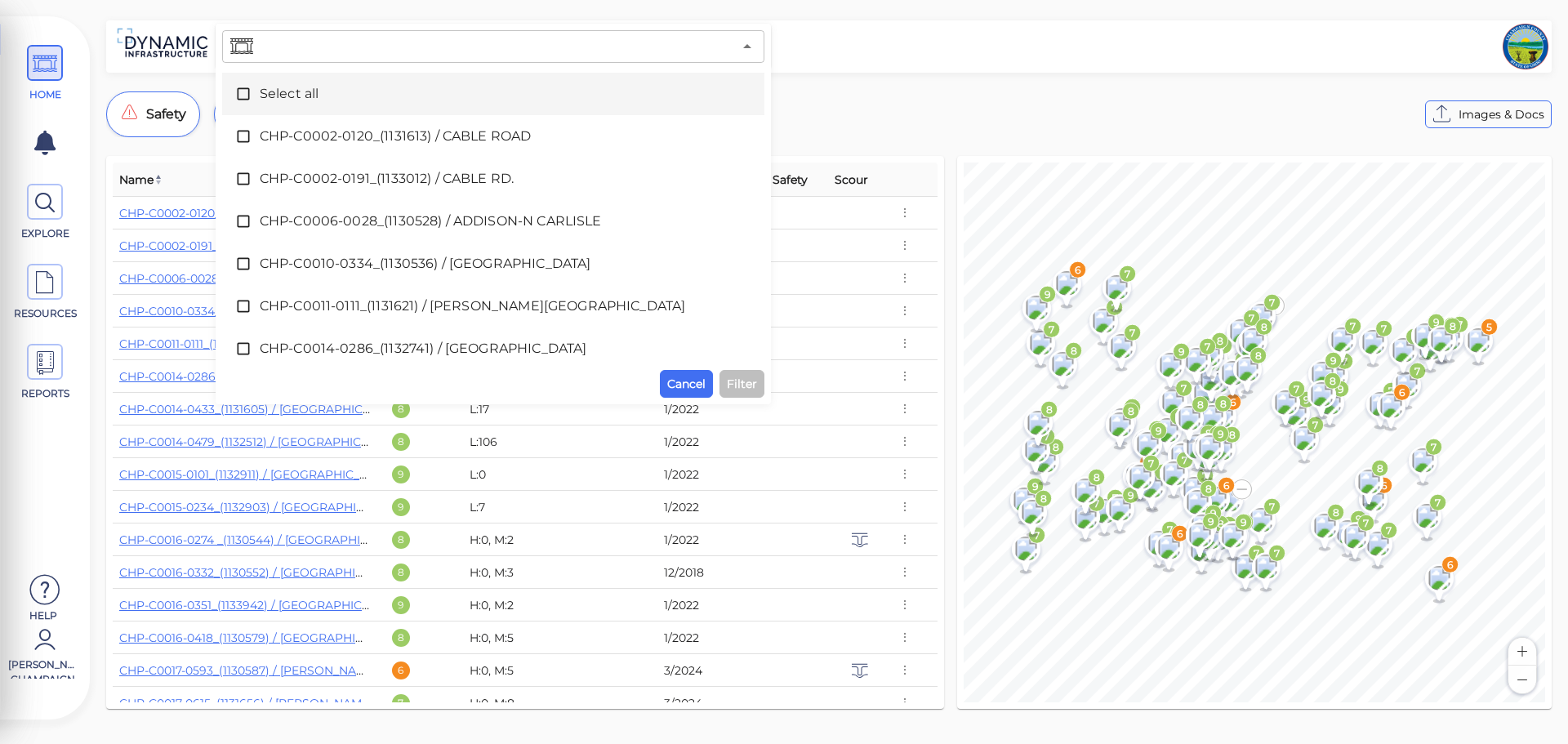
click at [358, 41] on input "text" at bounding box center [494, 46] width 476 height 23
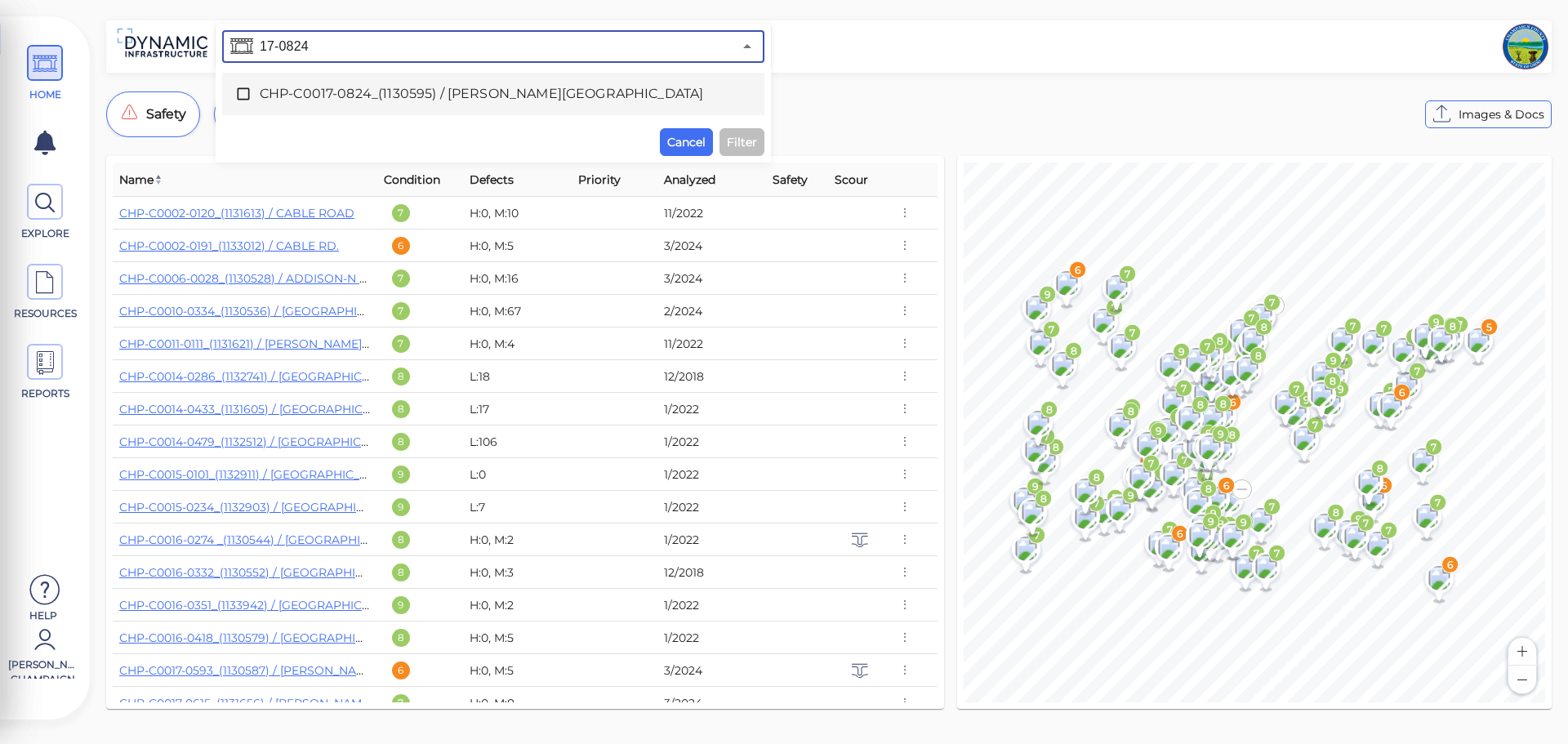
type input "17-0824"
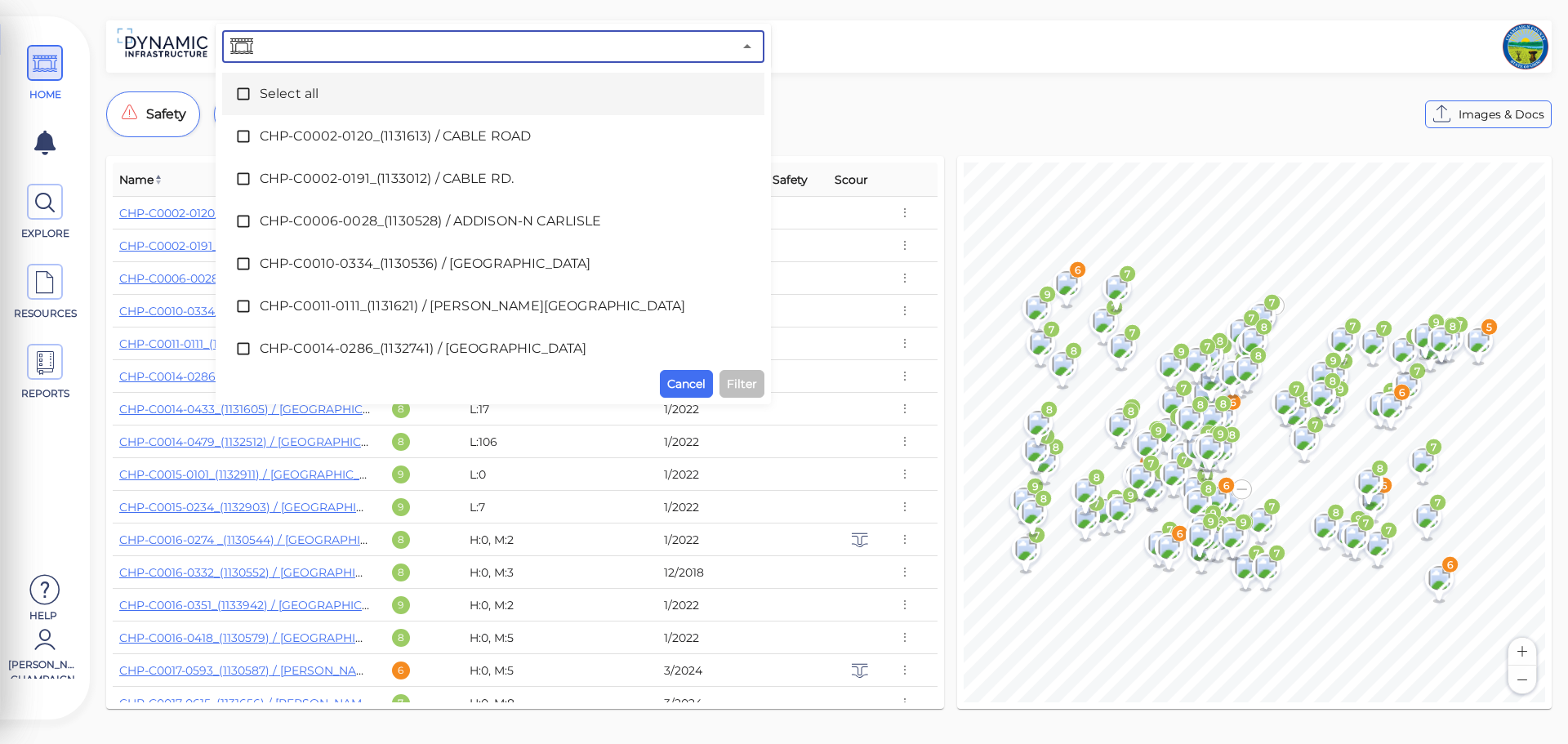
click at [357, 50] on input "text" at bounding box center [494, 46] width 476 height 23
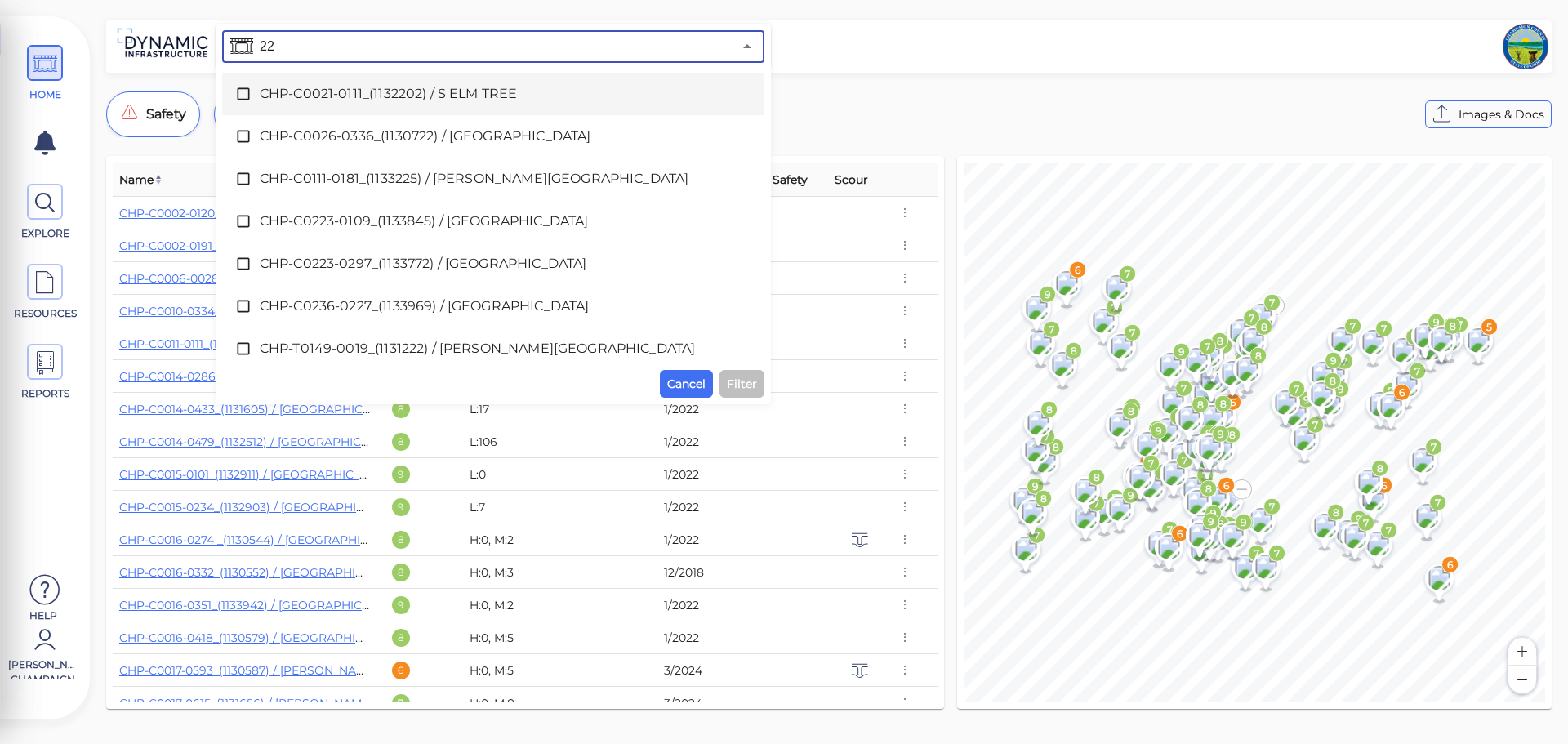
type input "2"
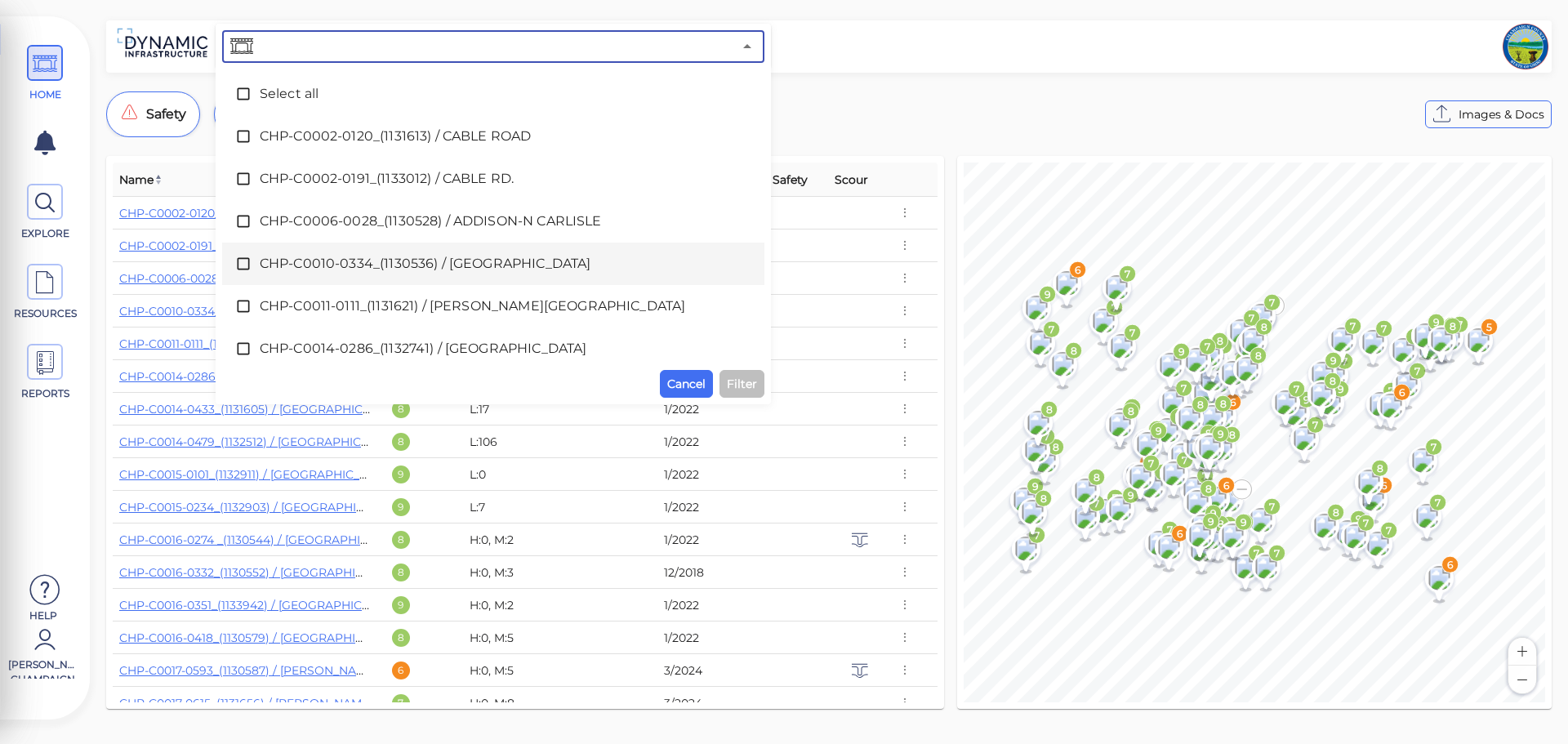
click at [311, 35] on input "text" at bounding box center [494, 46] width 476 height 23
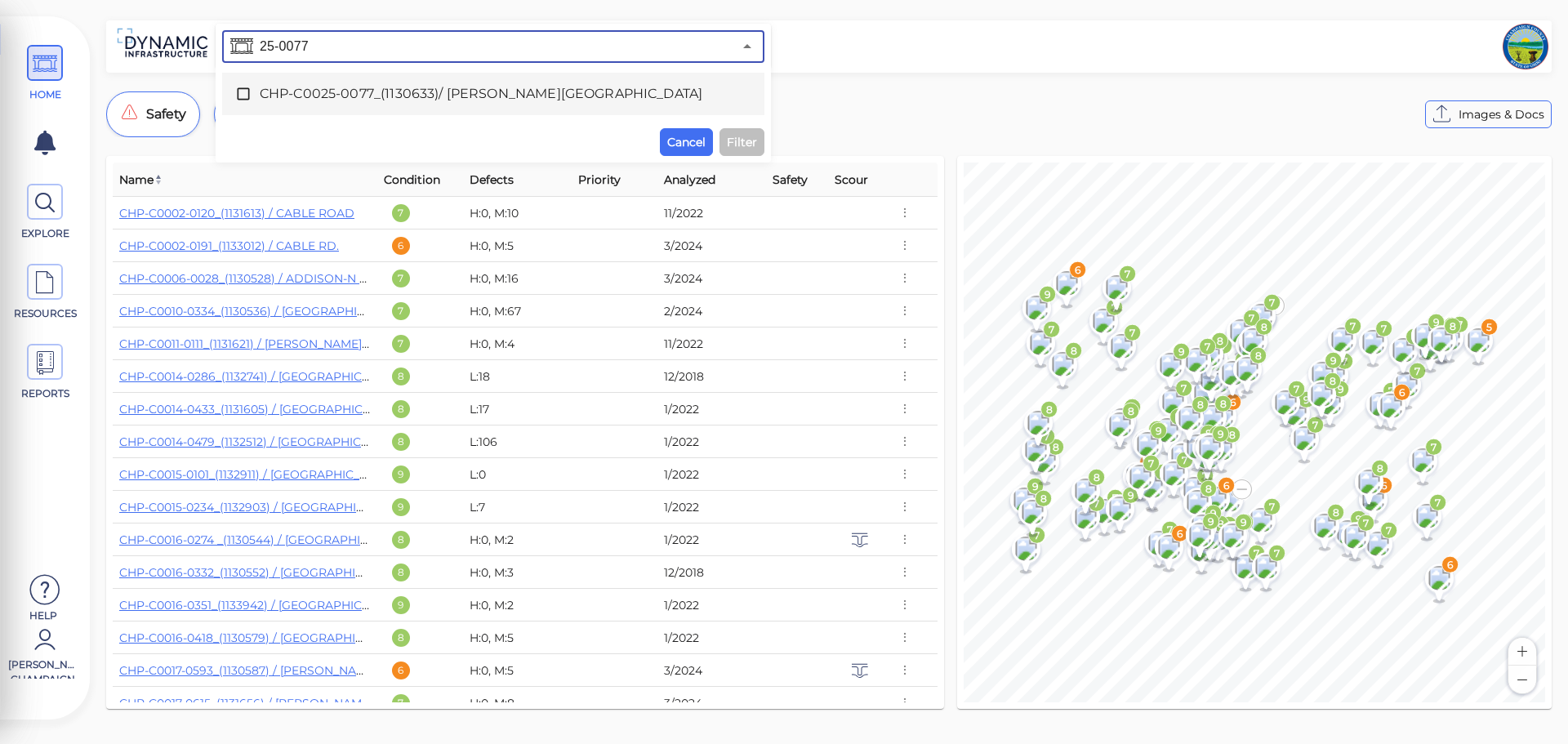
type input "25-0077"
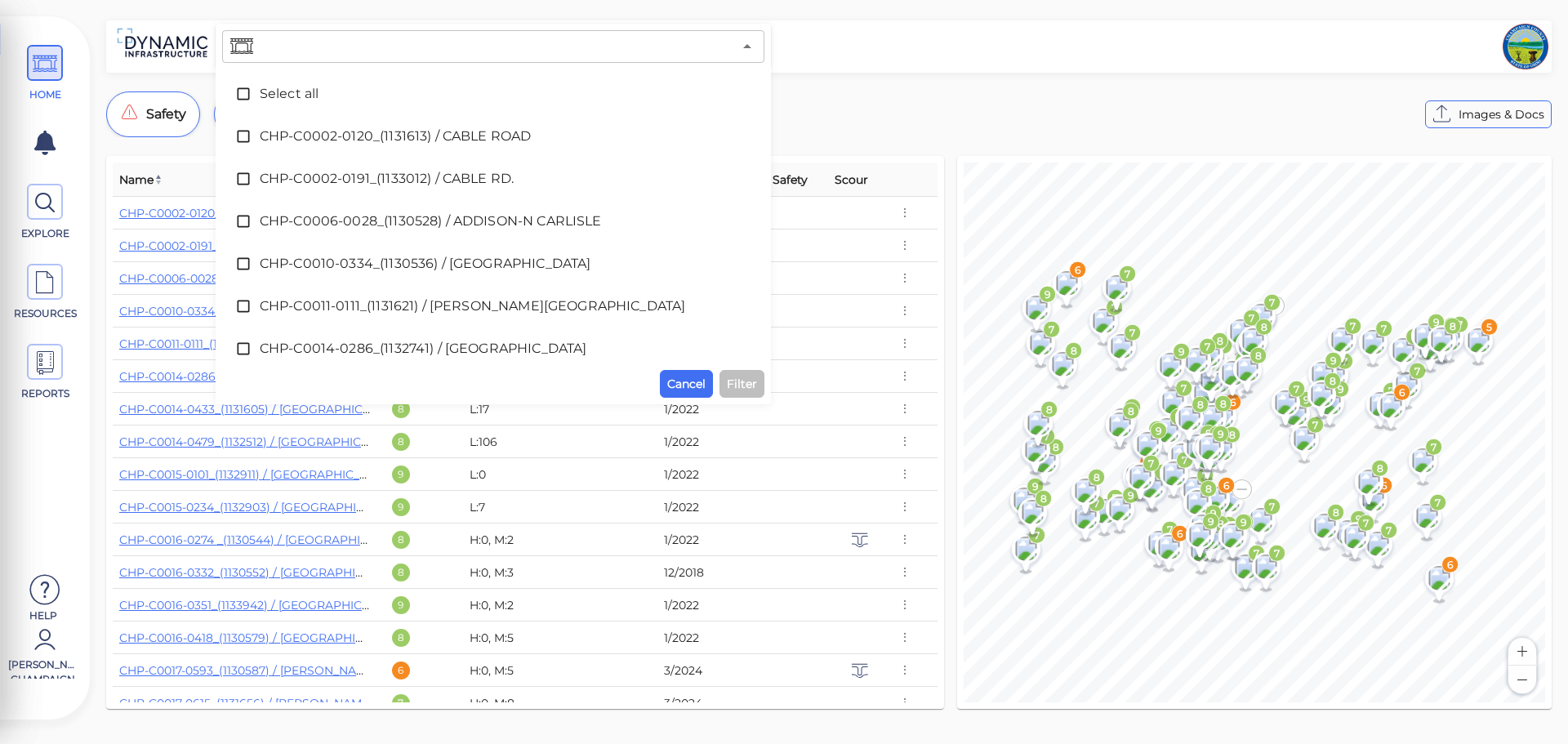
click at [324, 56] on input "text" at bounding box center [494, 46] width 476 height 23
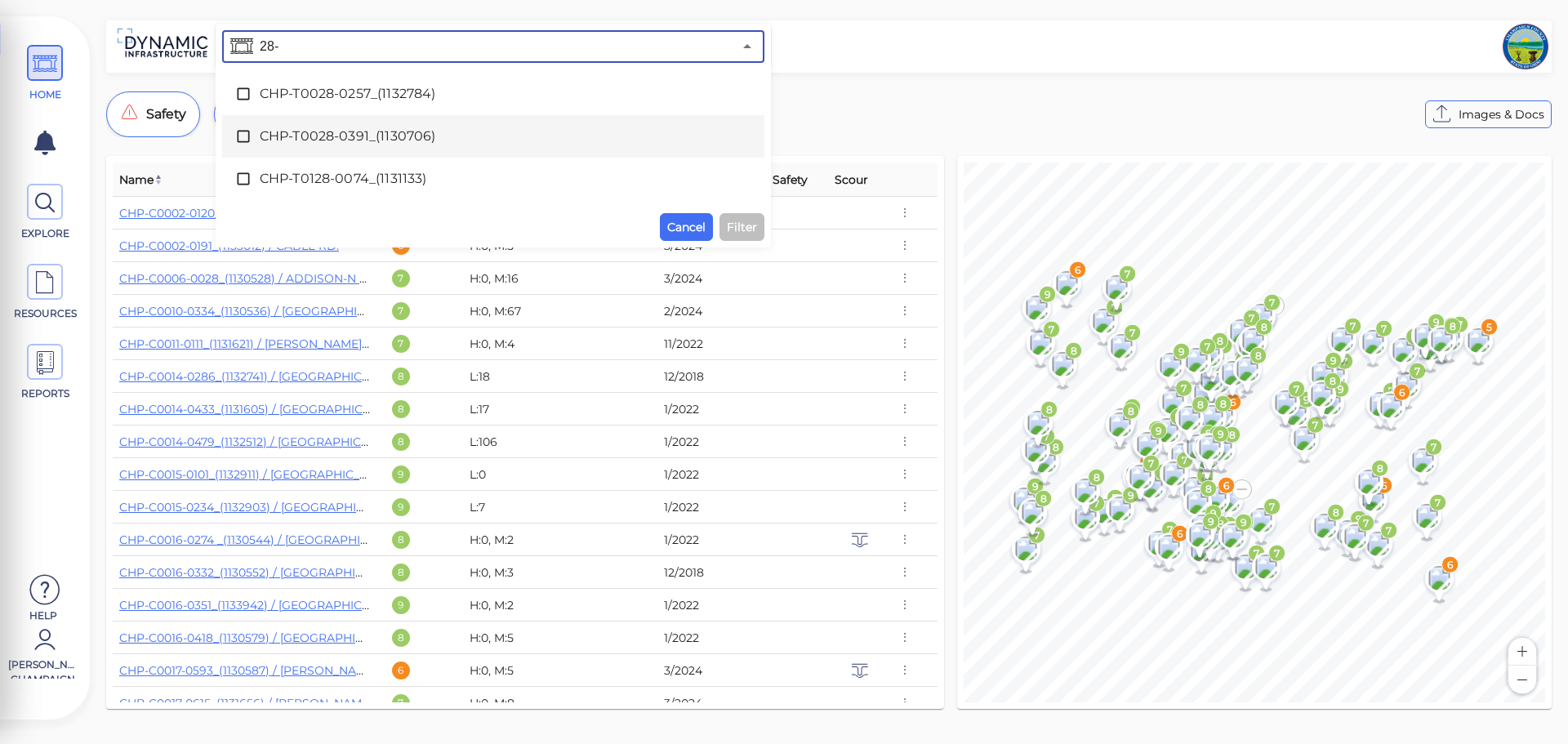
type input "28-"
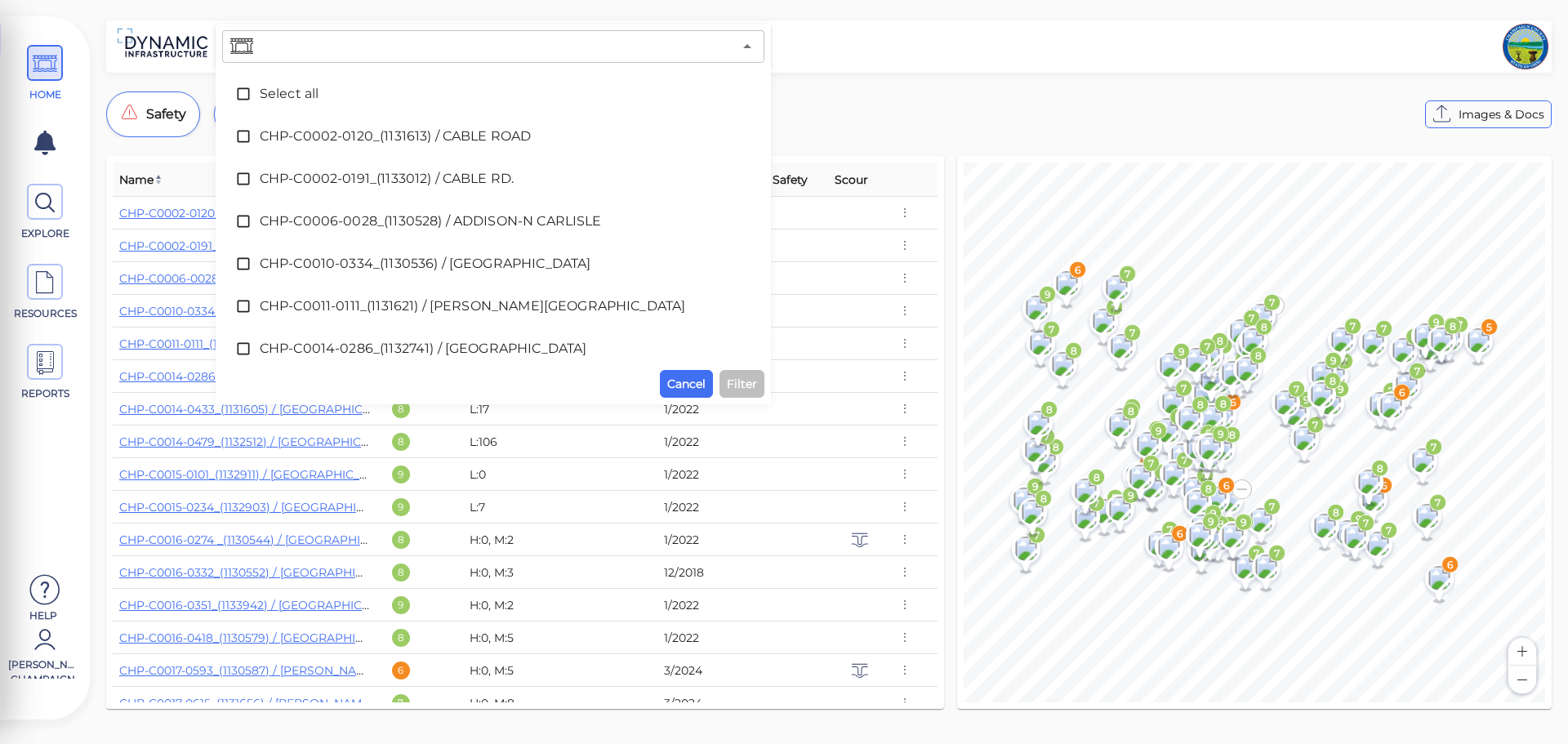
click at [274, 38] on input "text" at bounding box center [494, 46] width 476 height 23
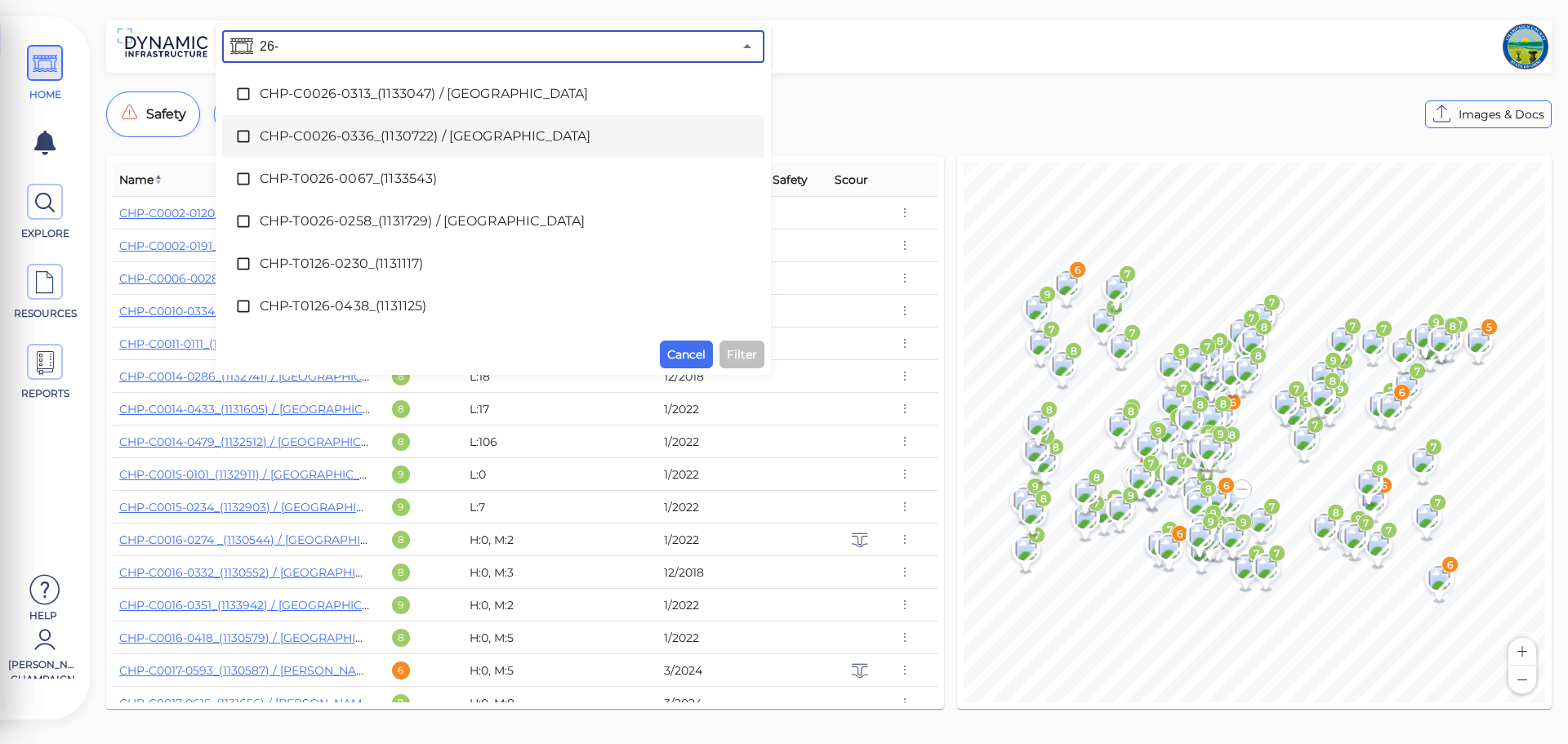
type input "26-"
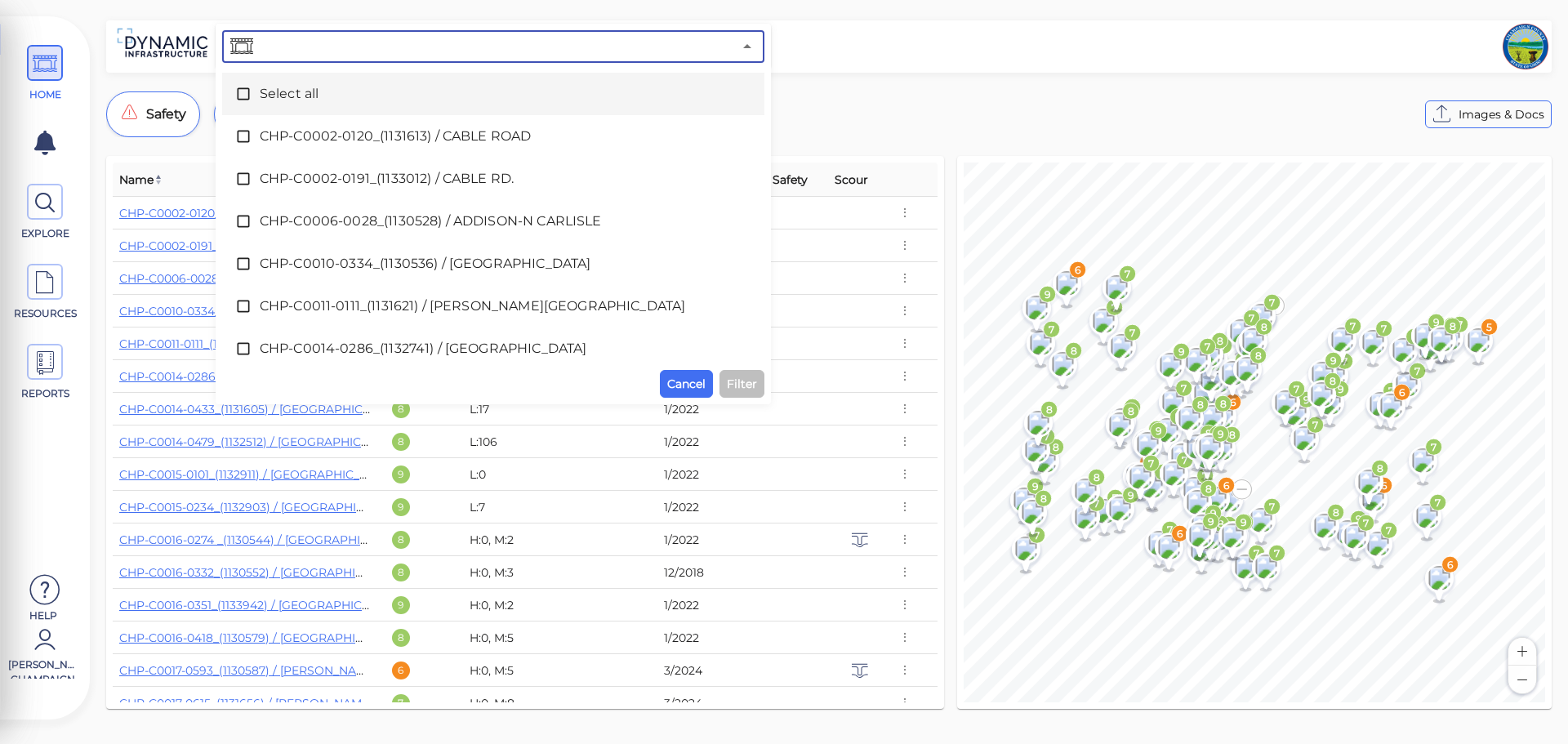
click at [332, 47] on input "text" at bounding box center [494, 46] width 476 height 23
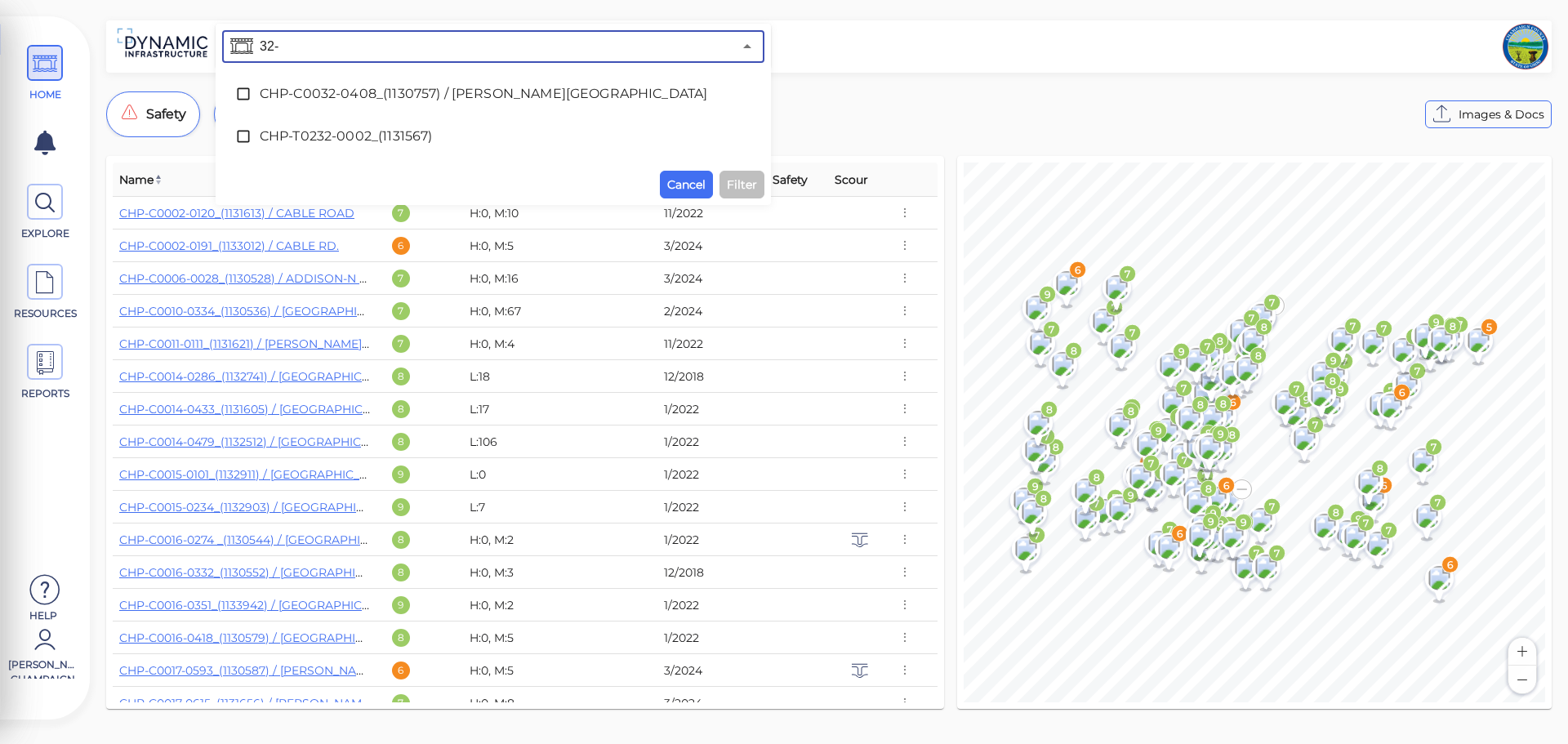
type input "32-"
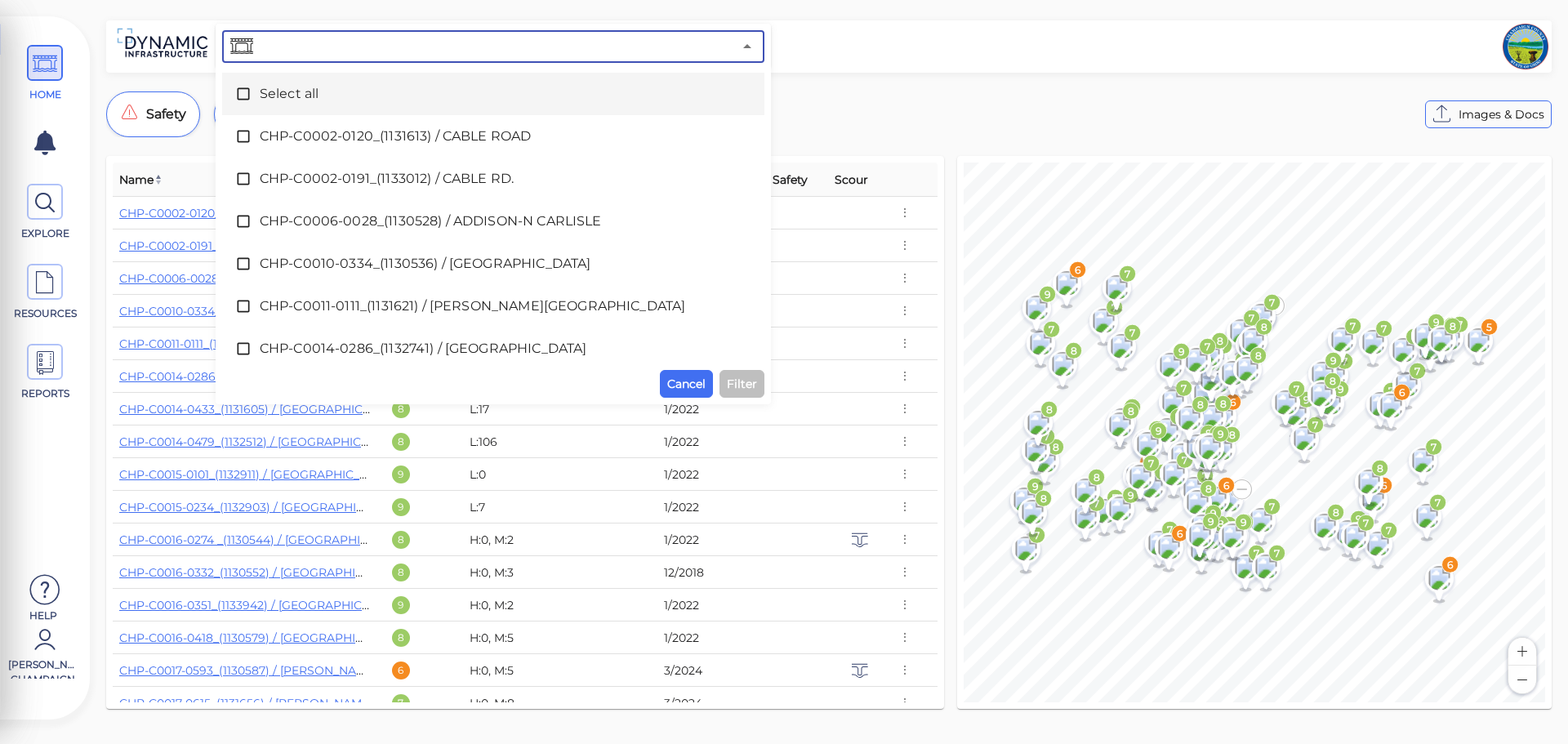
click at [309, 56] on input "text" at bounding box center [494, 46] width 476 height 23
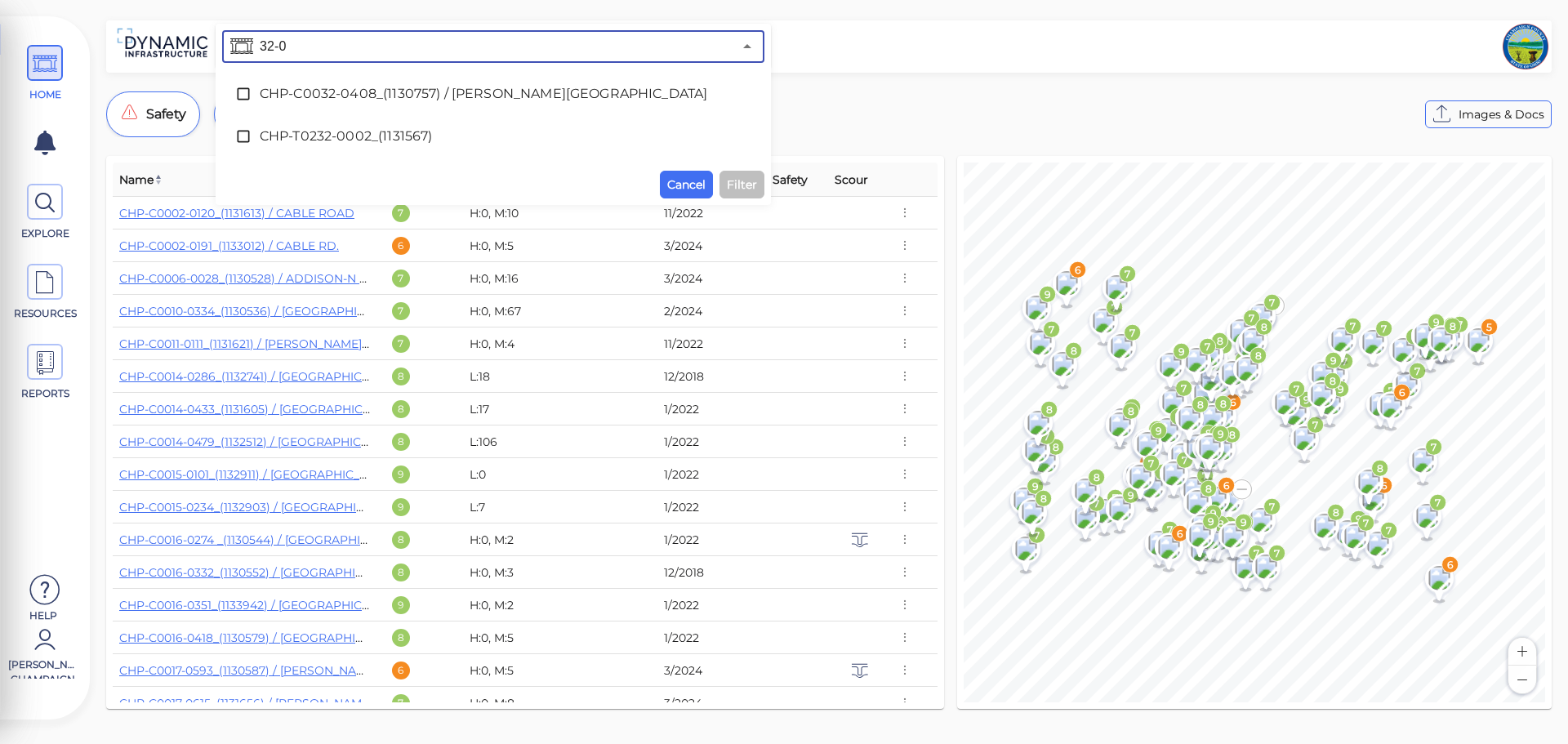
type input "32-0"
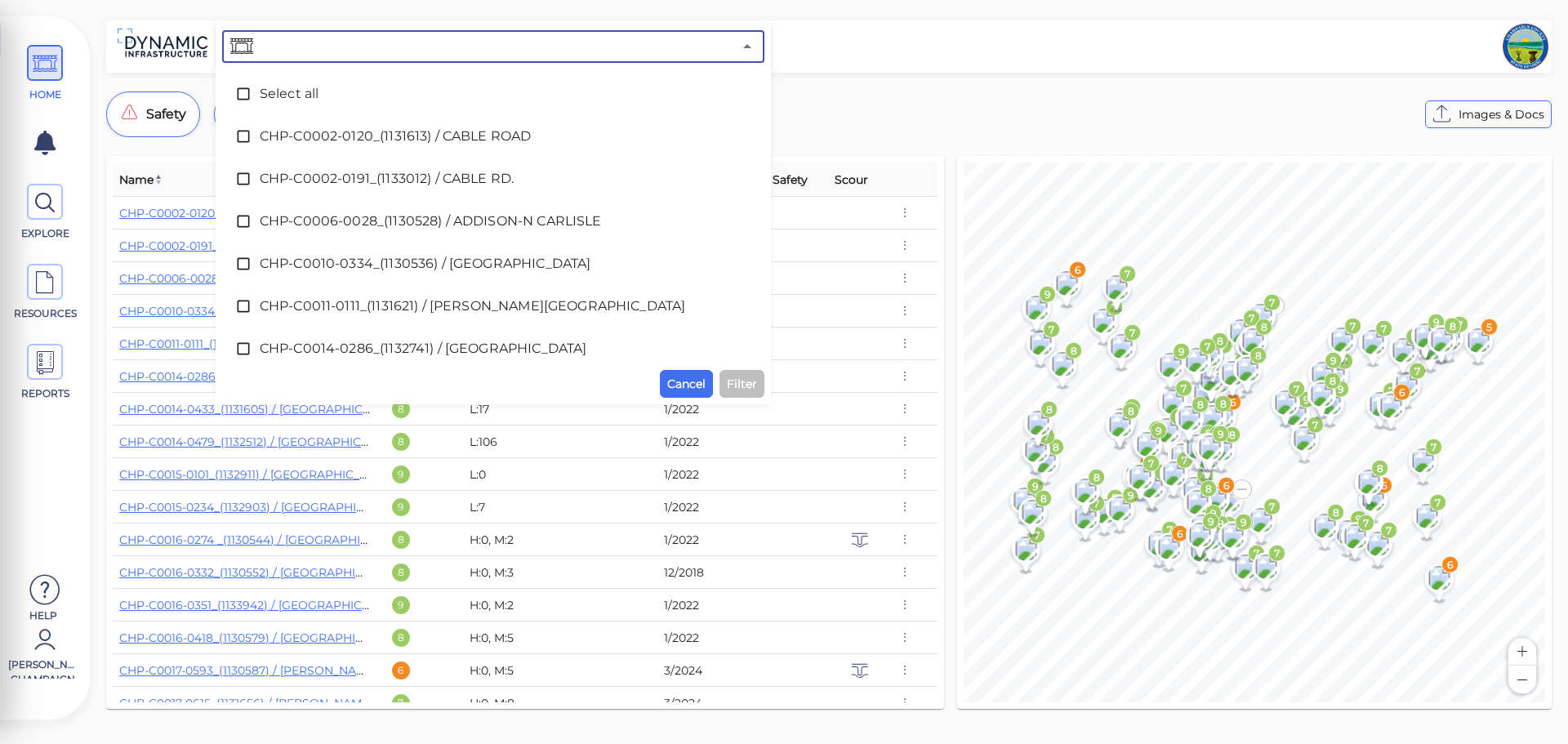
click at [300, 53] on input "text" at bounding box center [494, 46] width 476 height 23
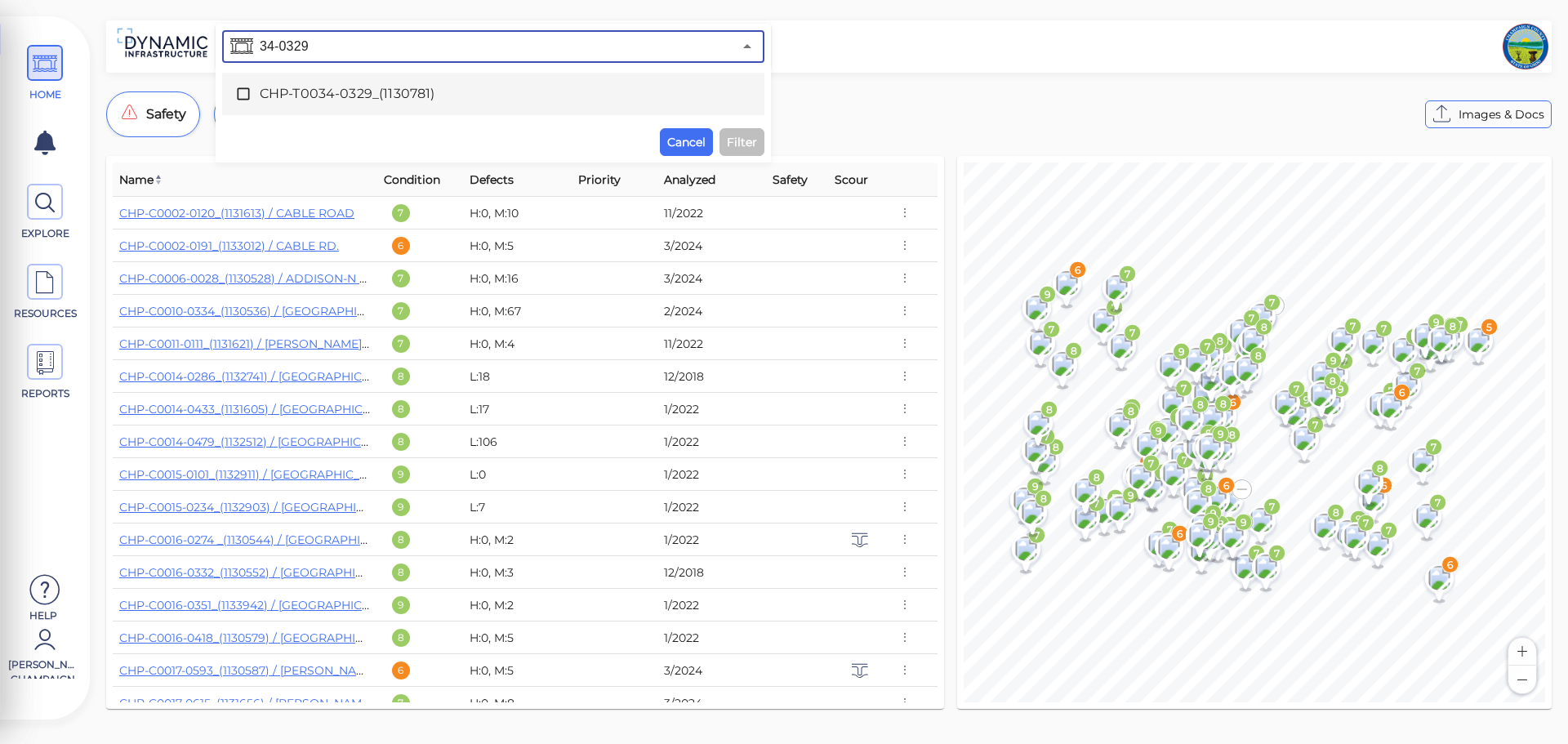
type input "34-0329"
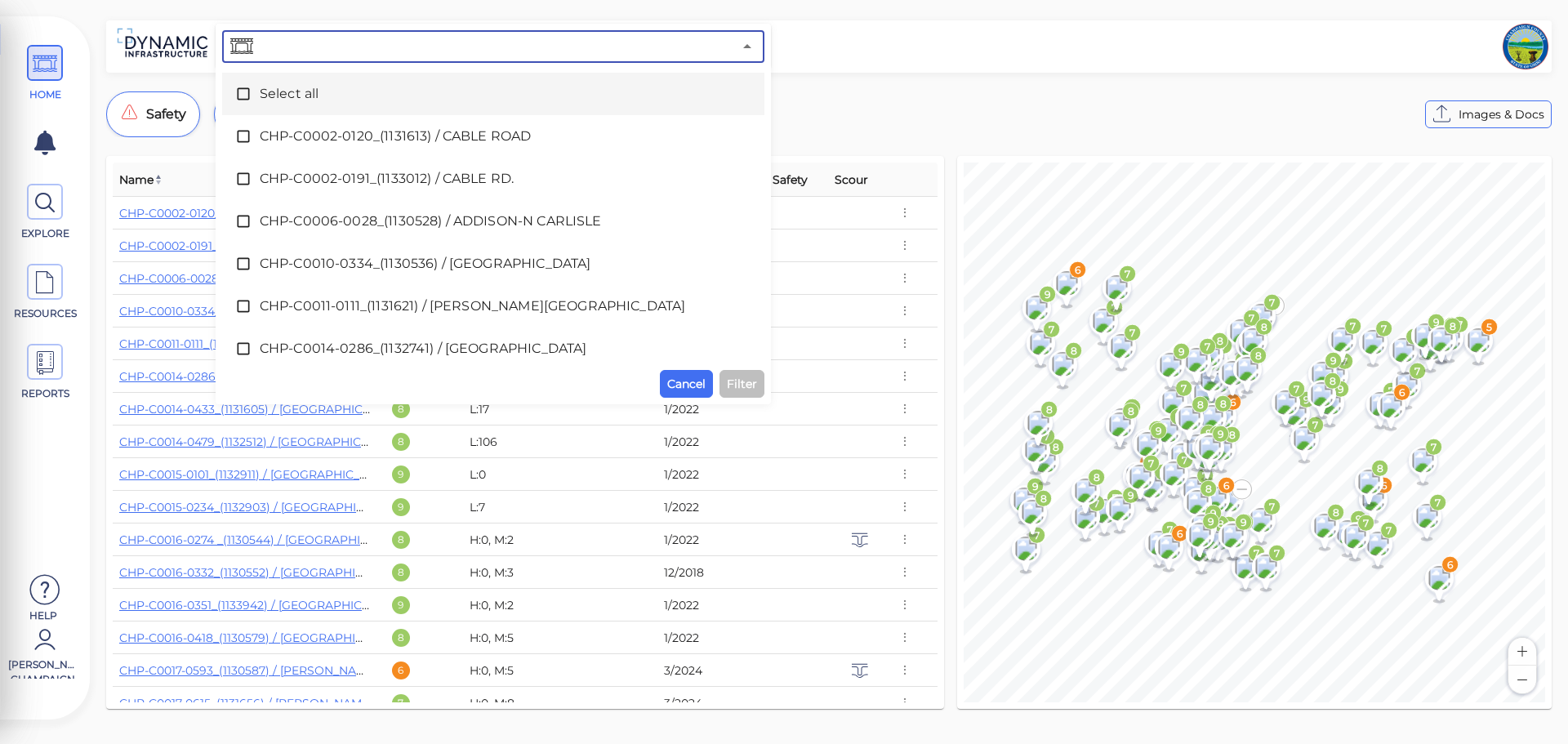
click at [288, 40] on input "text" at bounding box center [494, 46] width 476 height 23
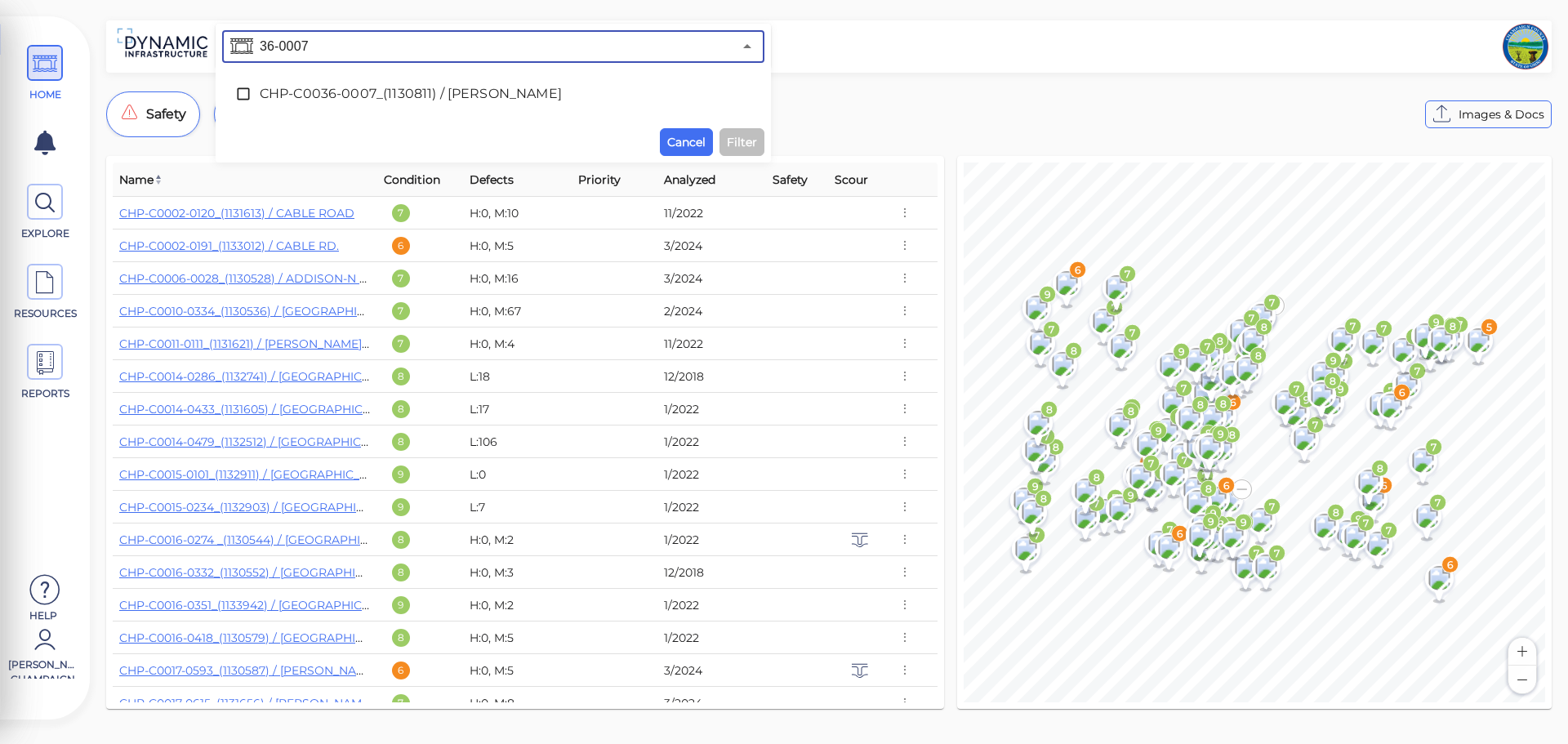
type input "36-0007"
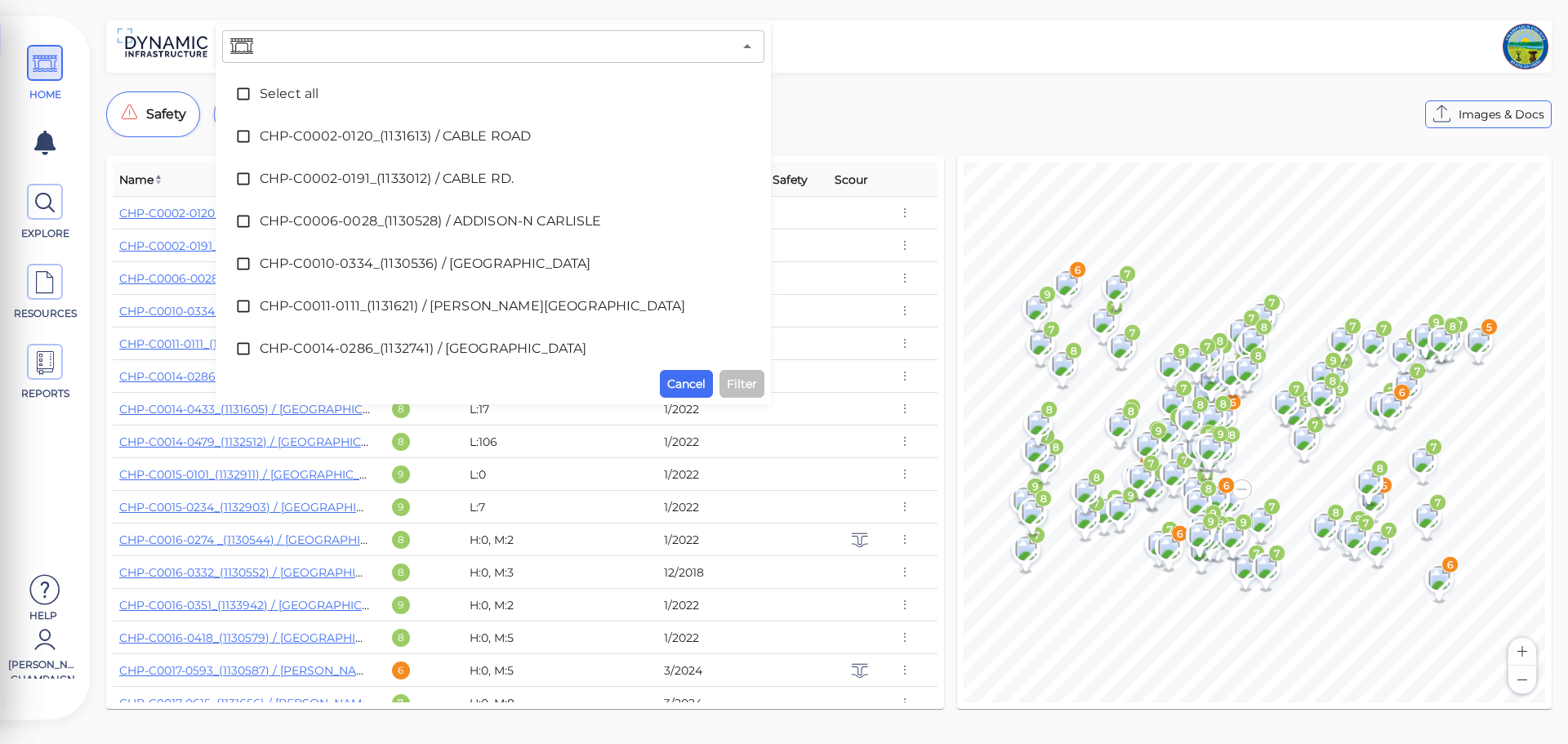
click at [345, 40] on input "text" at bounding box center [494, 46] width 476 height 23
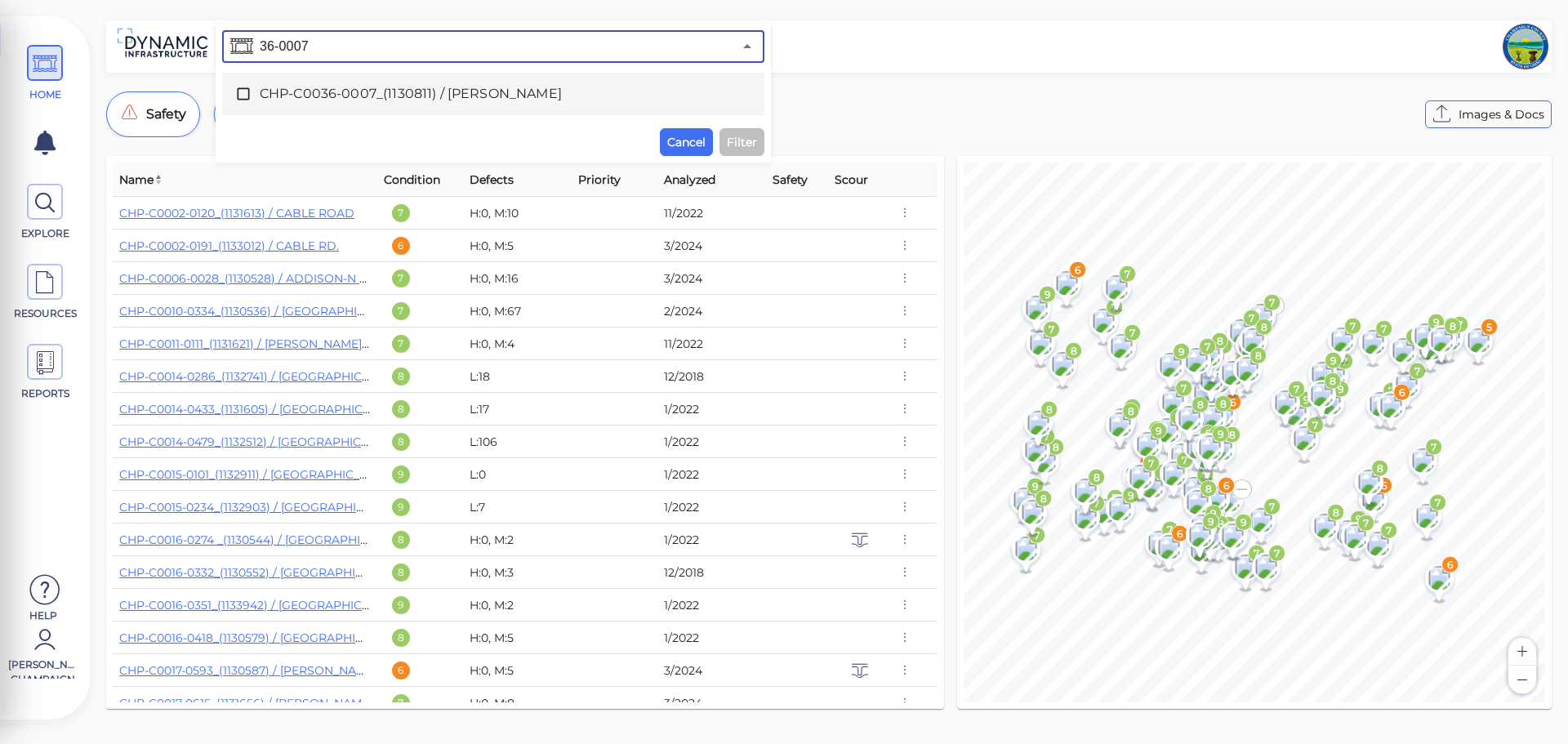
type input "36-0007"
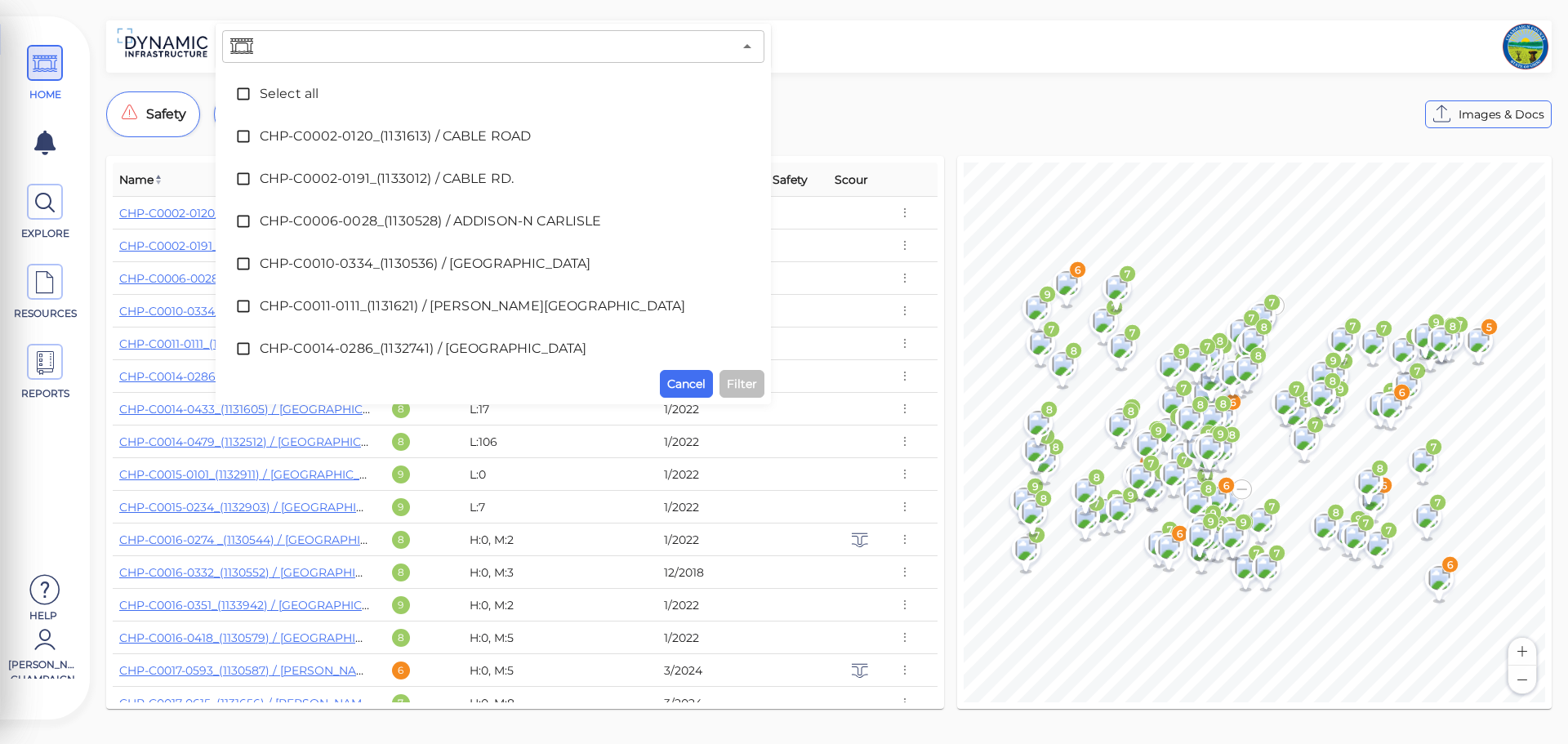
click at [354, 53] on input "text" at bounding box center [494, 46] width 476 height 23
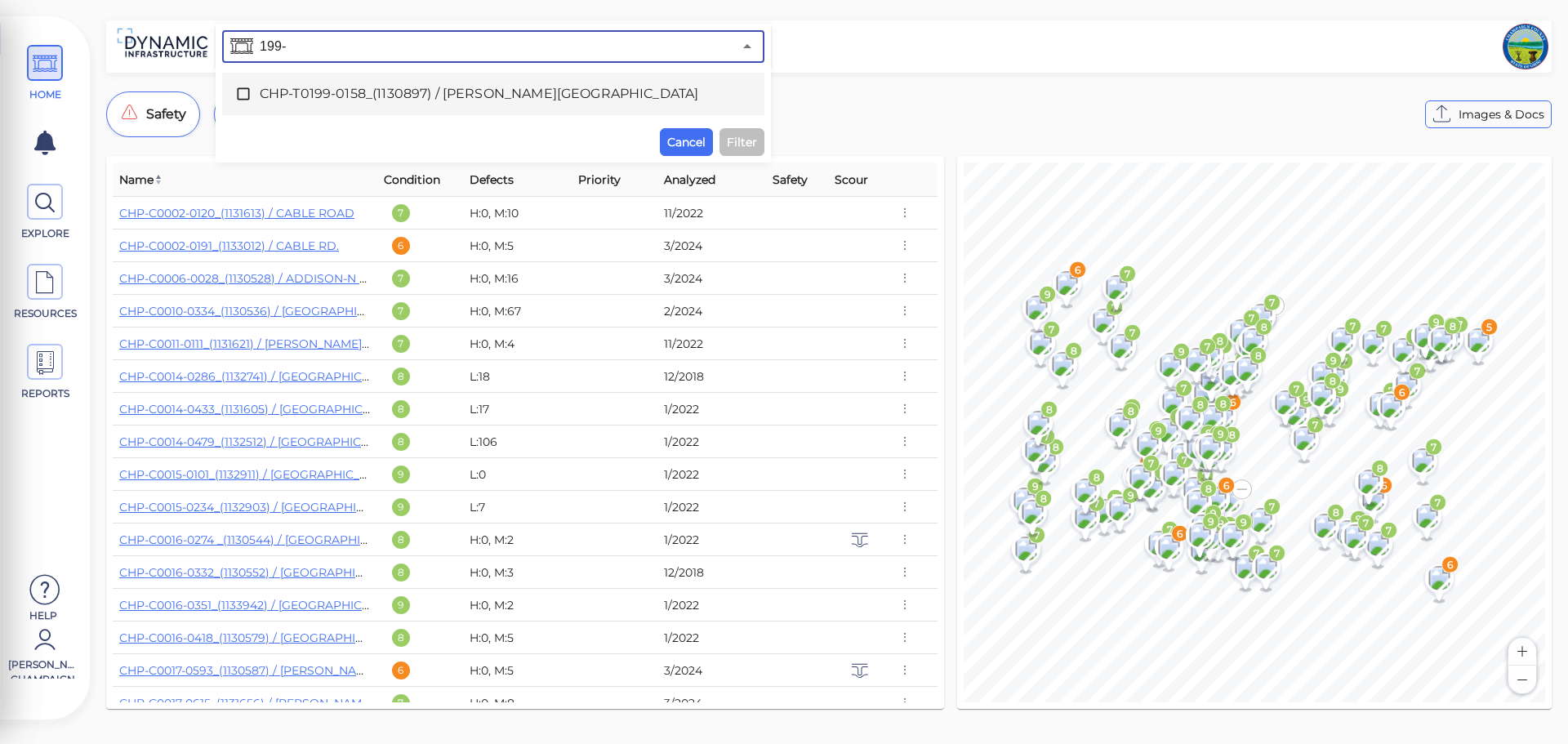
type input "199-"
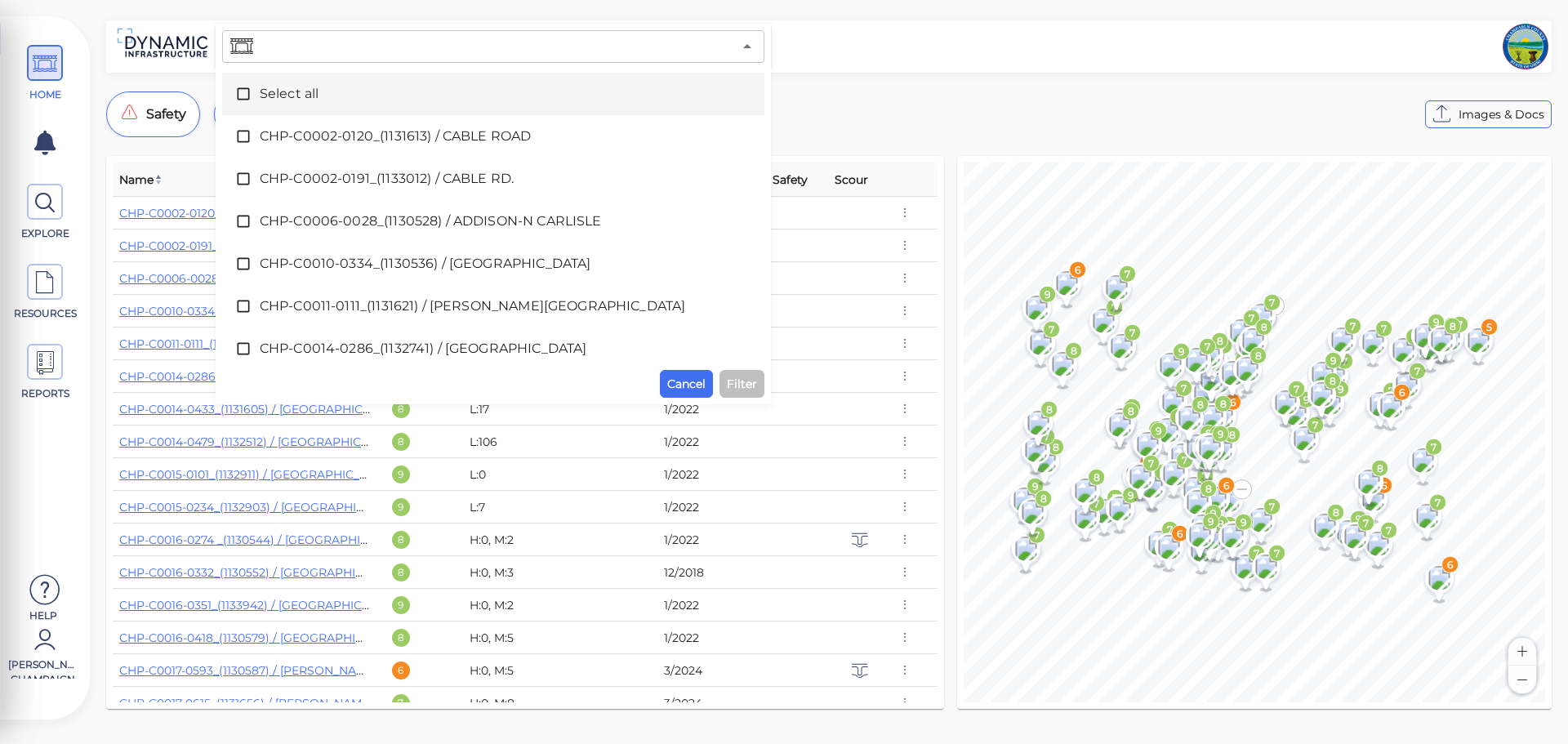
click at [369, 50] on input "text" at bounding box center [494, 46] width 476 height 23
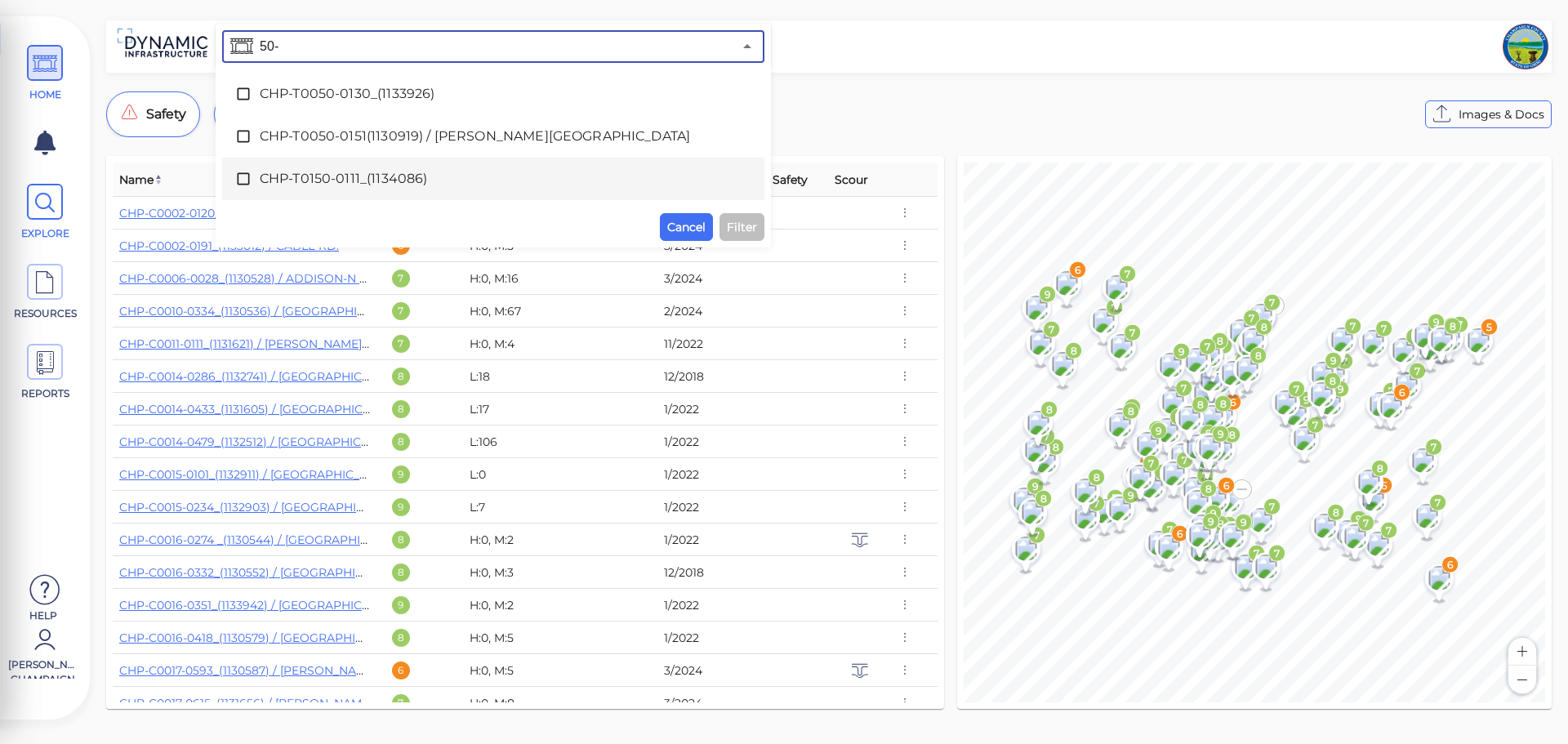
type input "50-"
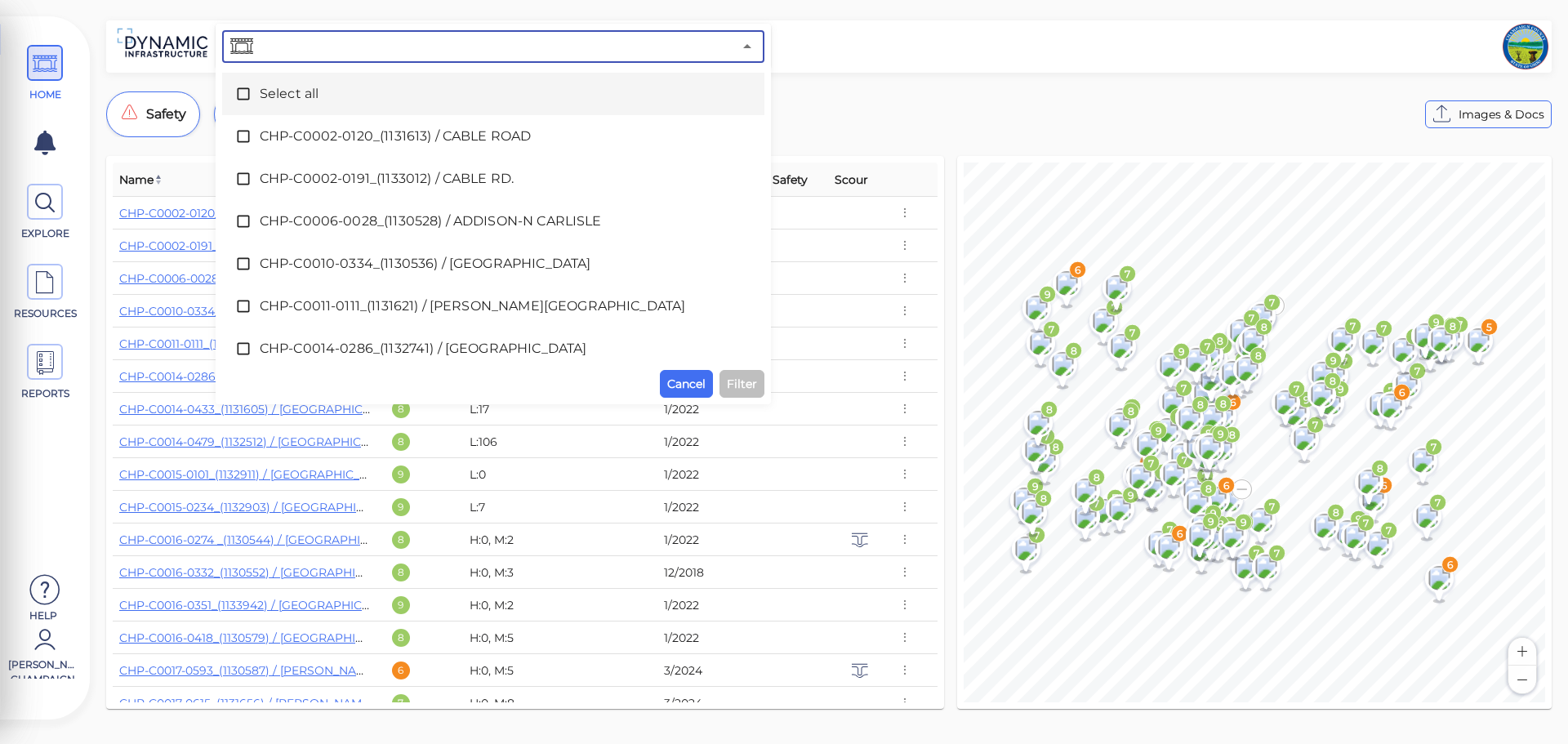
click at [369, 44] on input "text" at bounding box center [494, 46] width 476 height 23
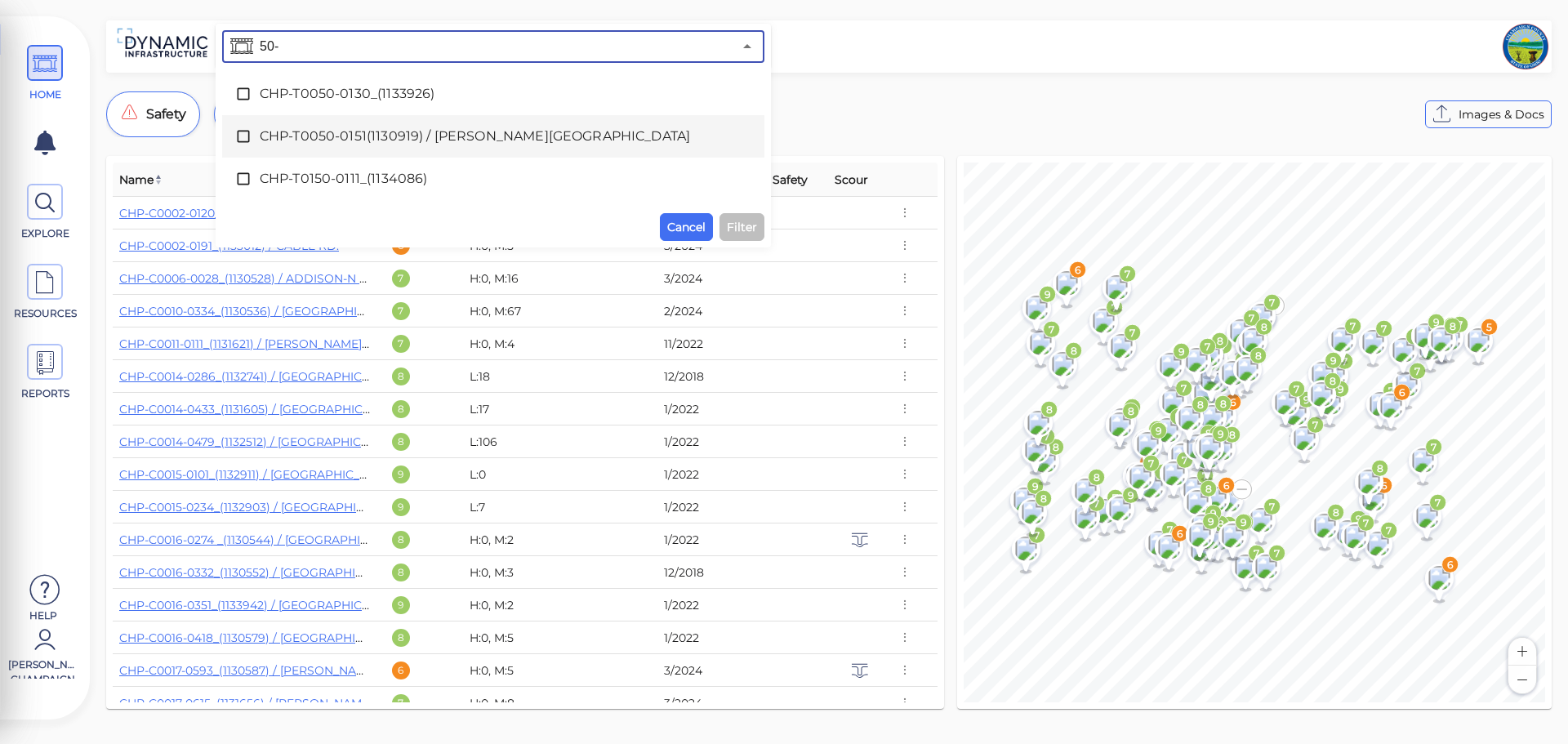
type input "50-"
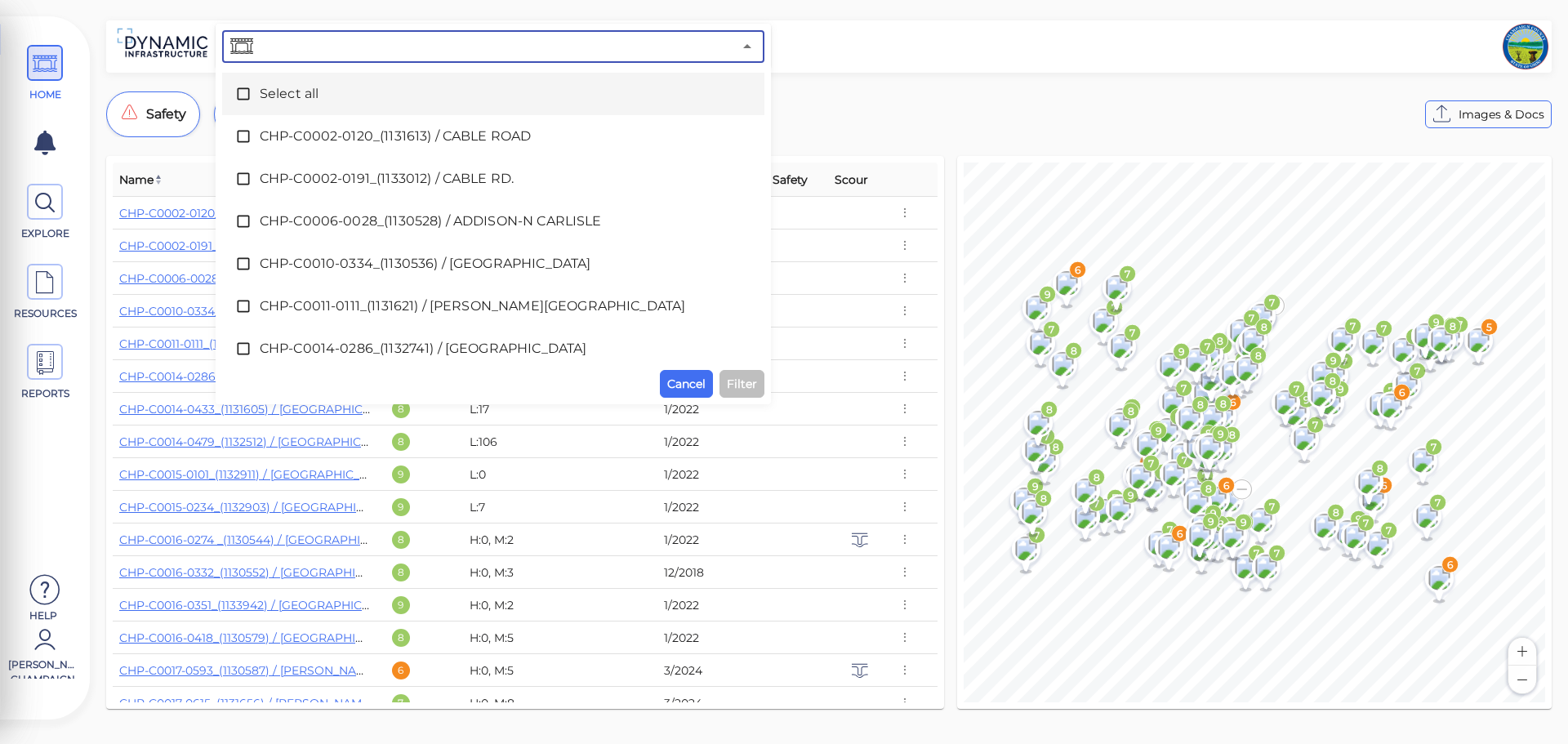
click at [342, 54] on input "text" at bounding box center [494, 46] width 476 height 23
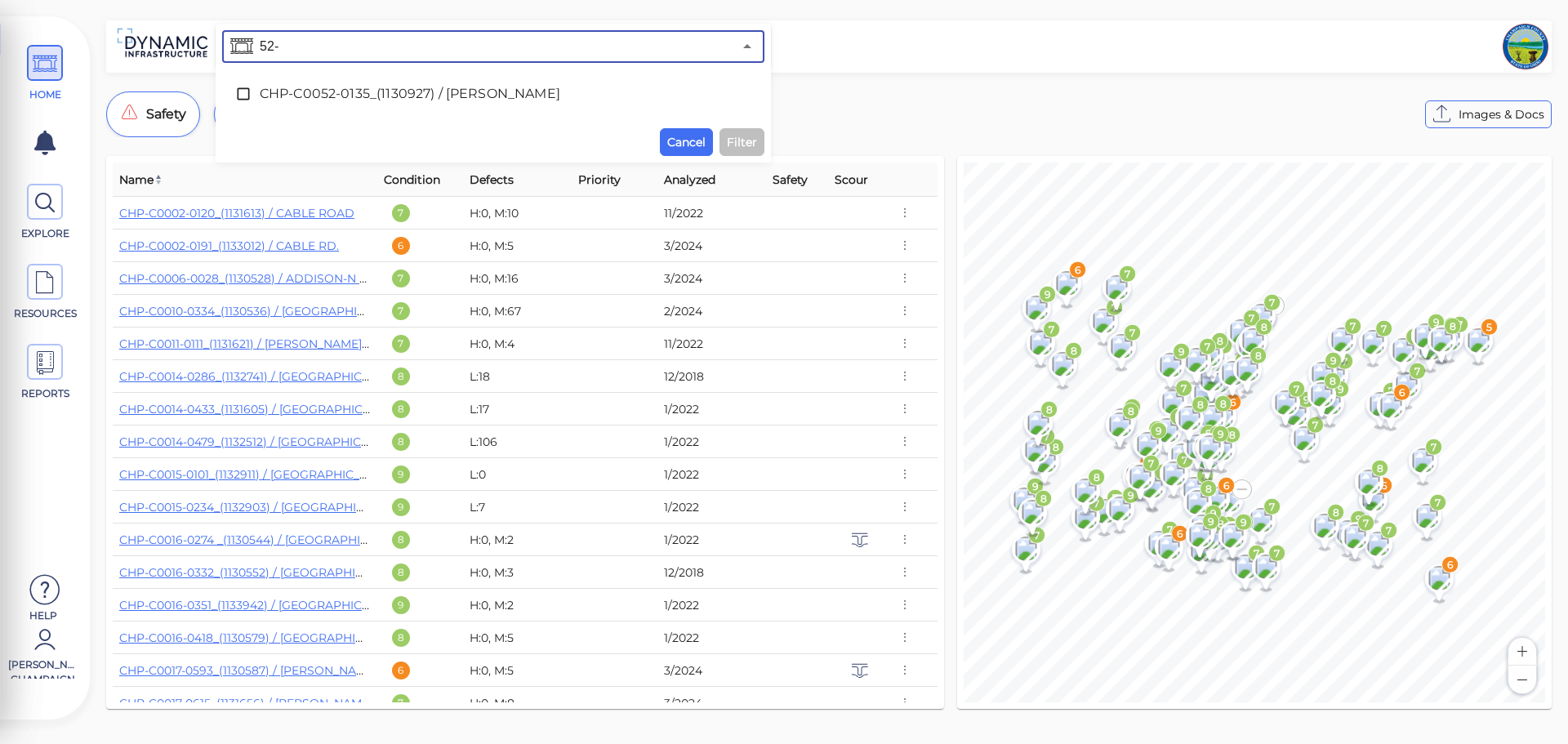
type input "52-"
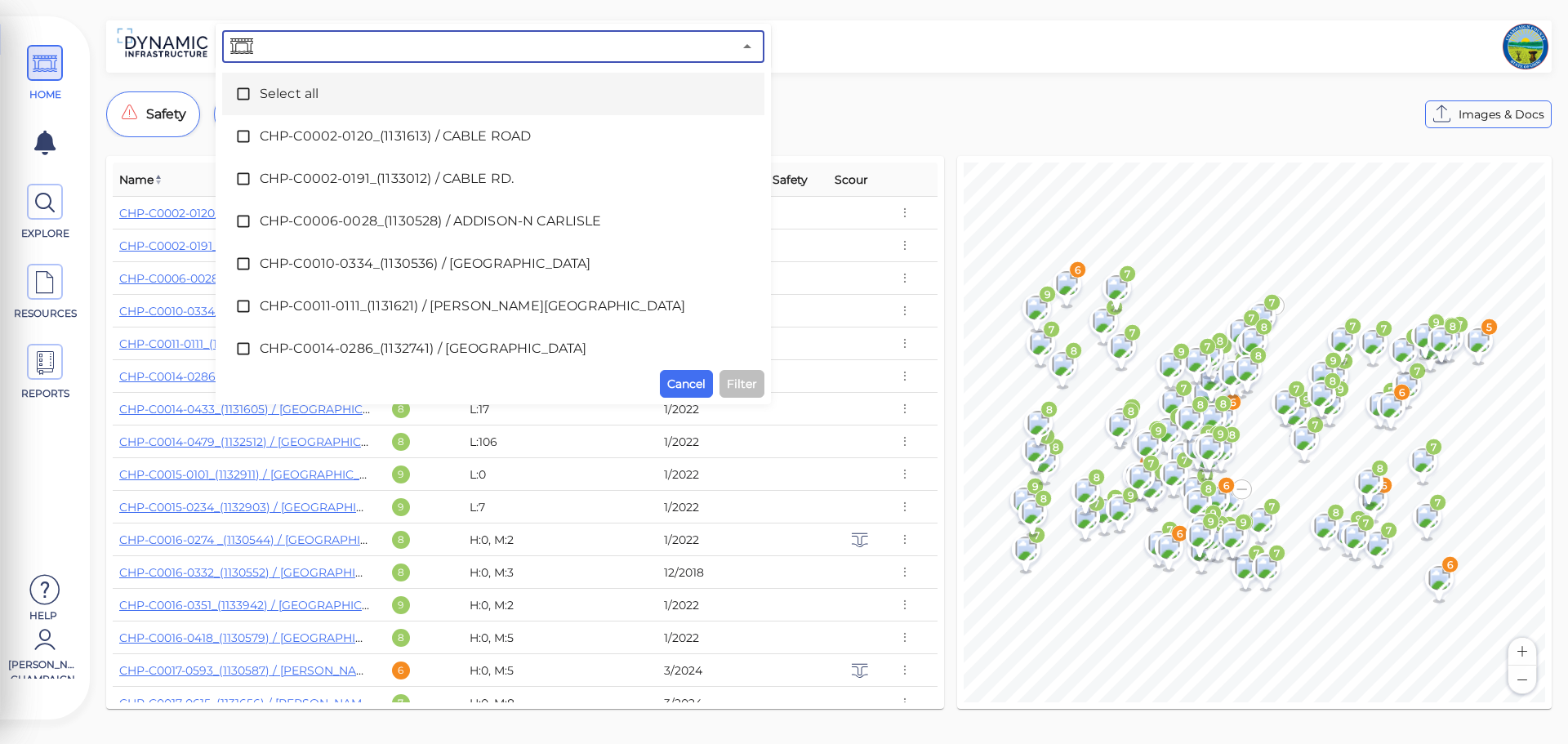
click at [361, 45] on input "text" at bounding box center [494, 46] width 476 height 23
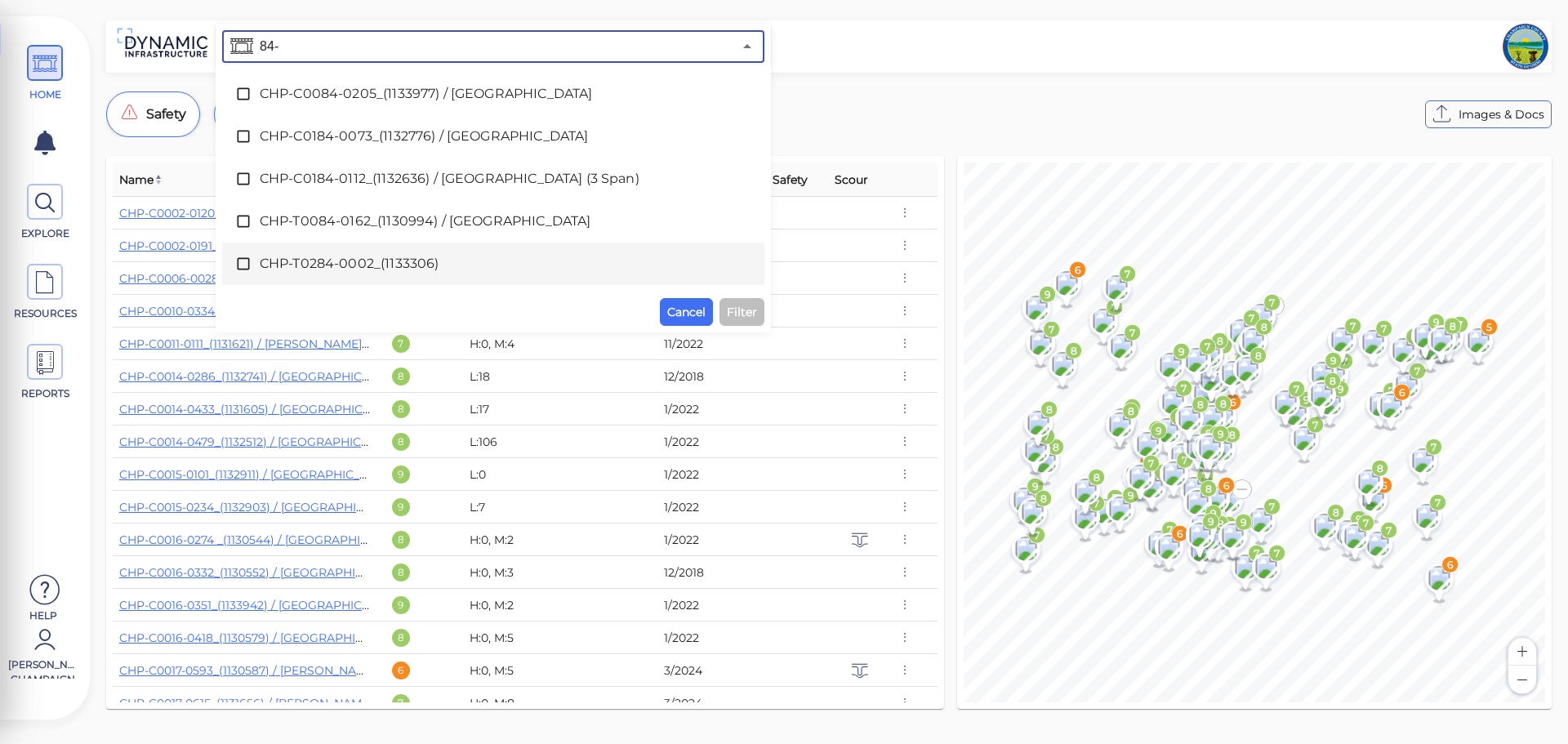
type input "84-"
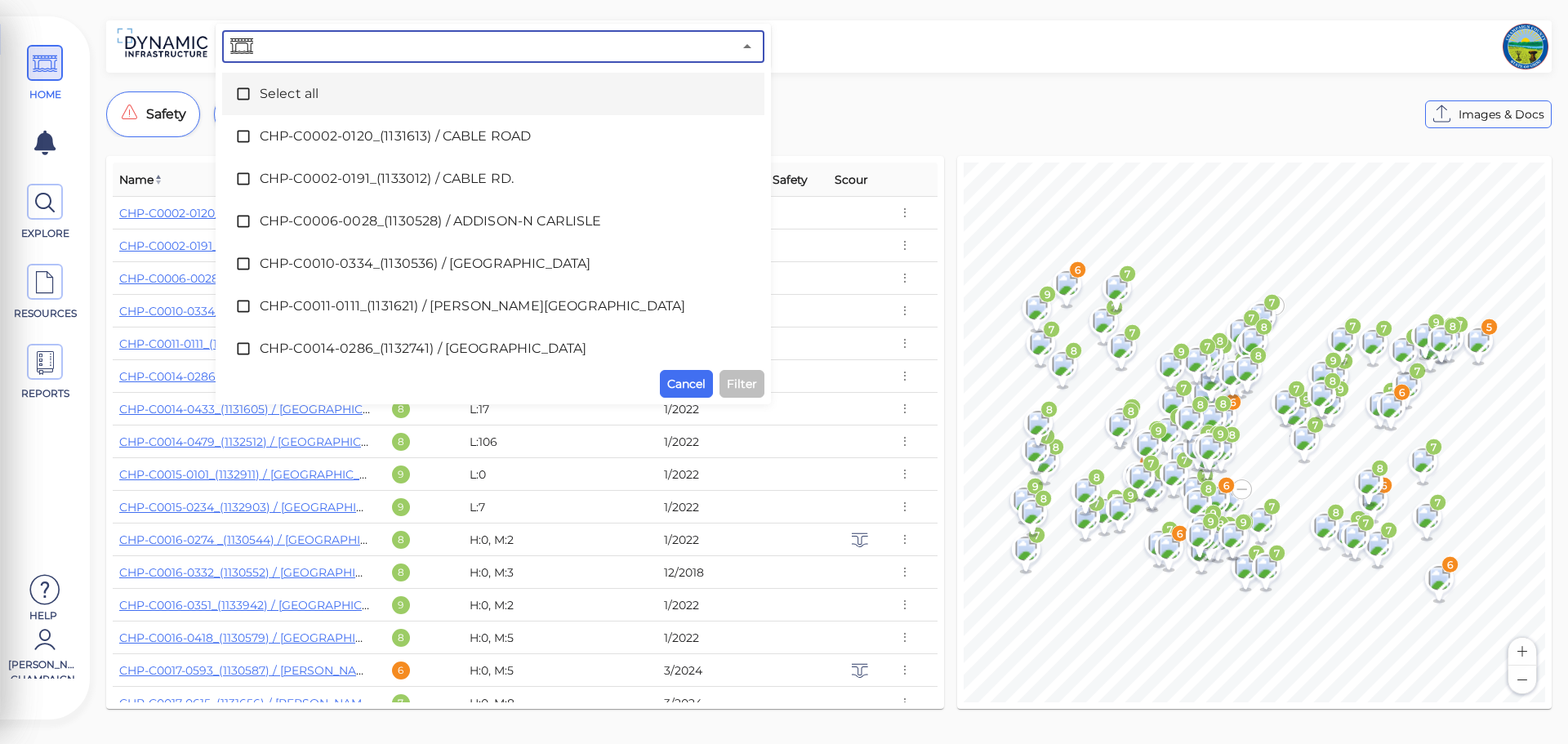
click at [394, 46] on input "text" at bounding box center [494, 46] width 476 height 23
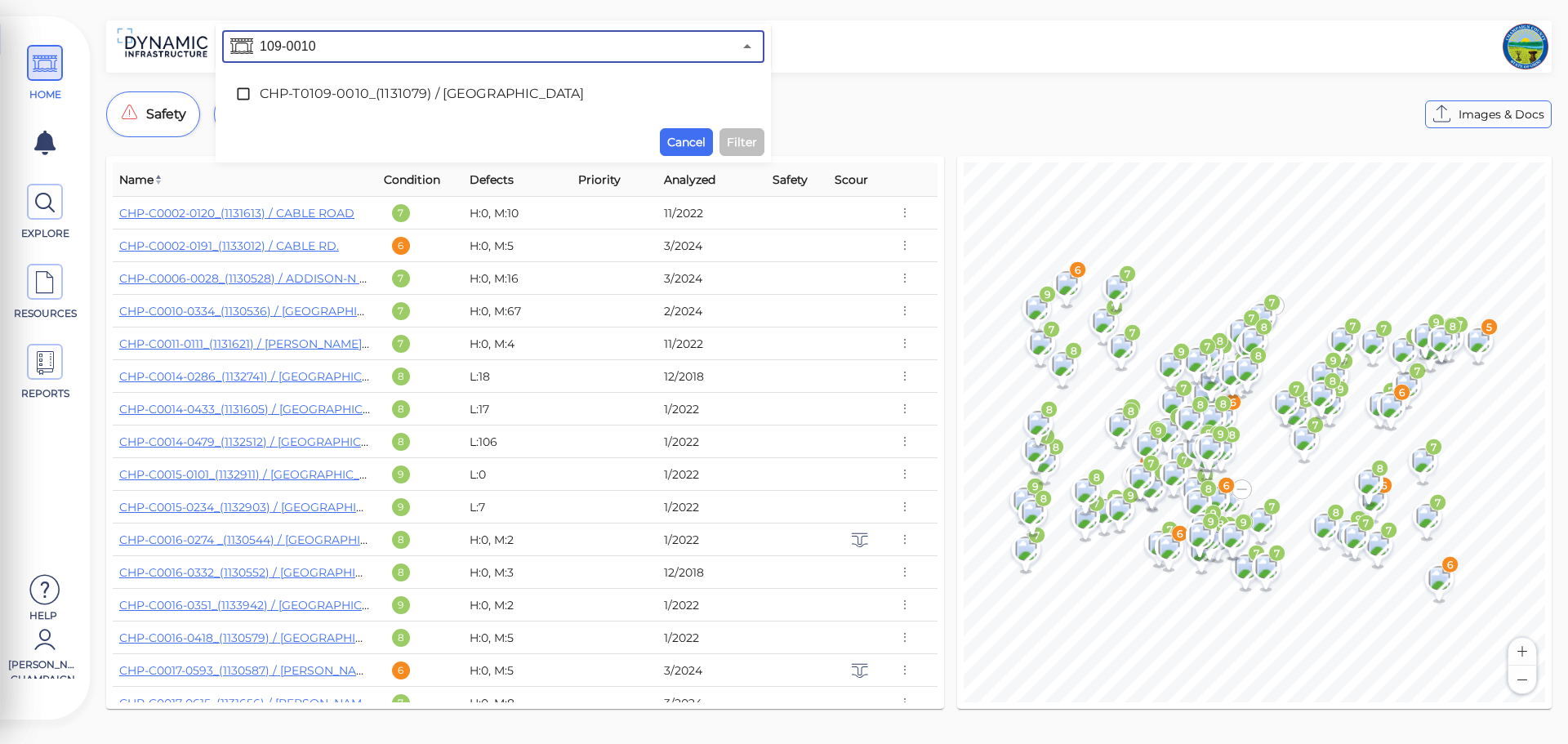
type input "109-0010"
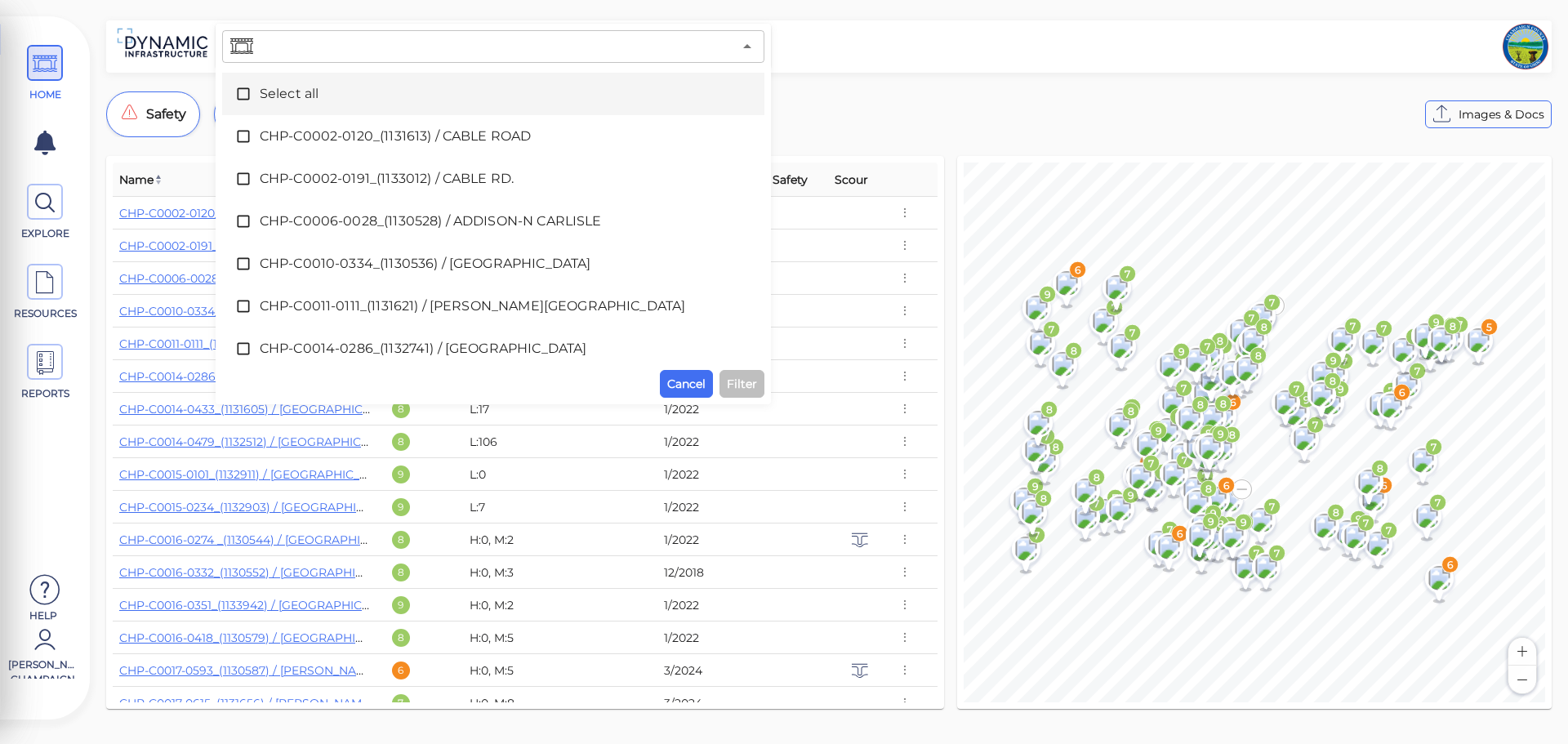
click at [351, 42] on input "text" at bounding box center [494, 46] width 476 height 23
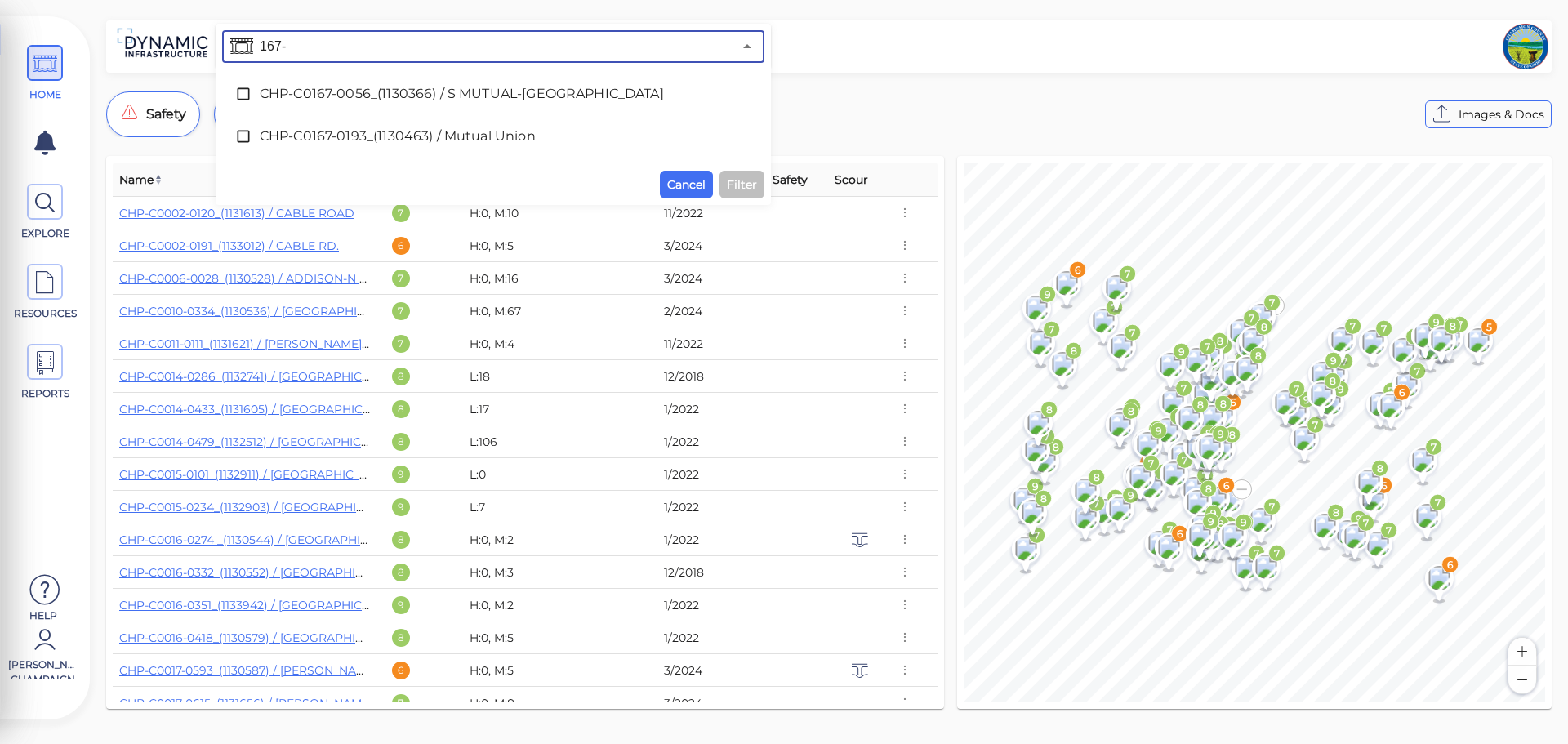
type input "167-"
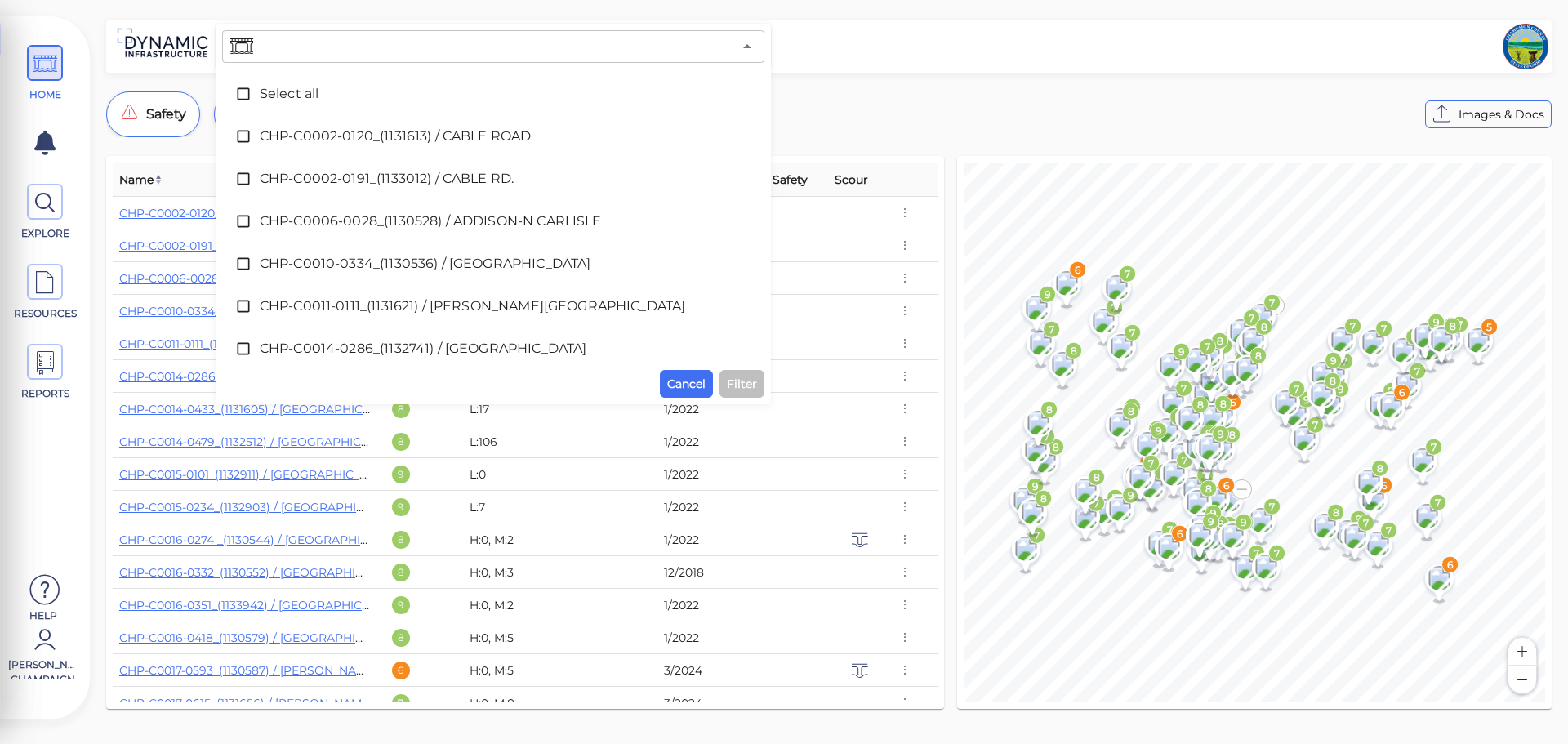
click at [352, 55] on input "text" at bounding box center [494, 46] width 476 height 23
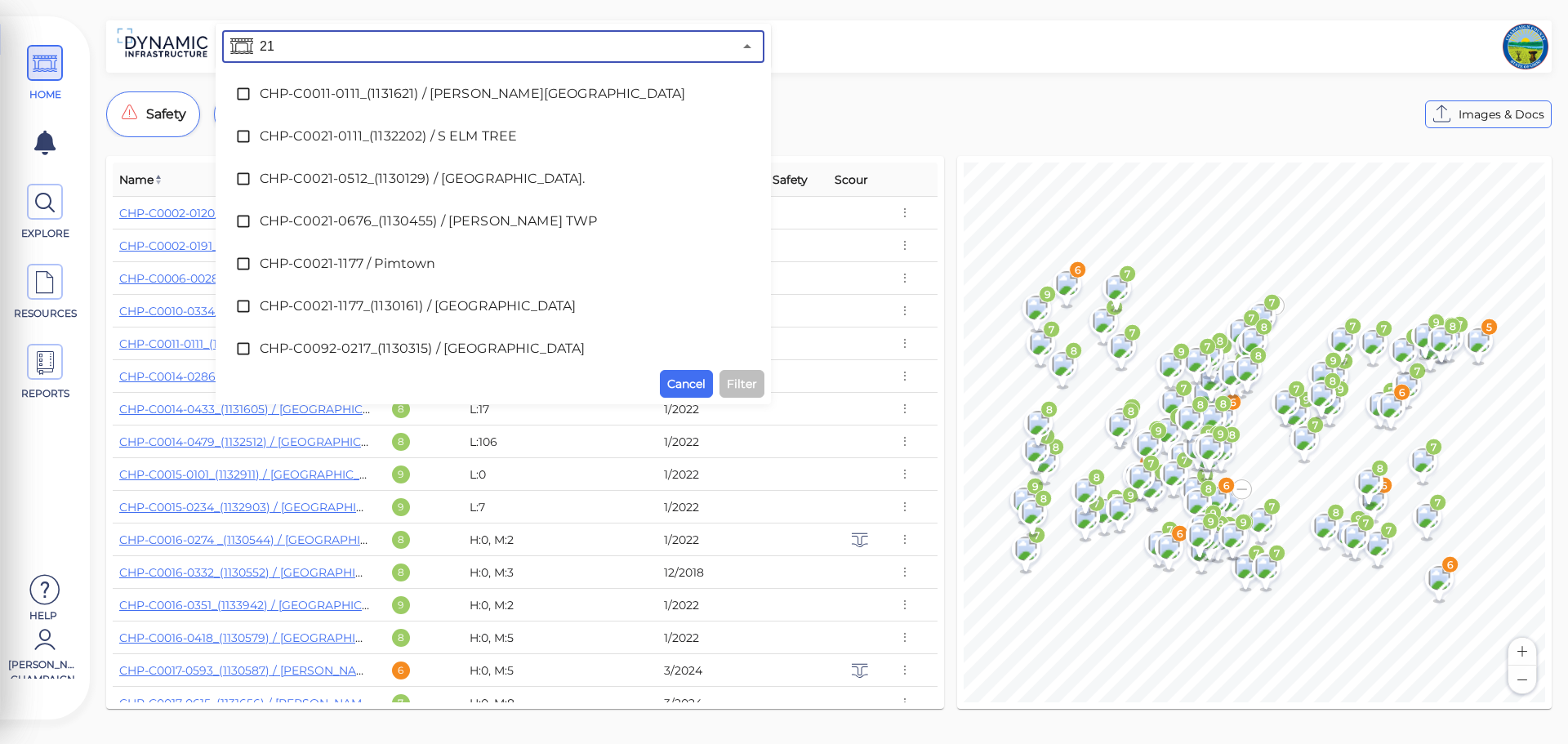
type input "21"
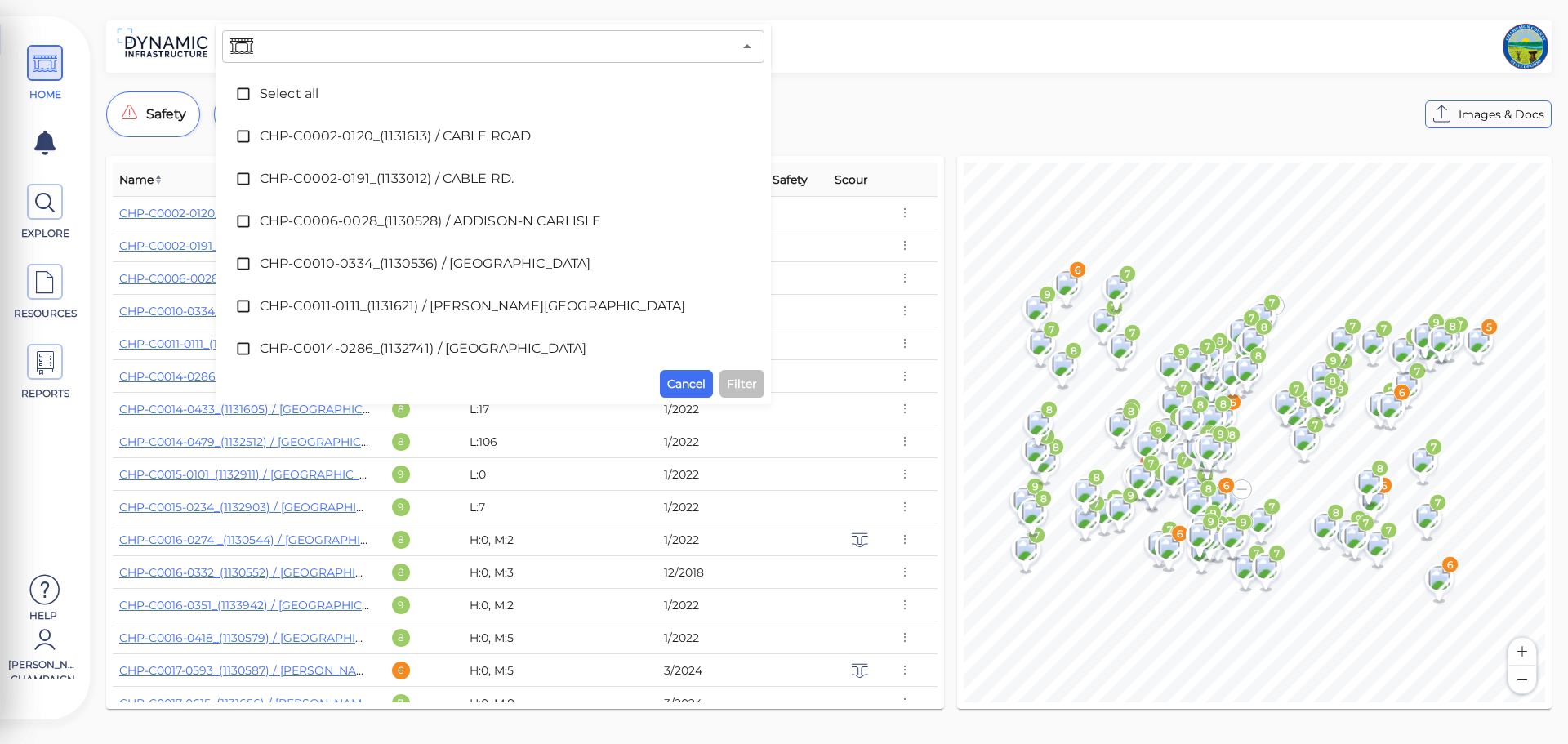
click at [311, 42] on input "text" at bounding box center [494, 46] width 476 height 23
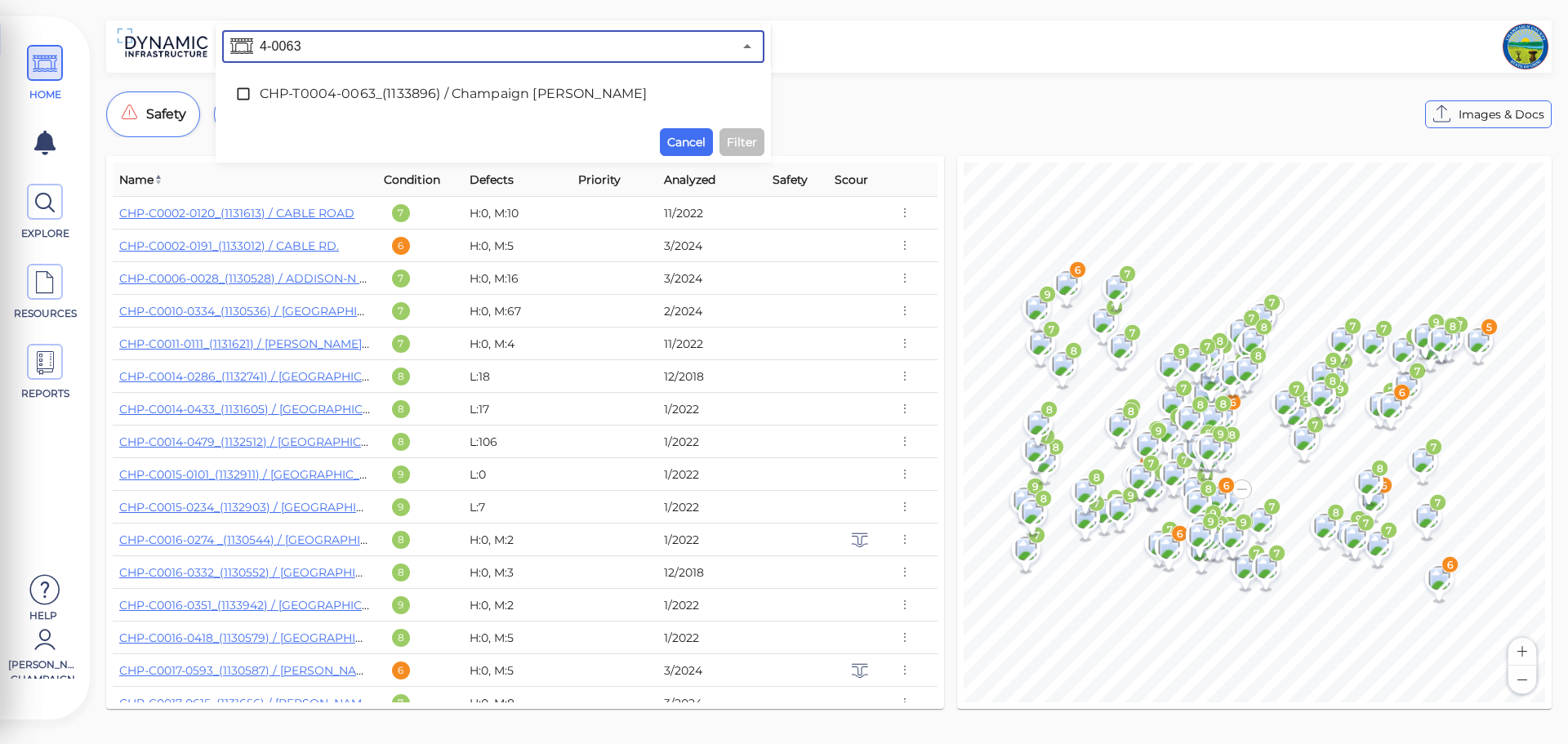
type input "4-0063"
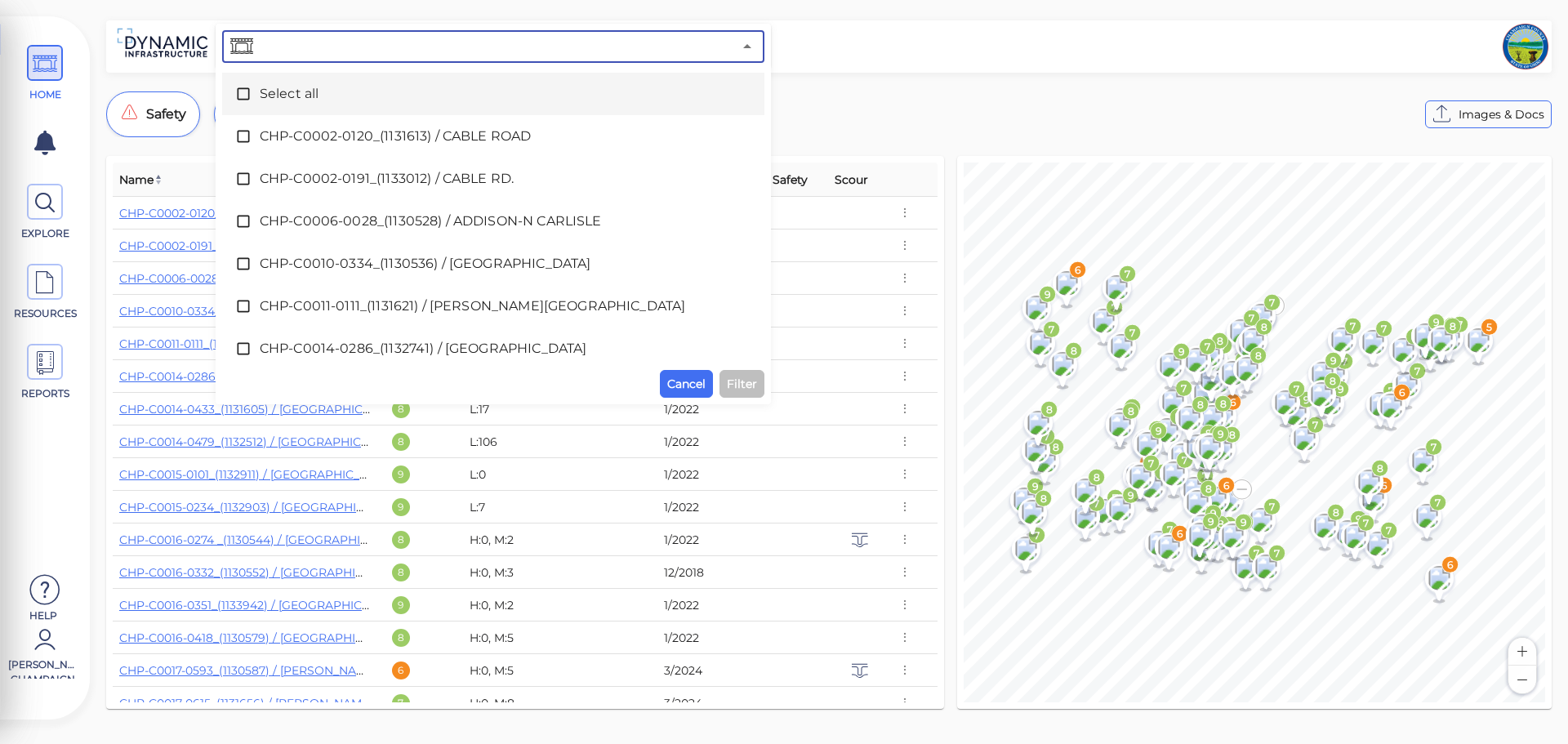
click at [342, 53] on input "text" at bounding box center [494, 46] width 476 height 23
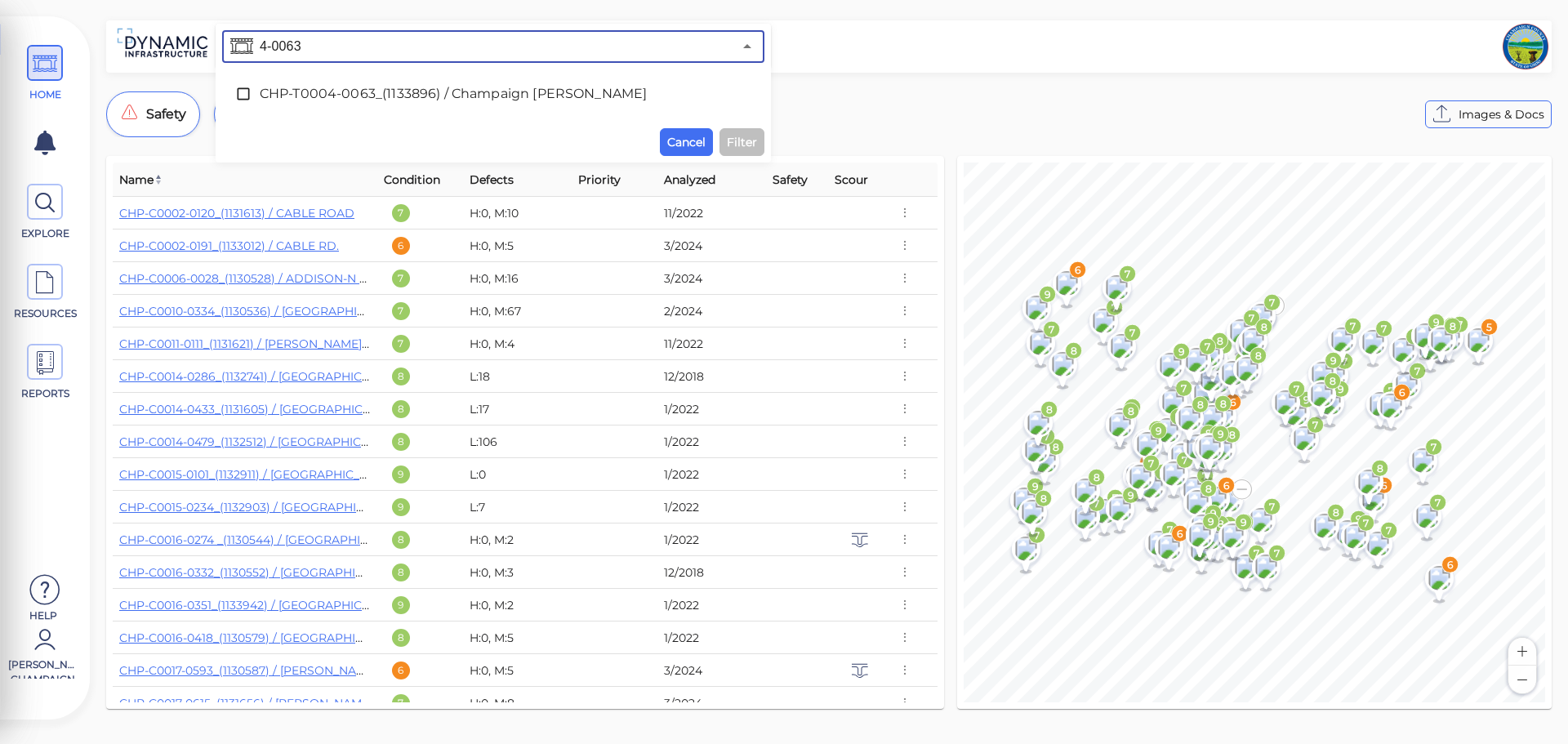
type input "4-0063"
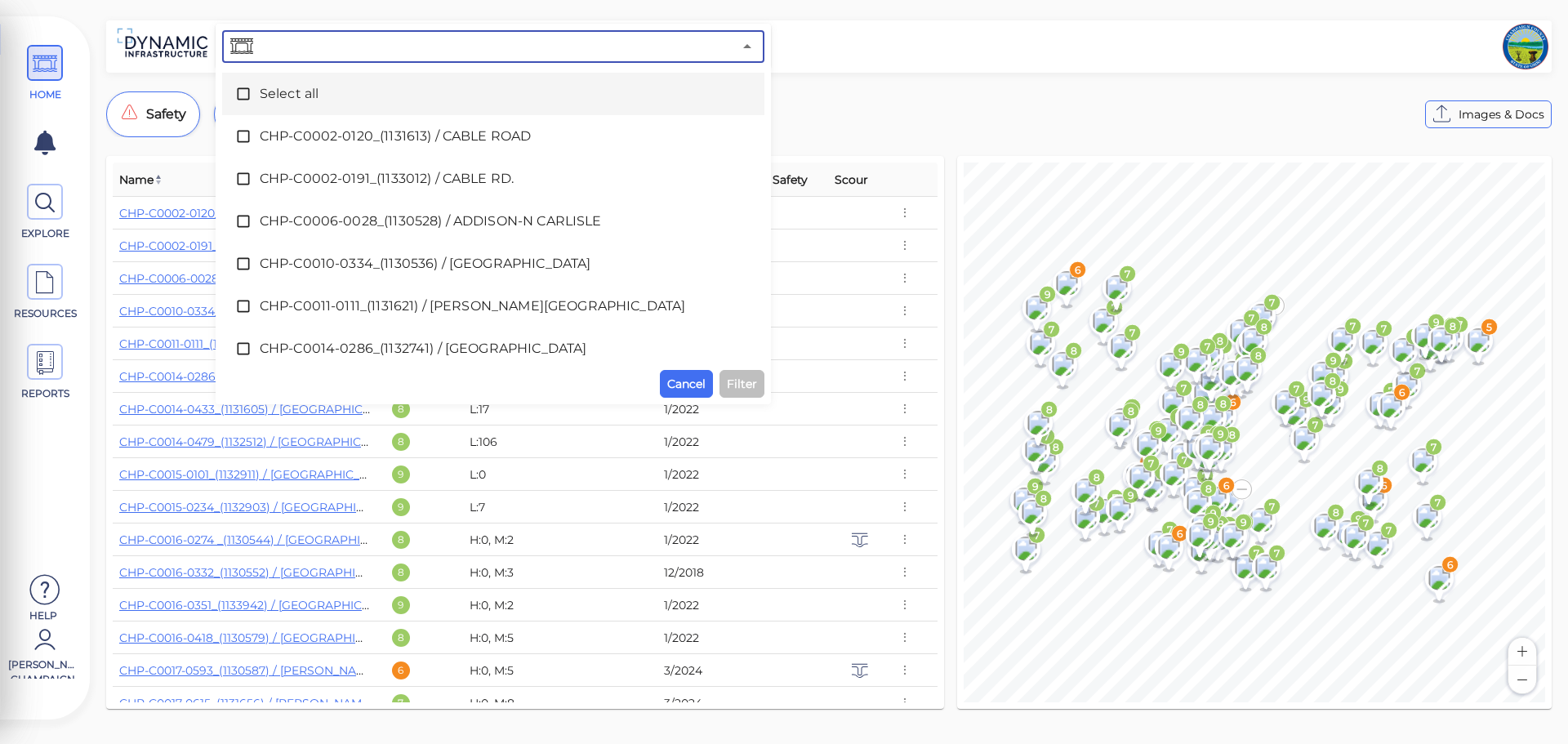
click at [314, 40] on input "text" at bounding box center [494, 46] width 476 height 23
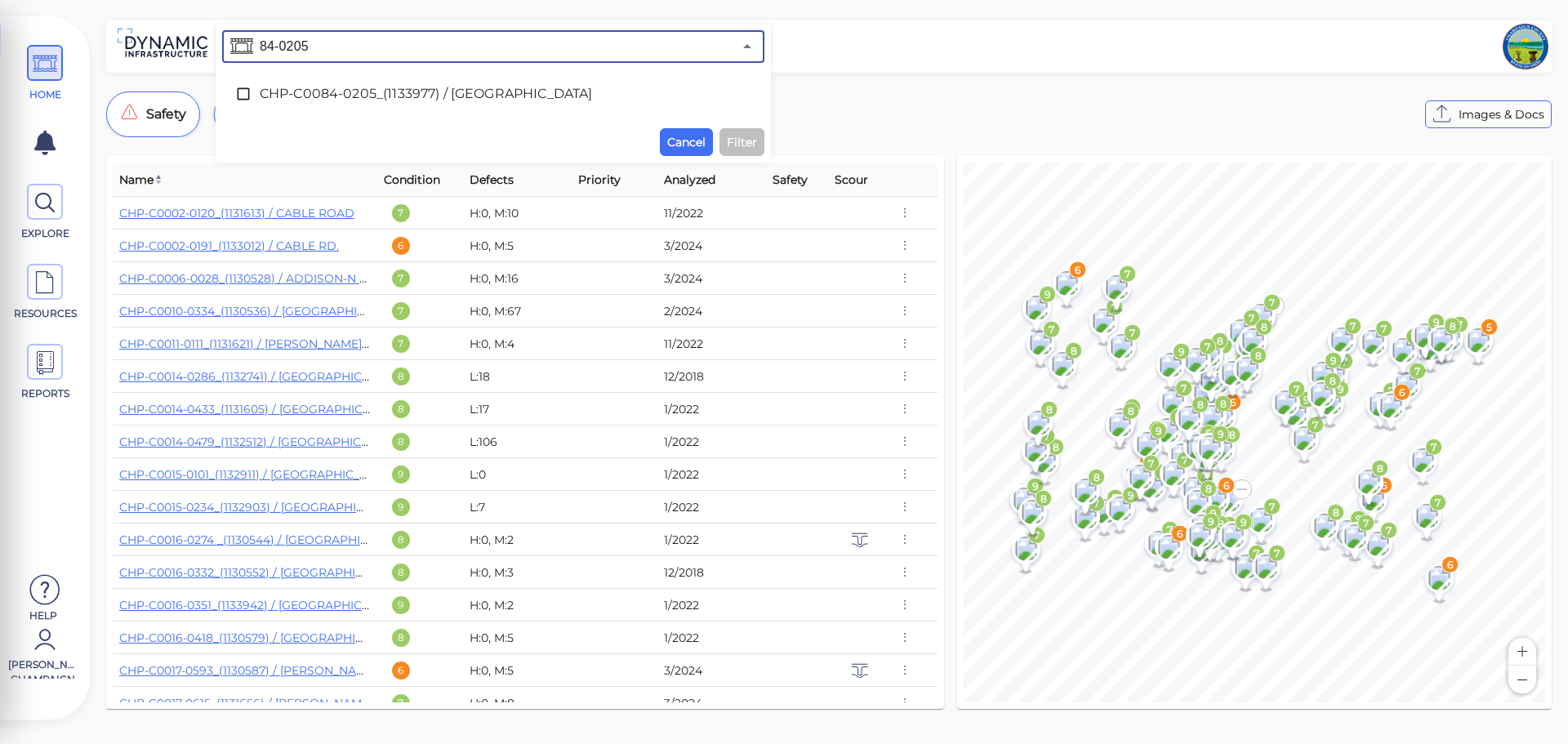
type input "84-0205"
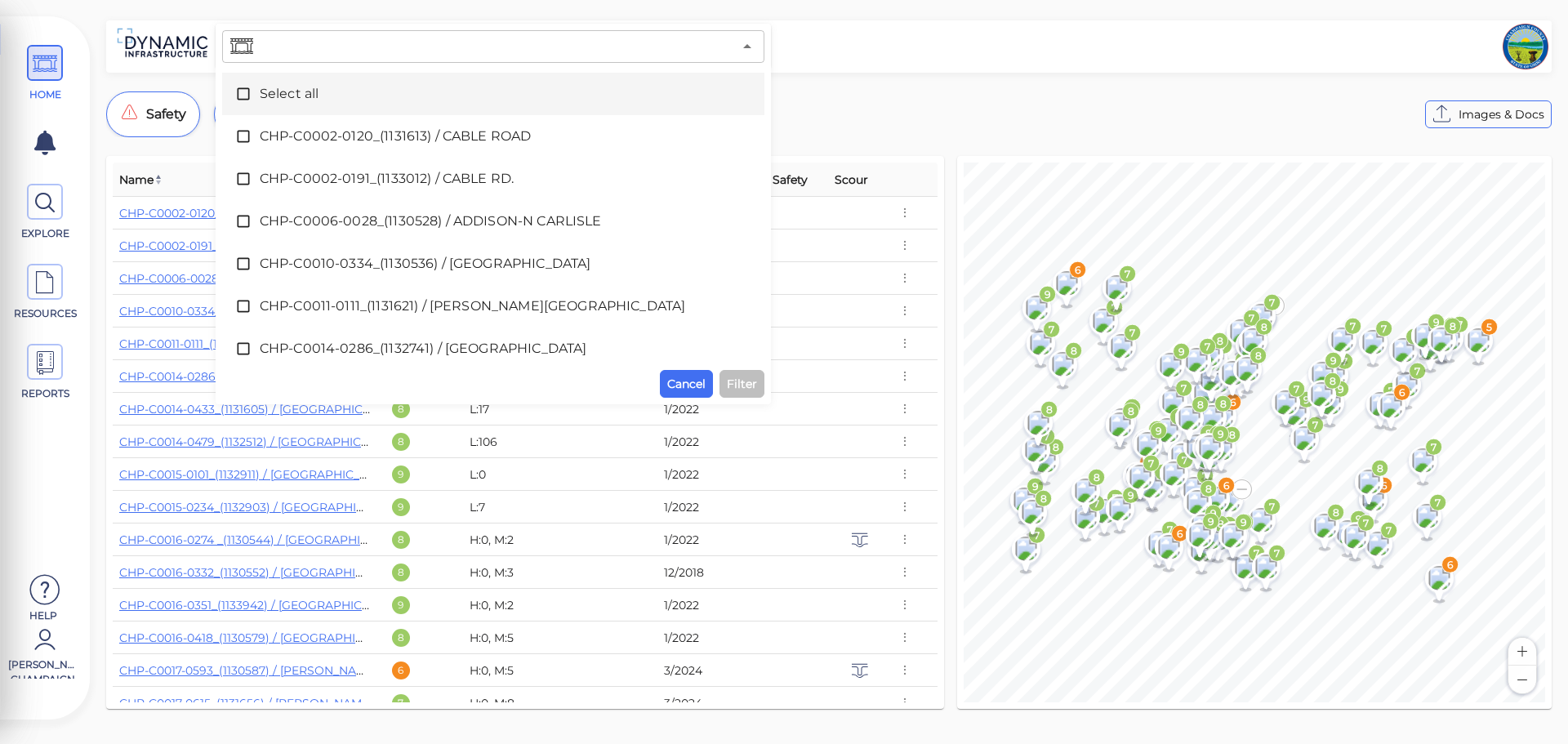
click at [321, 43] on input "text" at bounding box center [494, 46] width 476 height 23
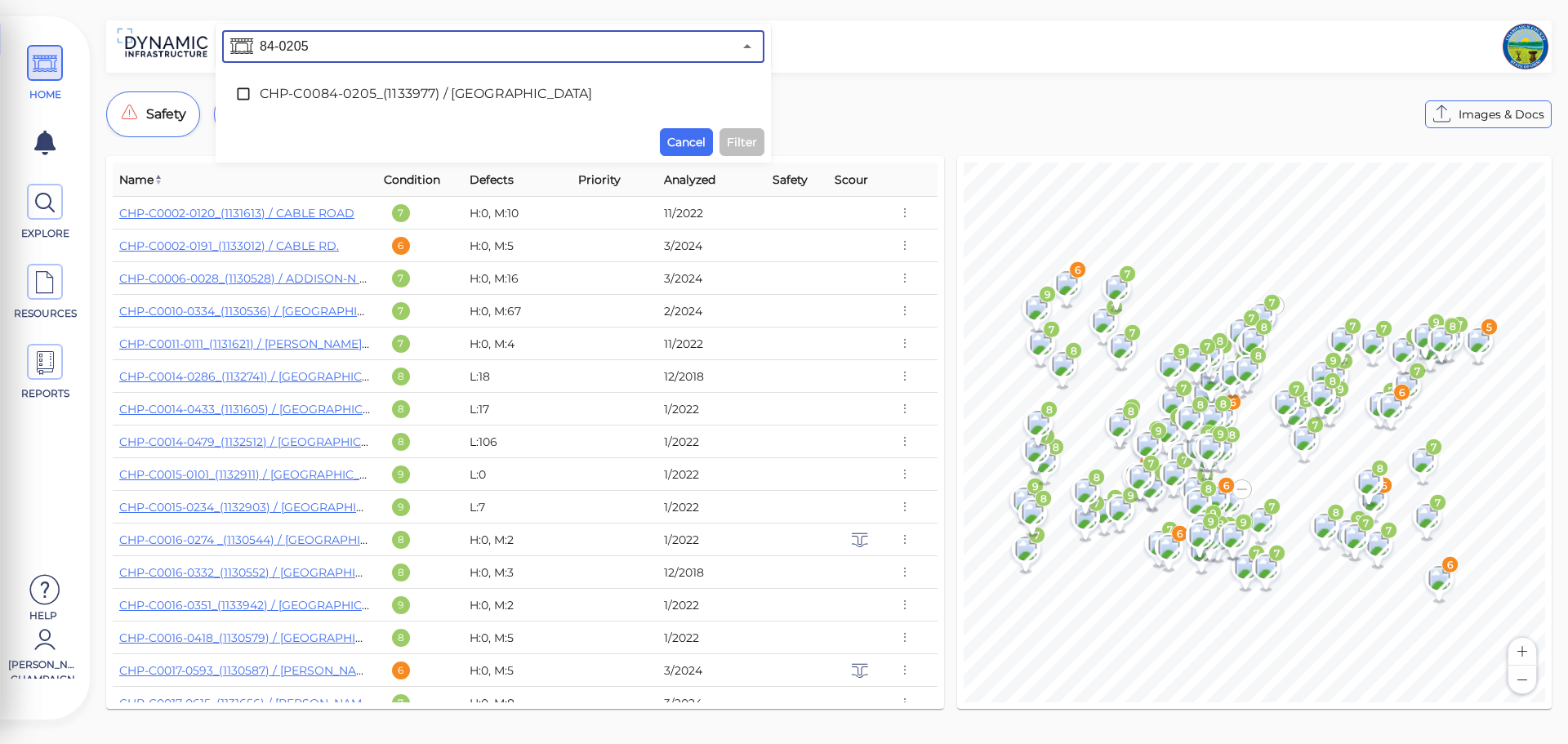
type input "84-0205"
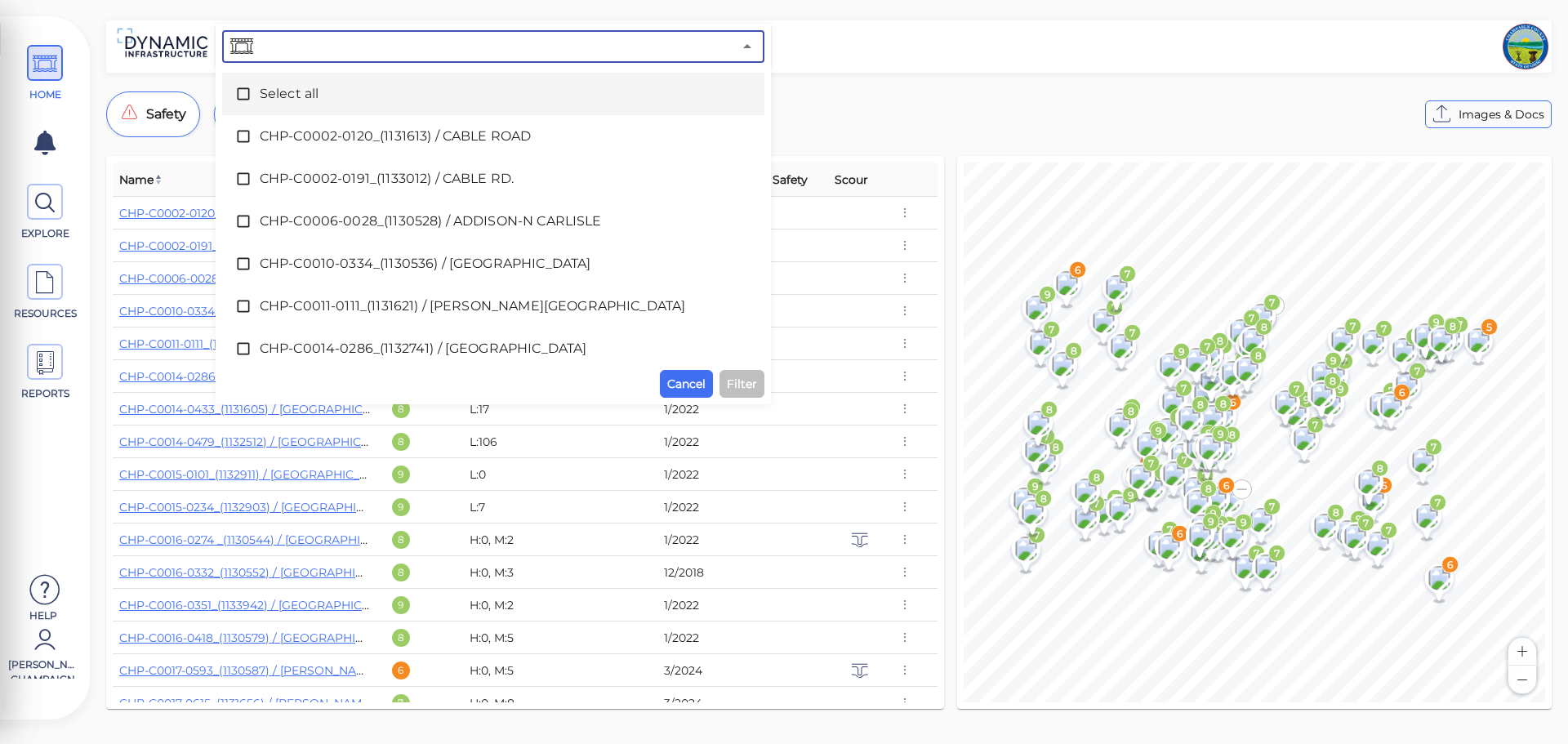
click at [338, 59] on div "​" at bounding box center [493, 46] width 542 height 33
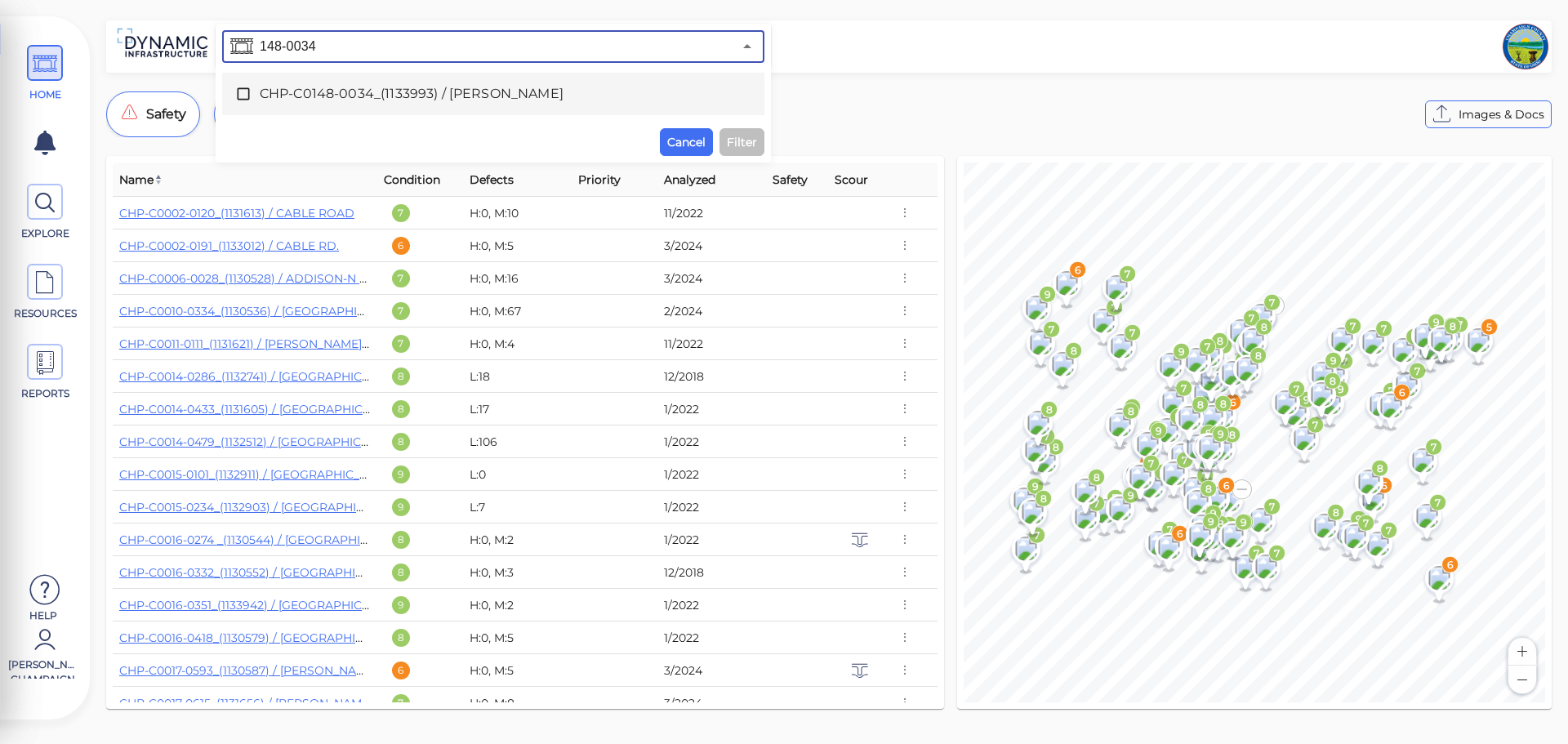
type input "148-0034"
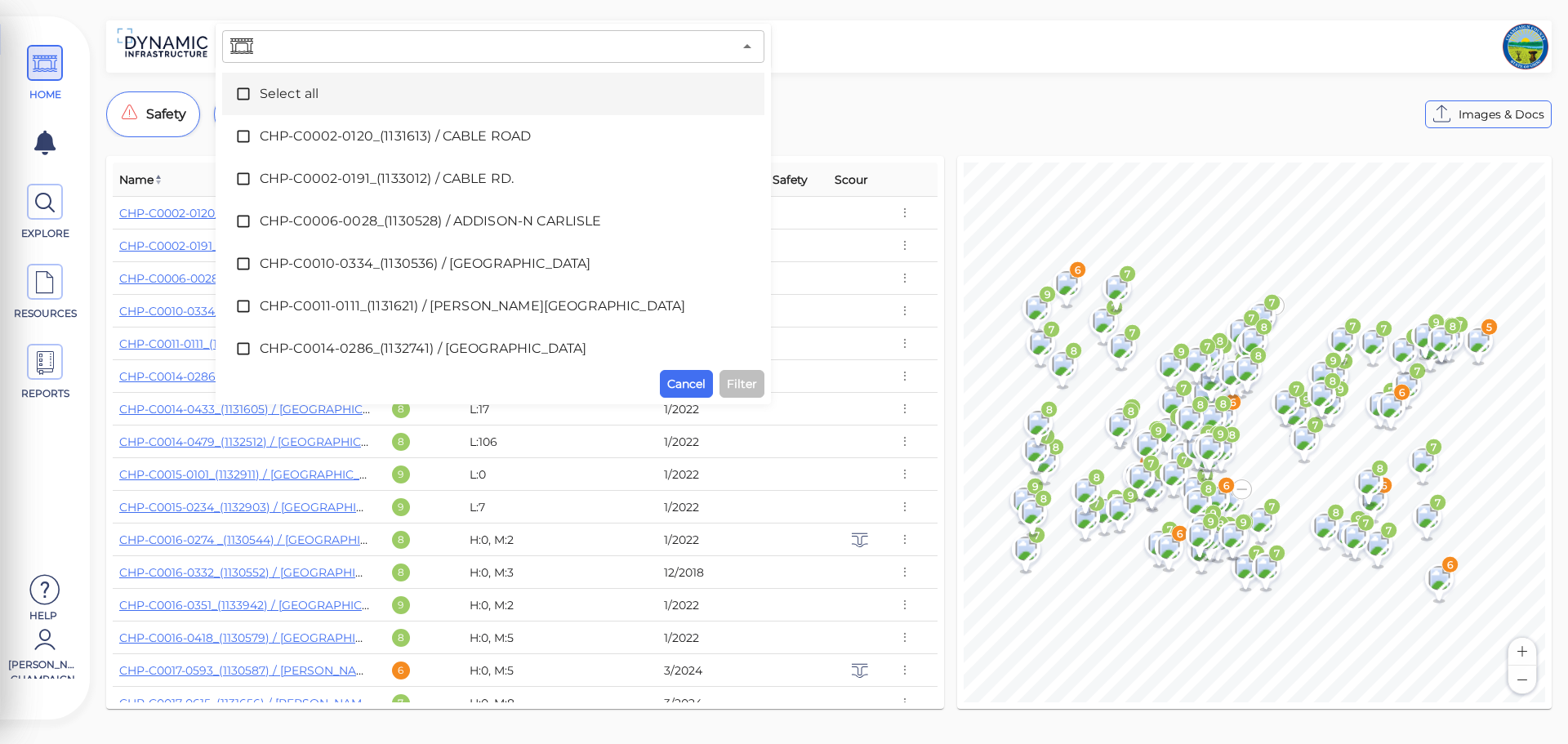
click at [310, 50] on input "text" at bounding box center [494, 46] width 476 height 23
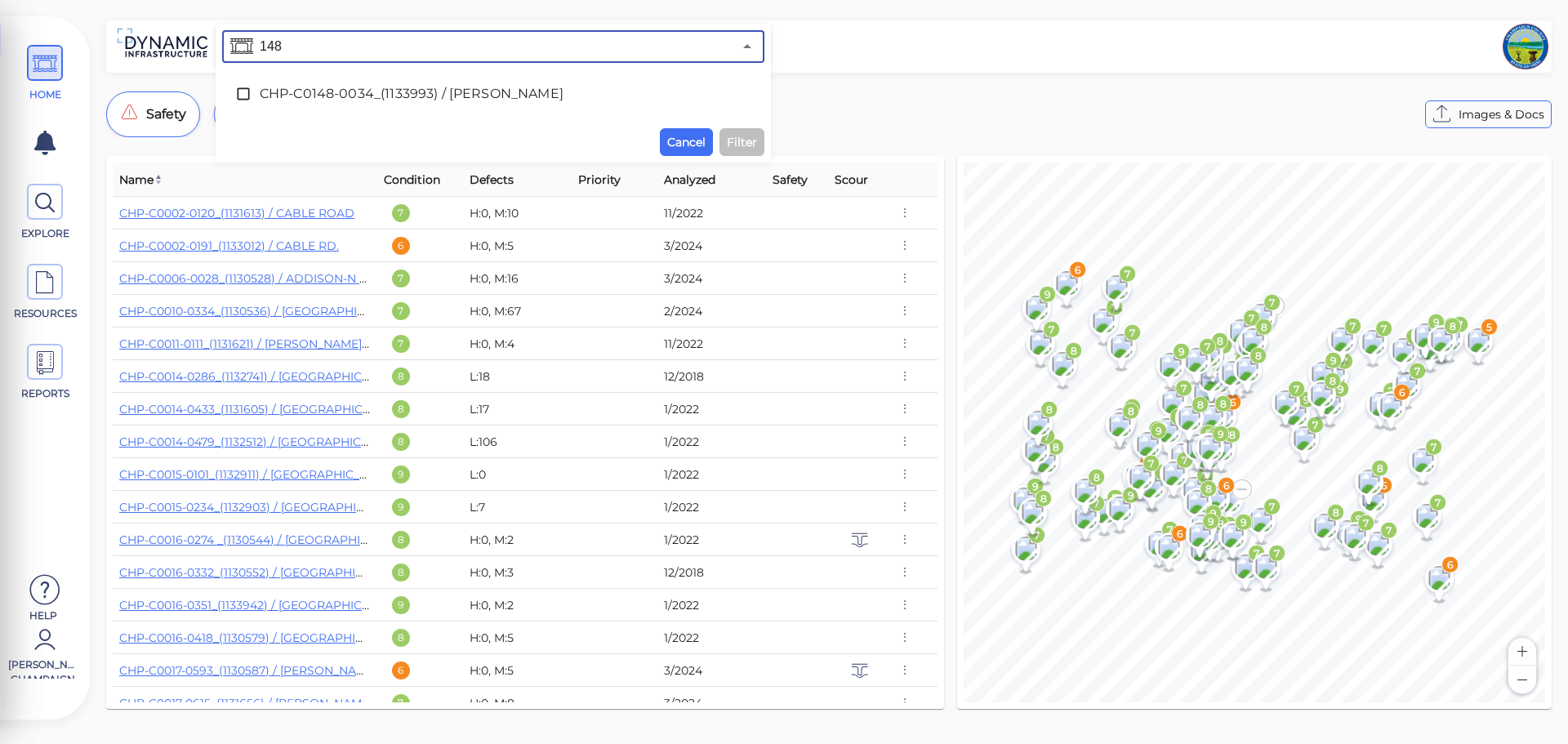
type input "148"
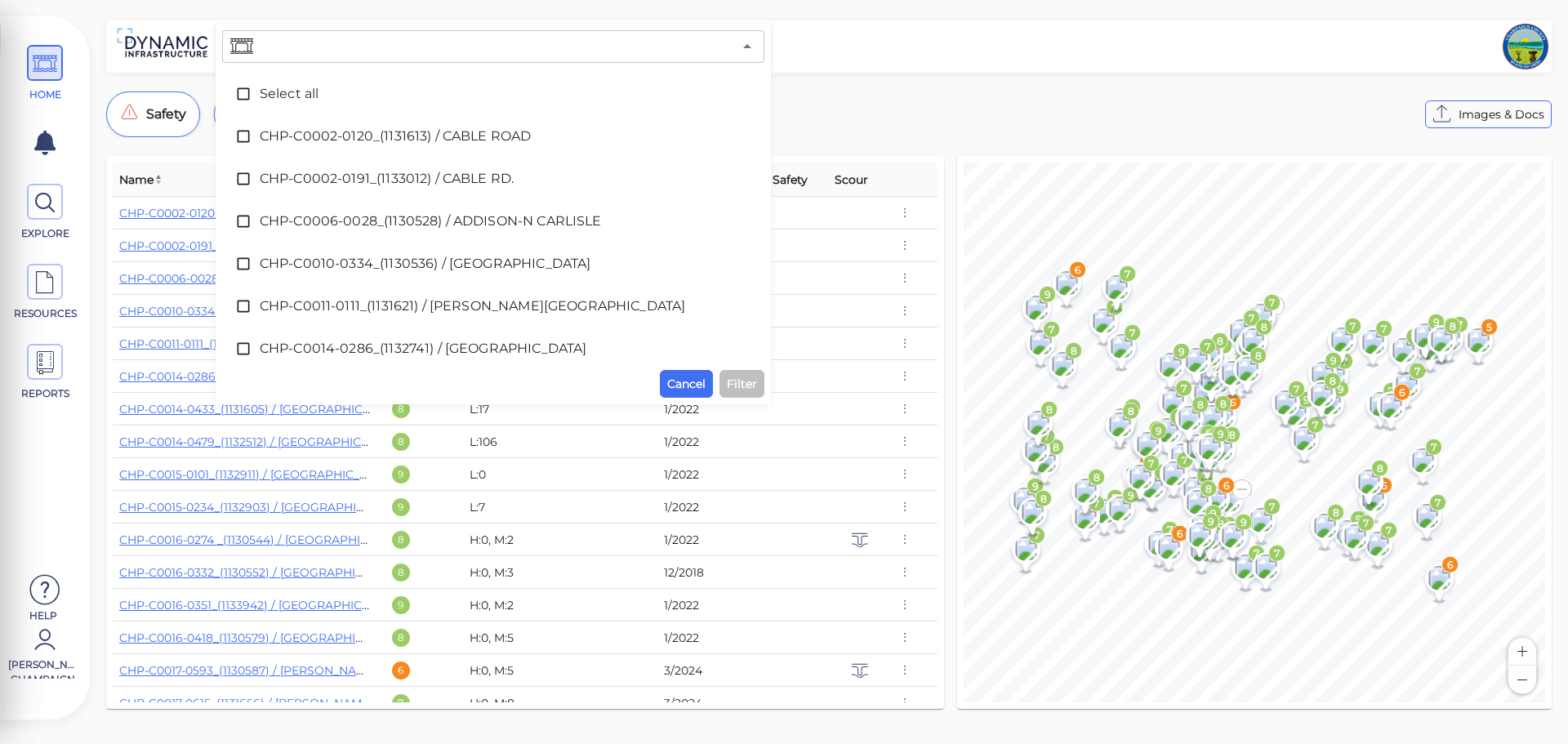
click at [372, 39] on input "text" at bounding box center [494, 46] width 476 height 23
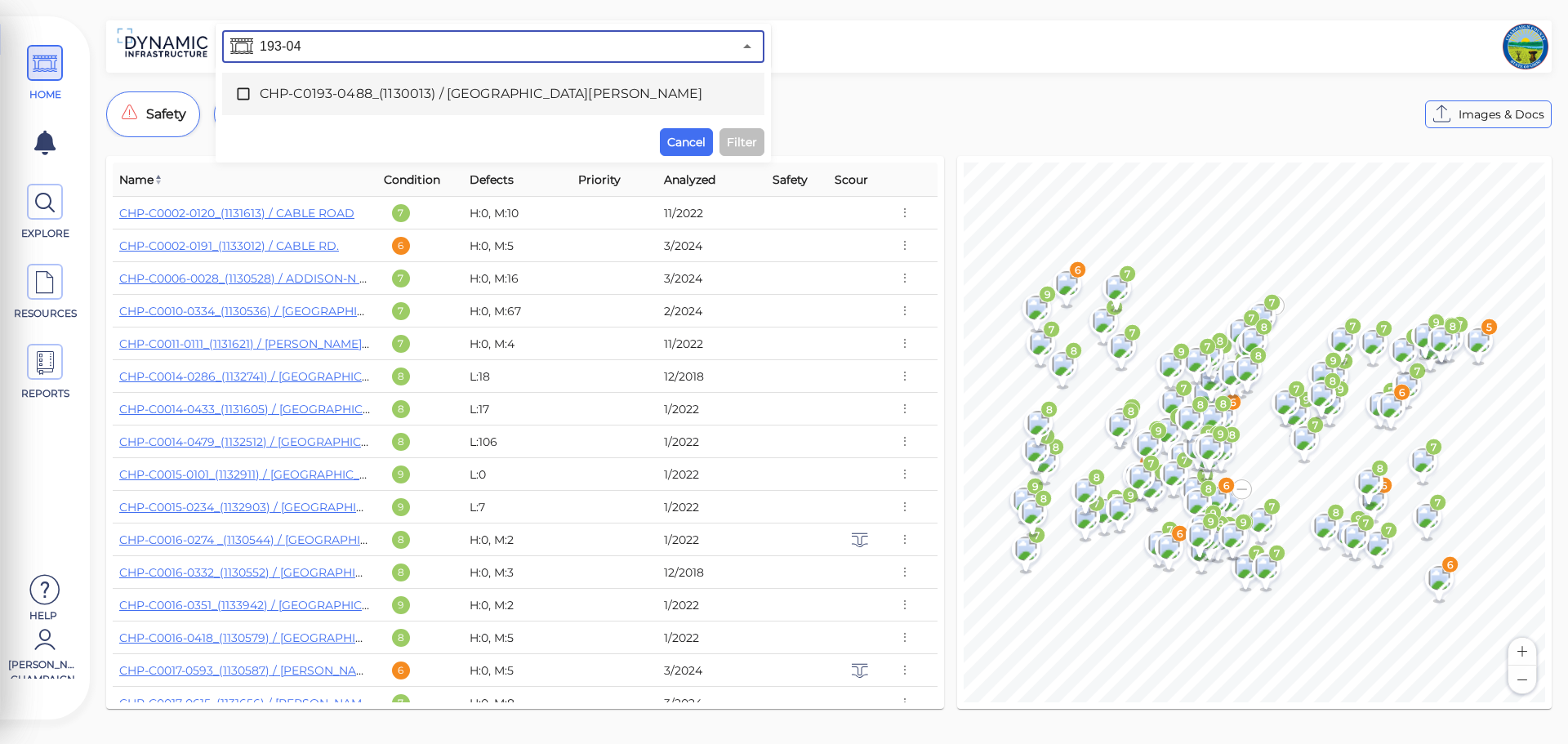
type input "193-04"
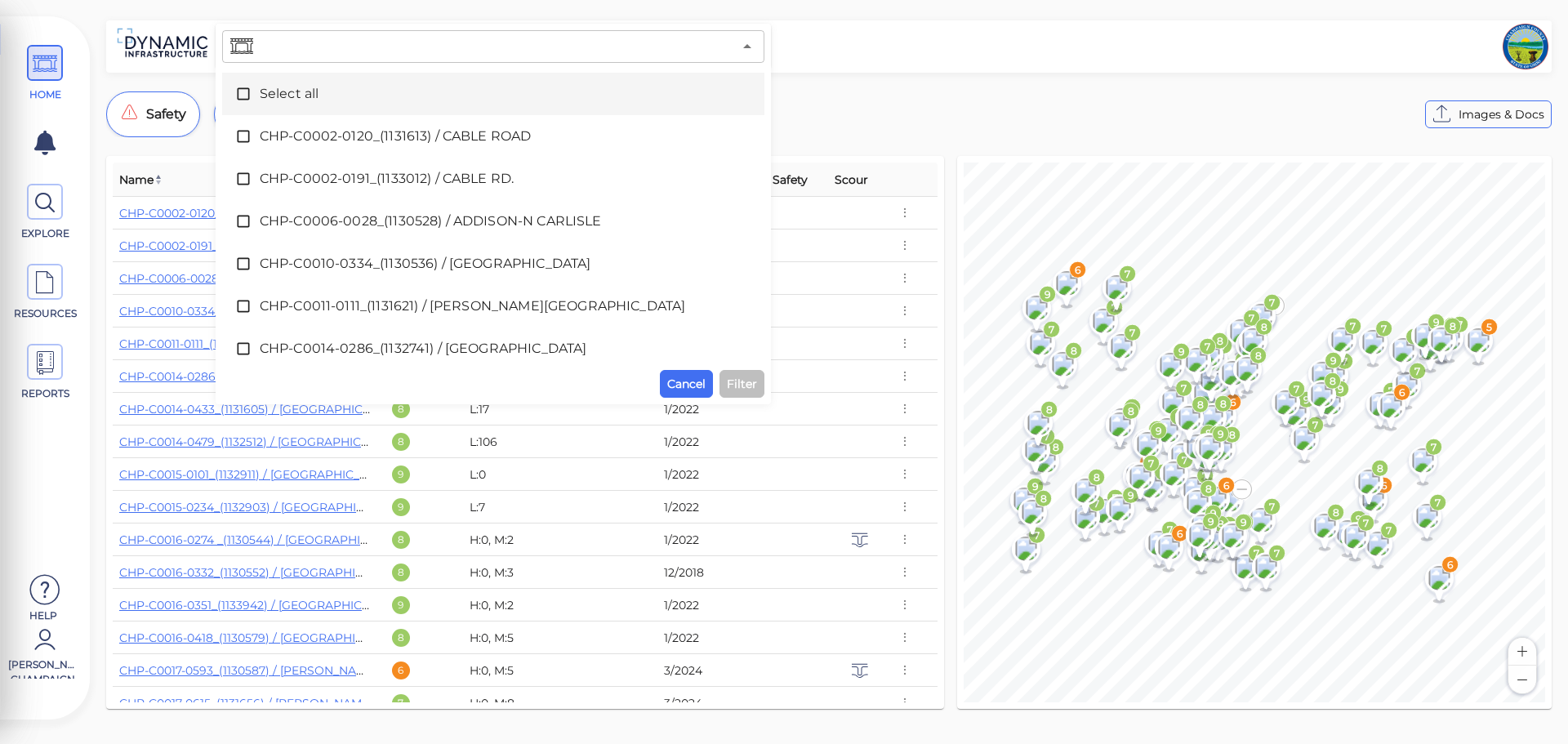
click at [320, 43] on input "text" at bounding box center [494, 46] width 476 height 23
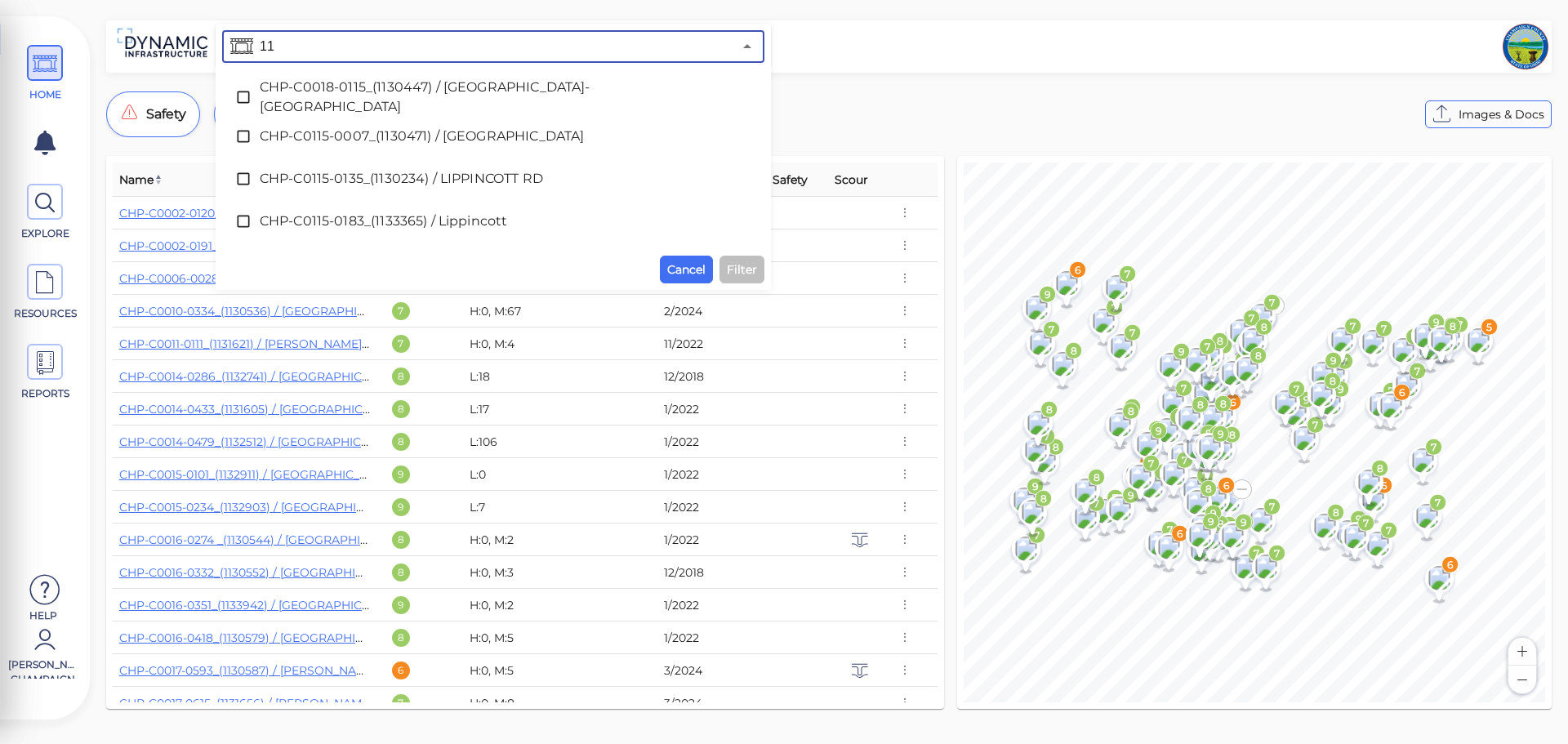
type input "1"
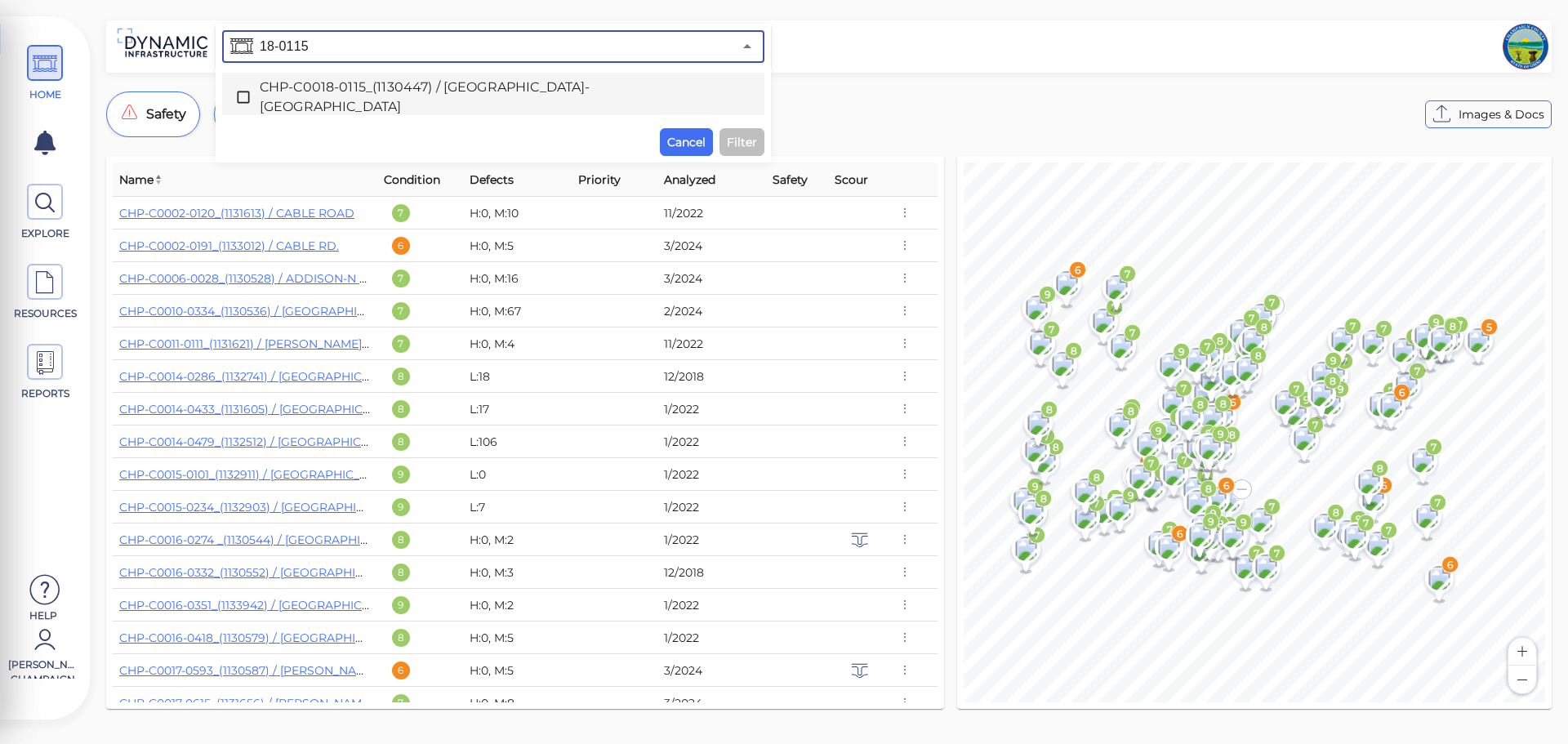
type input "18-0115"
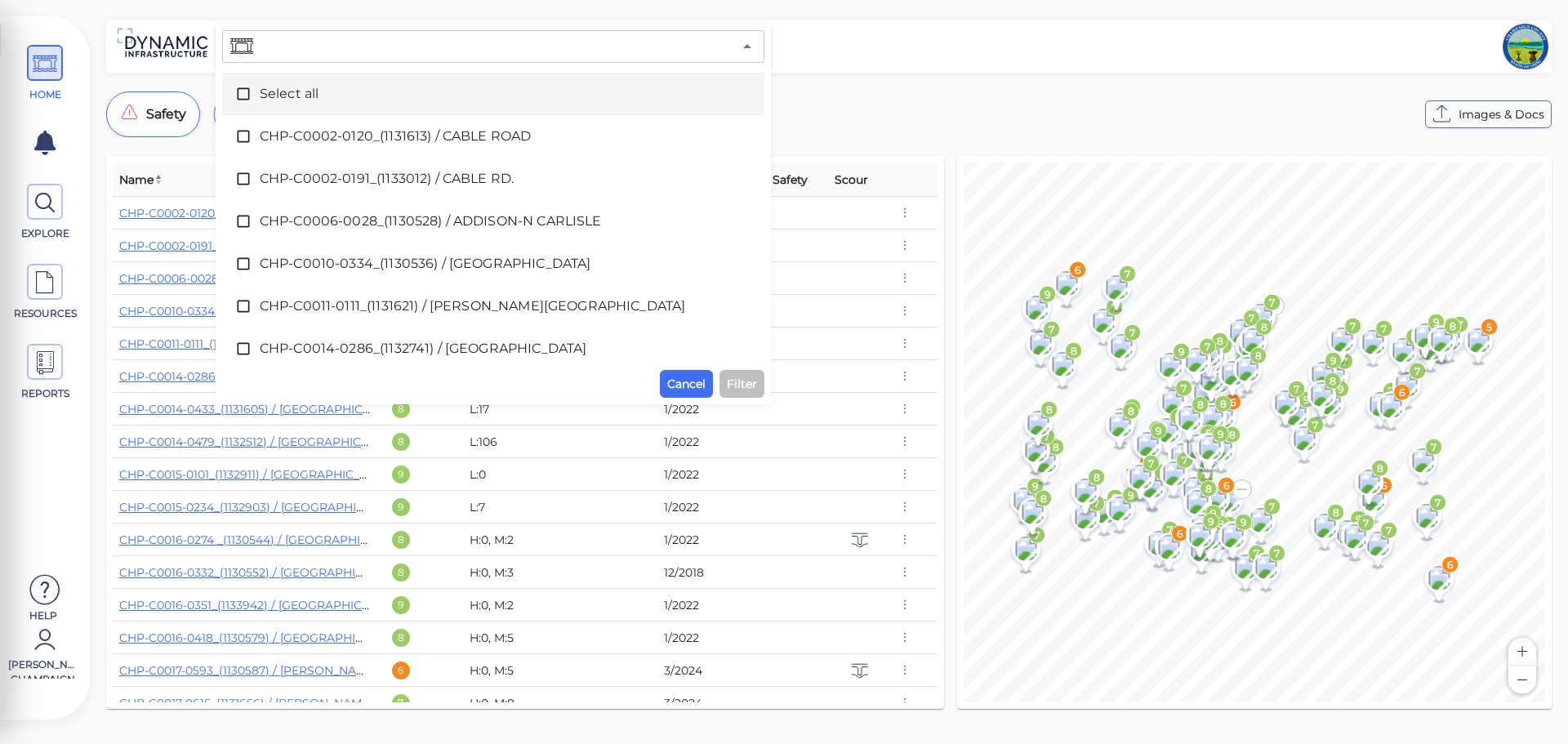
click at [332, 53] on input "text" at bounding box center [494, 46] width 476 height 23
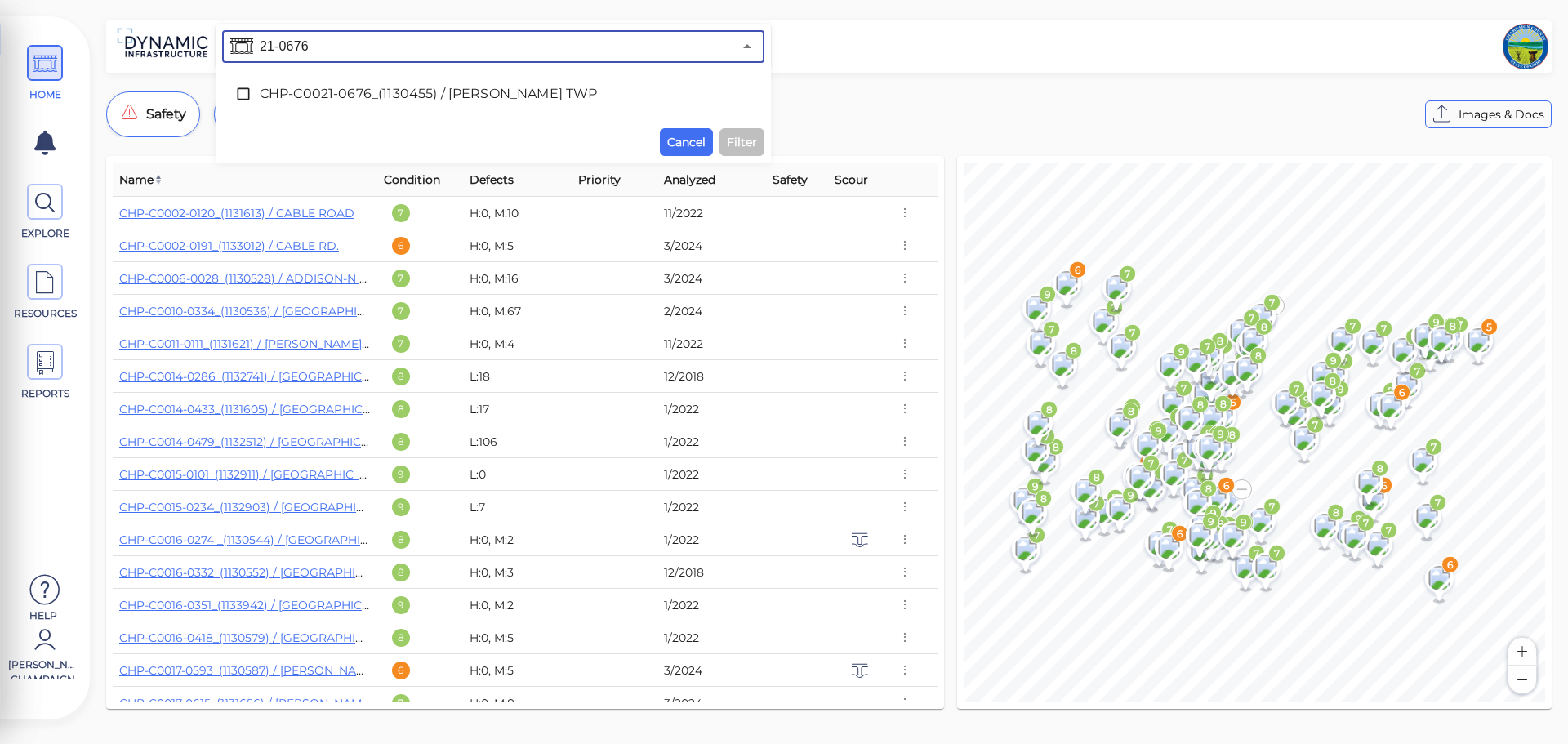
type input "21-0676"
